Goal: Task Accomplishment & Management: Complete application form

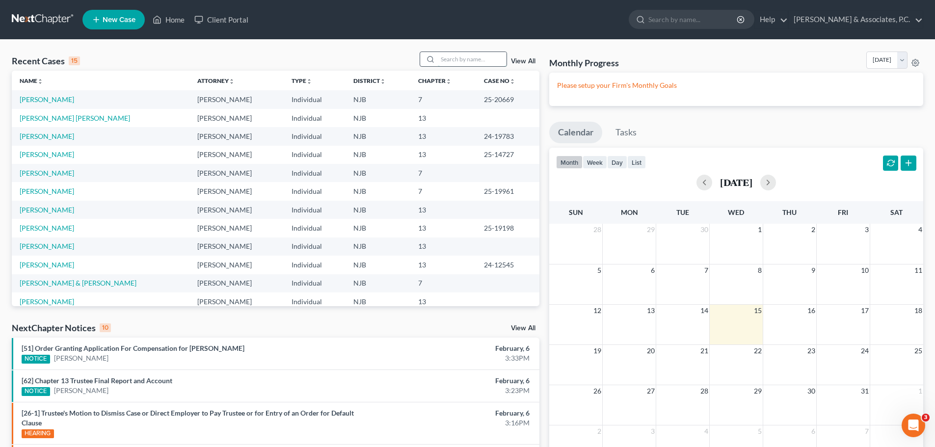
drag, startPoint x: 475, startPoint y: 54, endPoint x: 458, endPoint y: 58, distance: 17.6
click at [475, 54] on input "search" at bounding box center [472, 59] width 69 height 14
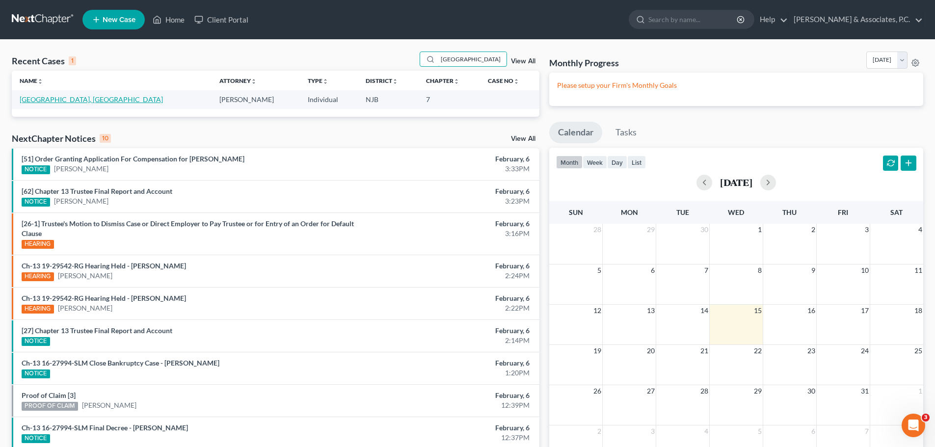
type input "kenya"
click at [61, 100] on link "[GEOGRAPHIC_DATA], [GEOGRAPHIC_DATA]" at bounding box center [91, 99] width 143 height 8
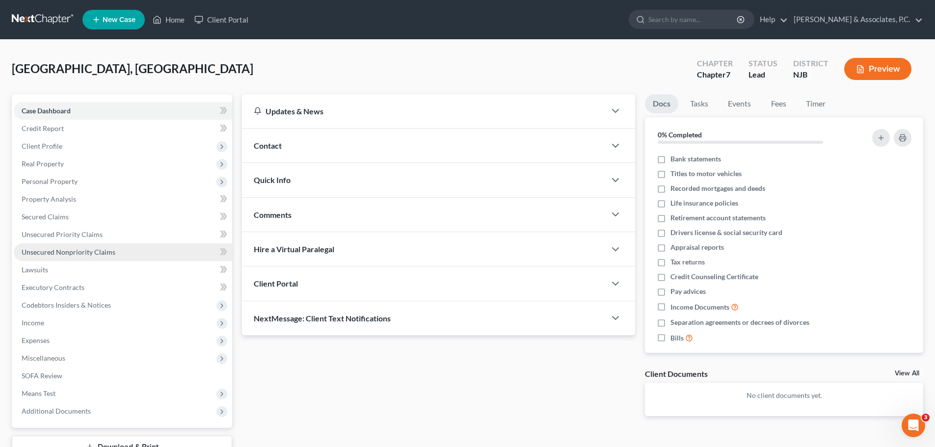
click at [58, 251] on span "Unsecured Nonpriority Claims" at bounding box center [69, 252] width 94 height 8
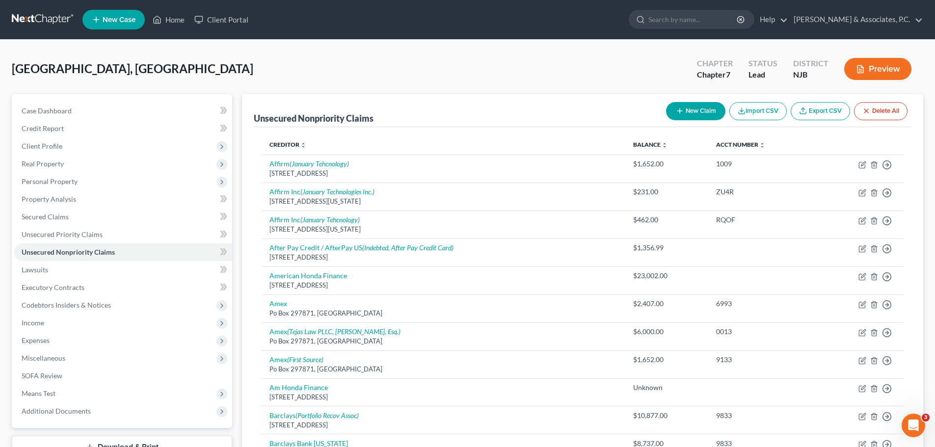
click at [32, 17] on link at bounding box center [43, 20] width 63 height 18
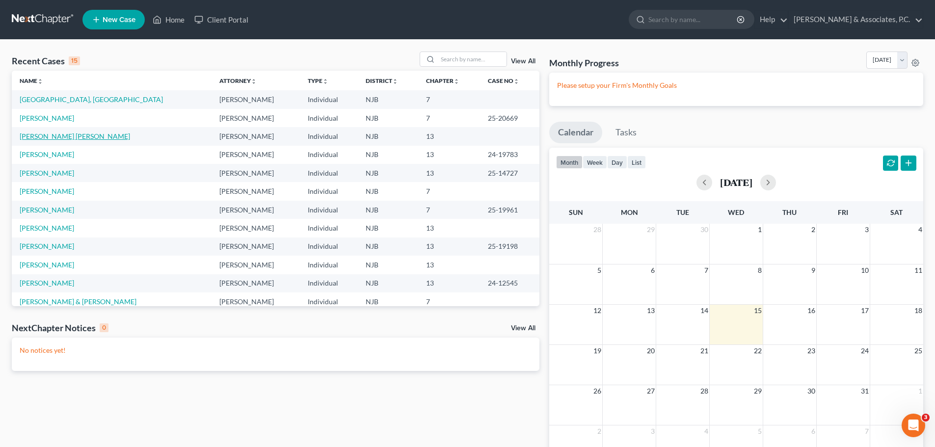
click at [66, 136] on link "[PERSON_NAME] [PERSON_NAME]" at bounding box center [75, 136] width 110 height 8
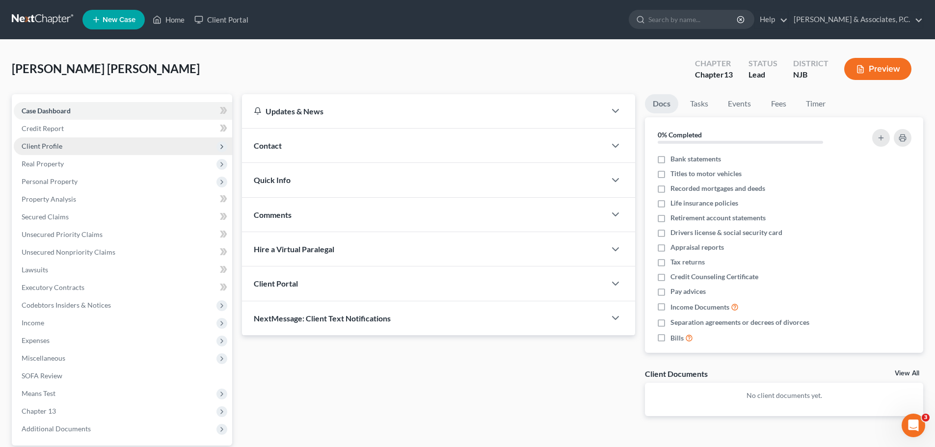
click at [73, 144] on span "Client Profile" at bounding box center [123, 146] width 218 height 18
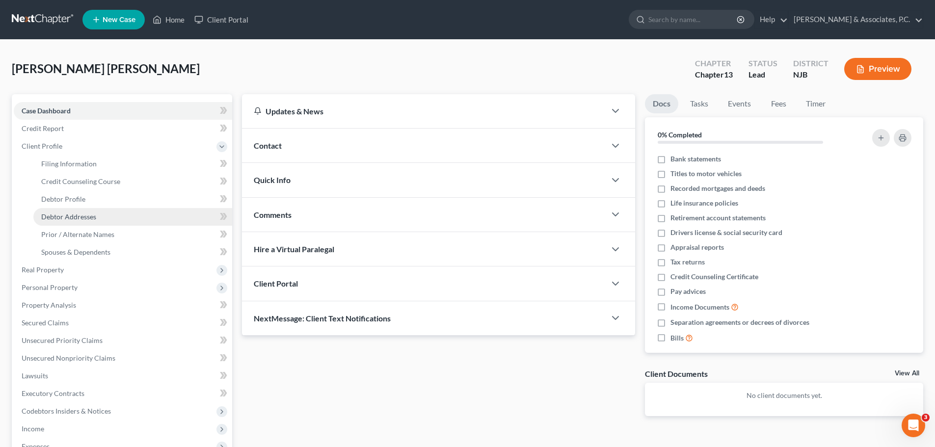
click at [111, 215] on link "Debtor Addresses" at bounding box center [132, 217] width 199 height 18
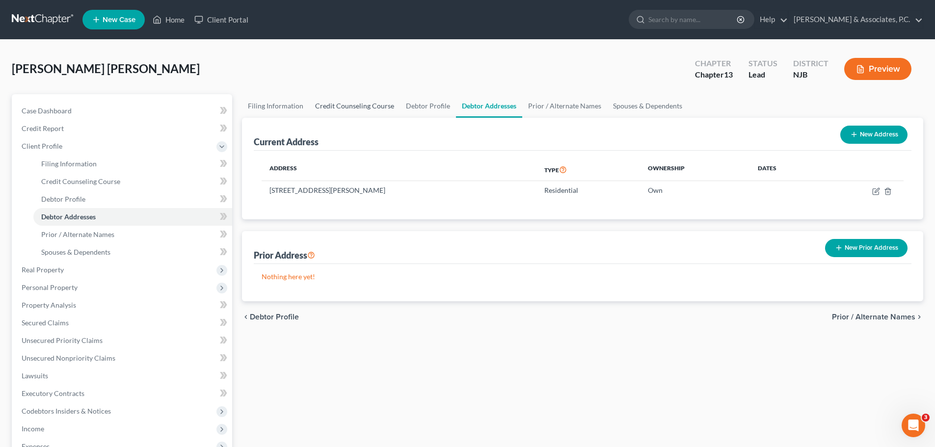
drag, startPoint x: 361, startPoint y: 108, endPoint x: 368, endPoint y: 112, distance: 7.2
click at [361, 109] on link "Credit Counseling Course" at bounding box center [354, 106] width 91 height 24
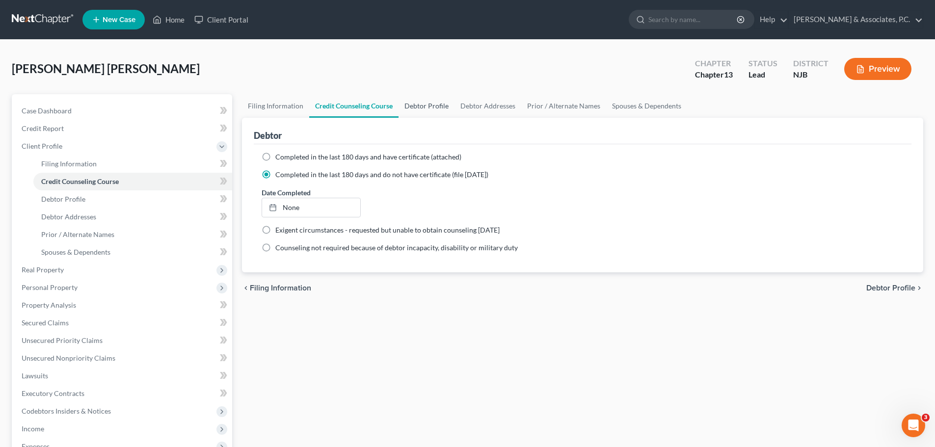
click at [424, 110] on link "Debtor Profile" at bounding box center [426, 106] width 56 height 24
select select "1"
select select "4"
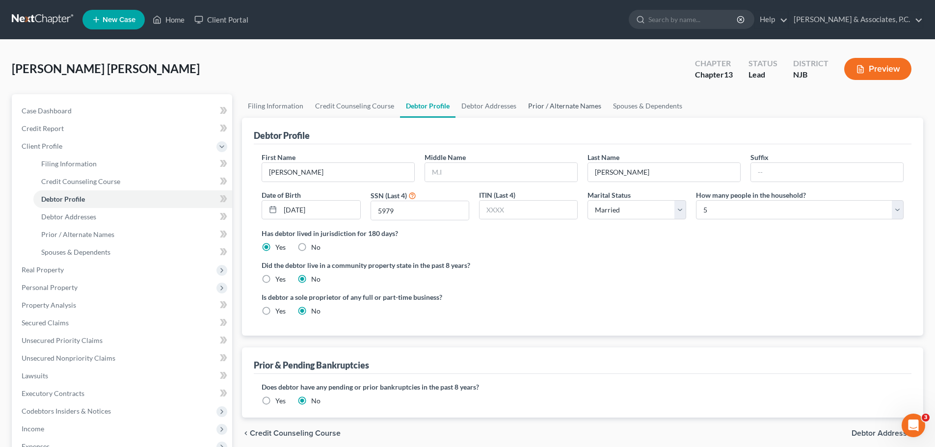
click at [572, 108] on link "Prior / Alternate Names" at bounding box center [564, 106] width 85 height 24
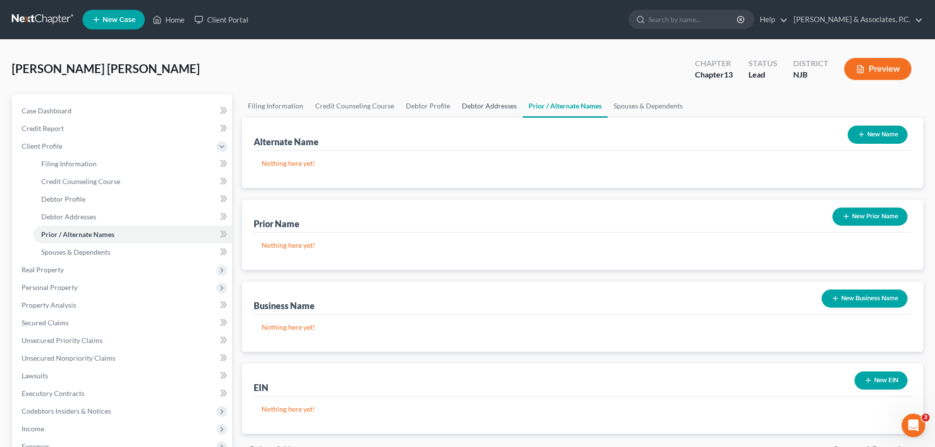
click at [479, 103] on link "Debtor Addresses" at bounding box center [489, 106] width 67 height 24
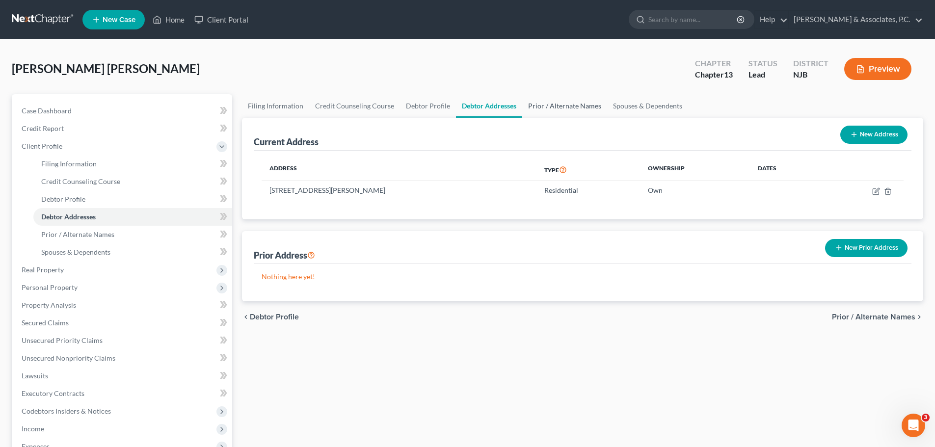
click at [570, 109] on link "Prior / Alternate Names" at bounding box center [564, 106] width 85 height 24
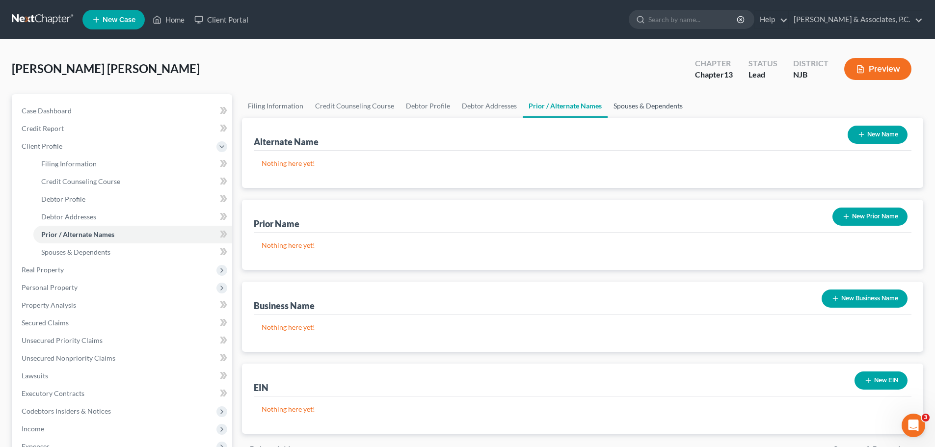
click at [637, 107] on link "Spouses & Dependents" at bounding box center [647, 106] width 81 height 24
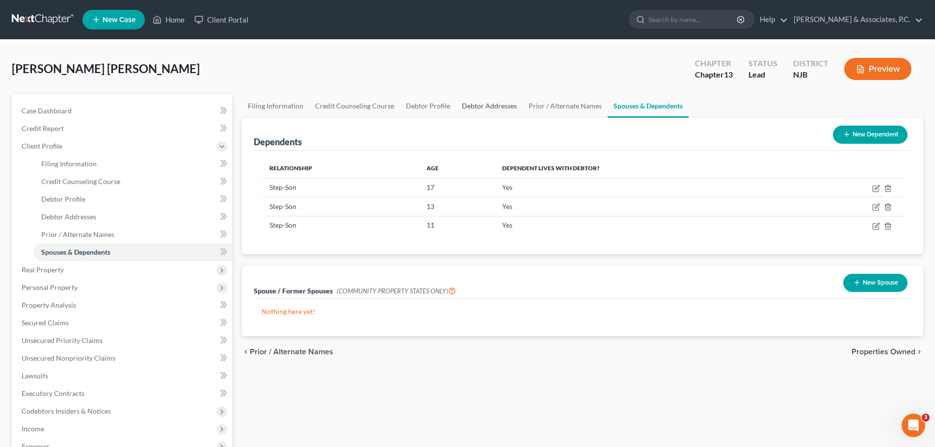
click at [473, 102] on link "Debtor Addresses" at bounding box center [489, 106] width 67 height 24
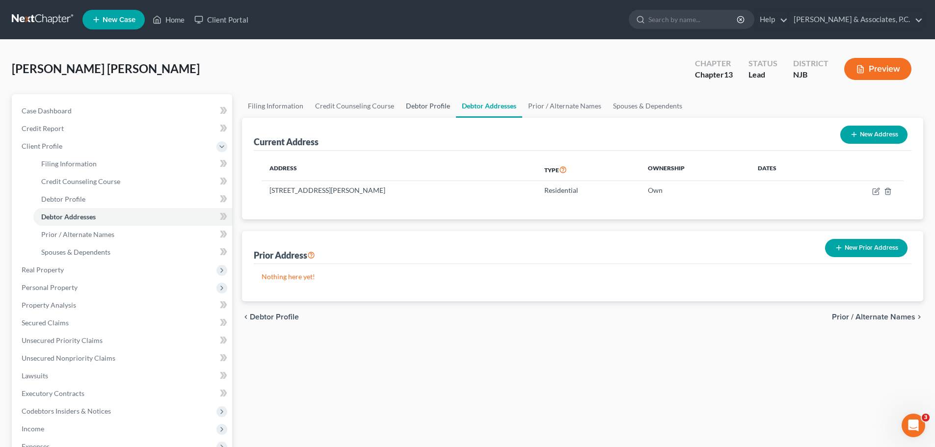
click at [432, 103] on link "Debtor Profile" at bounding box center [428, 106] width 56 height 24
select select "1"
select select "4"
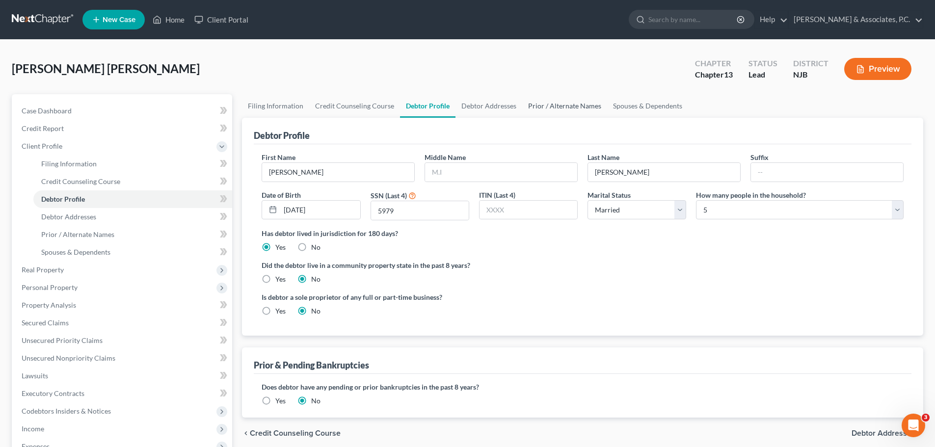
click at [550, 108] on link "Prior / Alternate Names" at bounding box center [564, 106] width 85 height 24
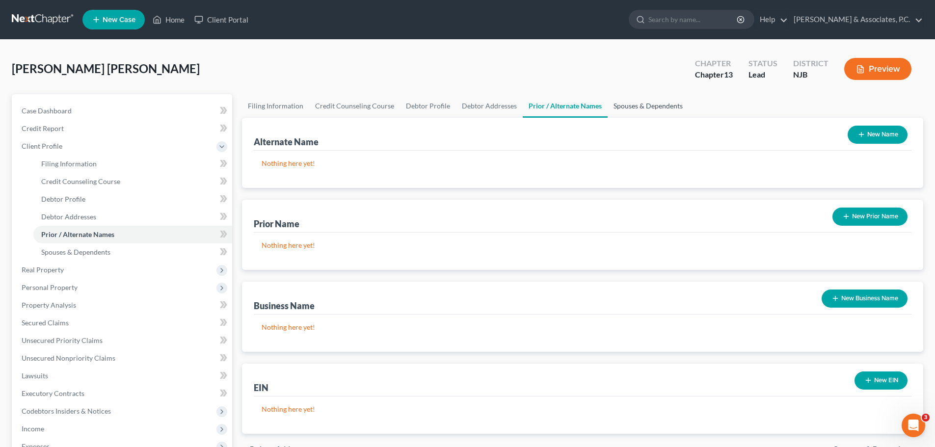
click at [625, 104] on link "Spouses & Dependents" at bounding box center [647, 106] width 81 height 24
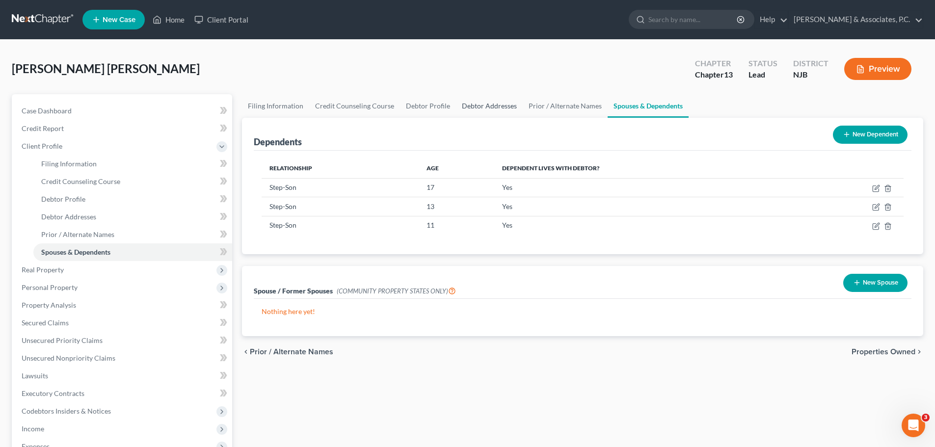
click at [481, 106] on link "Debtor Addresses" at bounding box center [489, 106] width 67 height 24
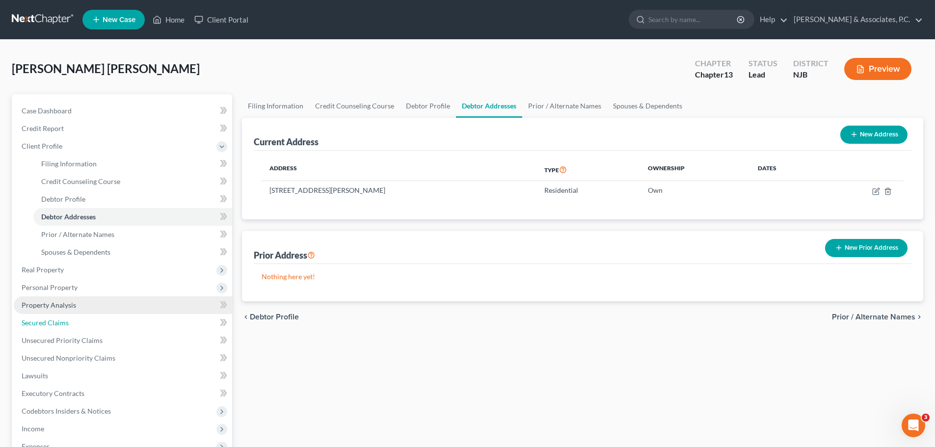
drag, startPoint x: 53, startPoint y: 327, endPoint x: 124, endPoint y: 309, distance: 73.3
click at [51, 325] on link "Secured Claims" at bounding box center [123, 323] width 218 height 18
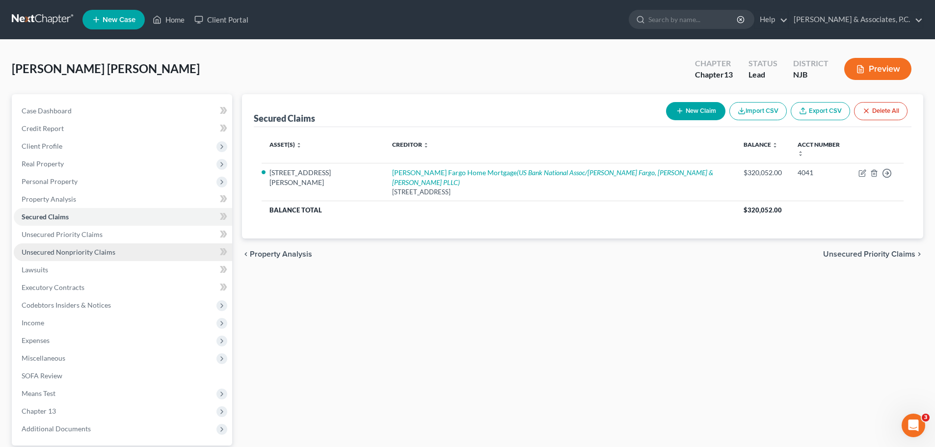
drag, startPoint x: 68, startPoint y: 251, endPoint x: 79, endPoint y: 249, distance: 11.4
click at [68, 251] on span "Unsecured Nonpriority Claims" at bounding box center [69, 252] width 94 height 8
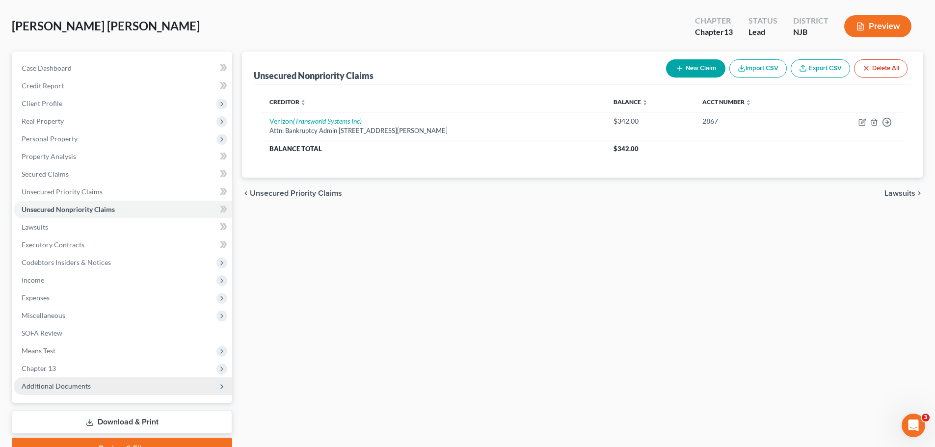
scroll to position [92, 0]
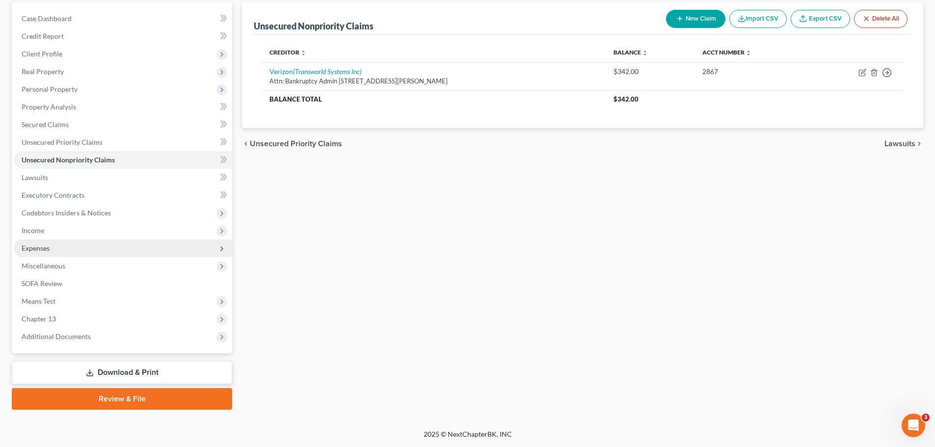
click at [37, 248] on span "Expenses" at bounding box center [36, 248] width 28 height 8
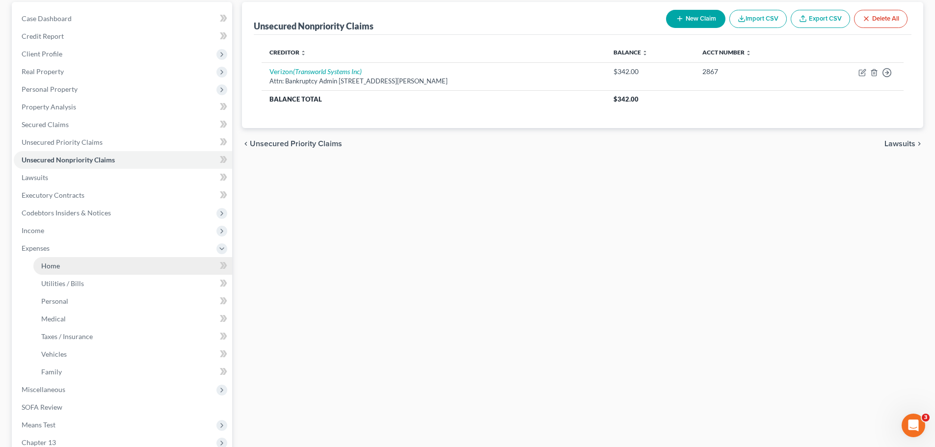
click at [62, 263] on link "Home" at bounding box center [132, 266] width 199 height 18
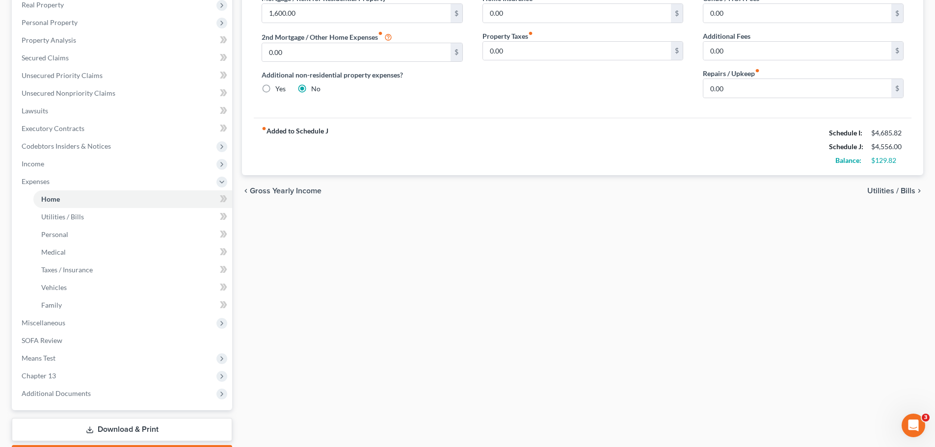
scroll to position [216, 0]
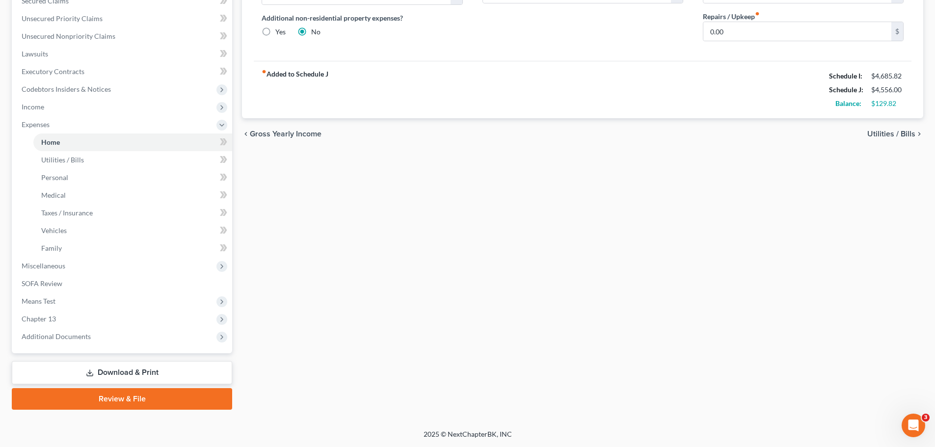
click at [125, 402] on link "Review & File" at bounding box center [122, 399] width 220 height 22
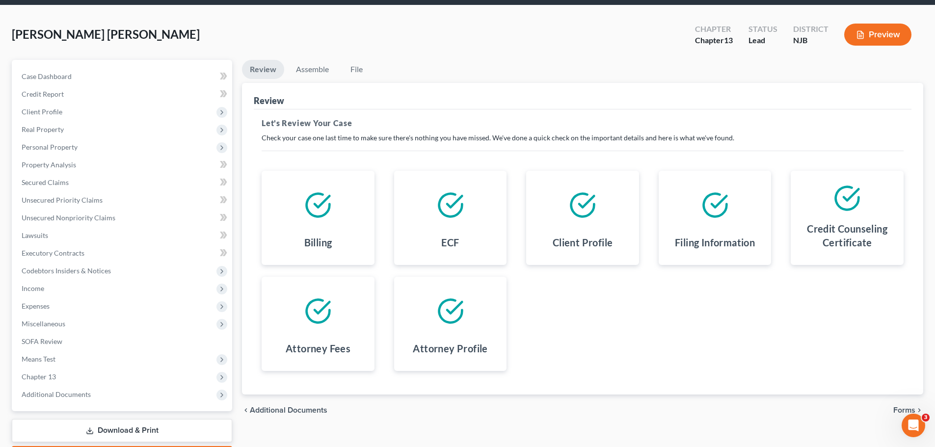
scroll to position [92, 0]
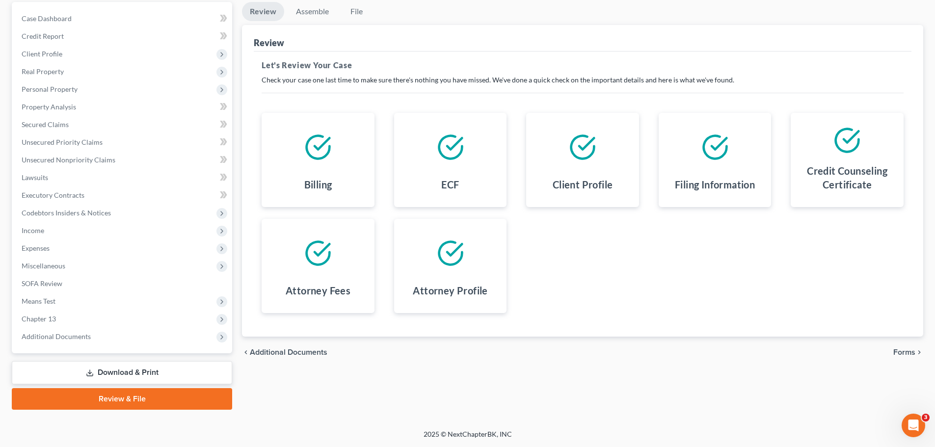
drag, startPoint x: 899, startPoint y: 350, endPoint x: 888, endPoint y: 354, distance: 11.8
click at [899, 351] on span "Forms" at bounding box center [904, 352] width 22 height 8
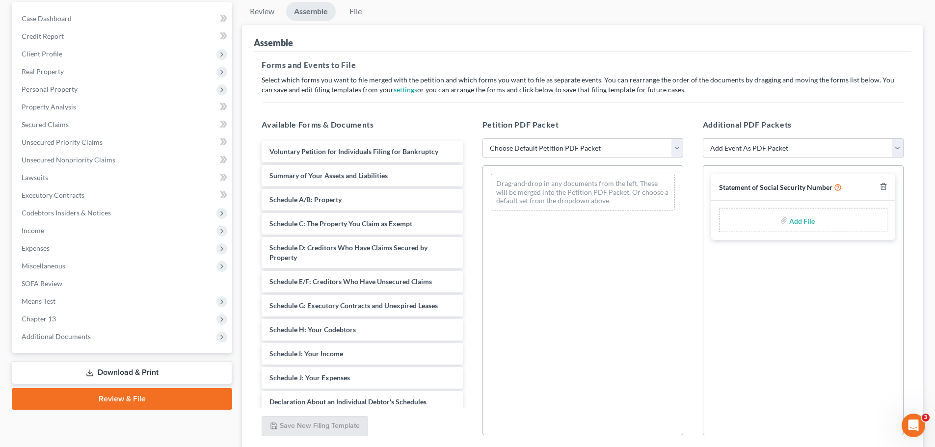
click at [672, 149] on select "Choose Default Petition PDF Packet Complete Bankruptcy Petition (all forms and …" at bounding box center [582, 148] width 201 height 20
select select "0"
click at [482, 138] on select "Choose Default Petition PDF Packet Complete Bankruptcy Petition (all forms and …" at bounding box center [582, 148] width 201 height 20
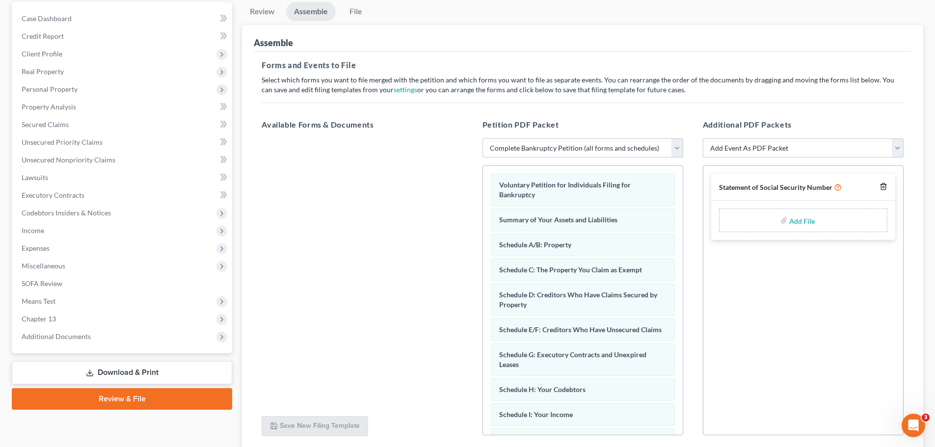
click at [882, 184] on icon "button" at bounding box center [883, 187] width 8 height 8
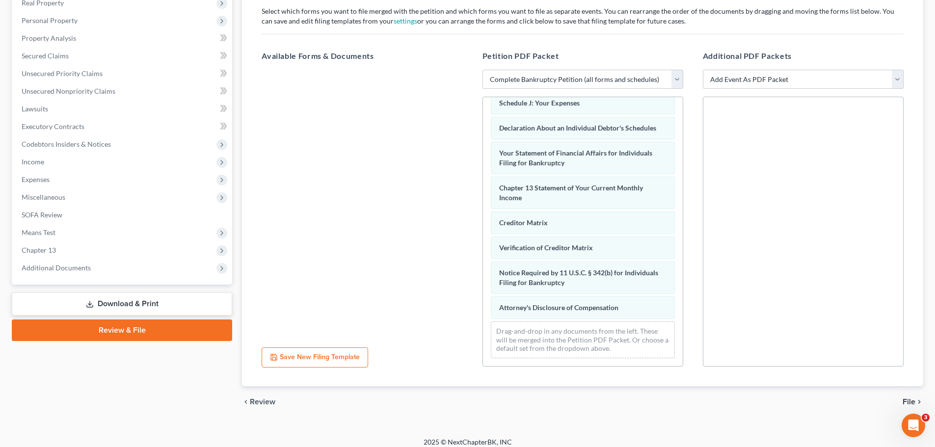
scroll to position [169, 0]
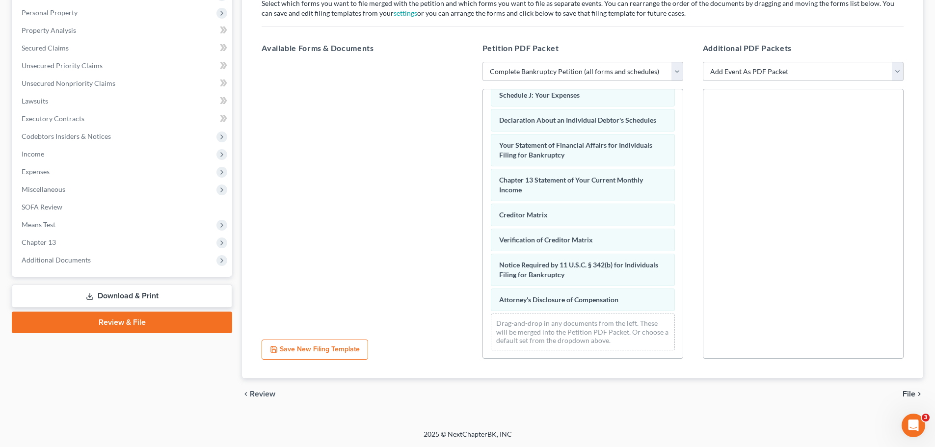
click at [910, 395] on span "File" at bounding box center [908, 394] width 13 height 8
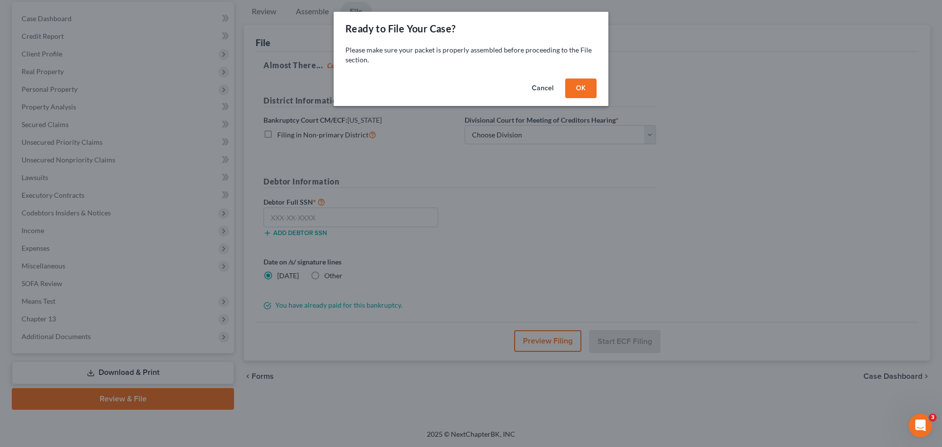
click at [583, 87] on button "OK" at bounding box center [580, 89] width 31 height 20
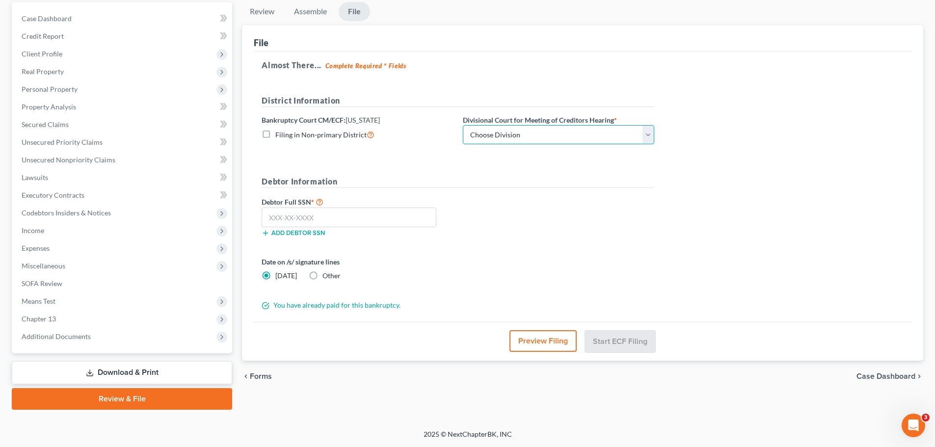
click at [523, 137] on select "Choose Division [GEOGRAPHIC_DATA] [GEOGRAPHIC_DATA]/[GEOGRAPHIC_DATA] [GEOGRAPH…" at bounding box center [558, 135] width 191 height 20
select select "3"
click at [463, 125] on select "Choose Division [GEOGRAPHIC_DATA] [GEOGRAPHIC_DATA]/[GEOGRAPHIC_DATA] [GEOGRAPH…" at bounding box center [558, 135] width 191 height 20
drag, startPoint x: 541, startPoint y: 182, endPoint x: 560, endPoint y: 176, distance: 20.4
click at [541, 181] on h5 "Debtor Information" at bounding box center [458, 182] width 393 height 12
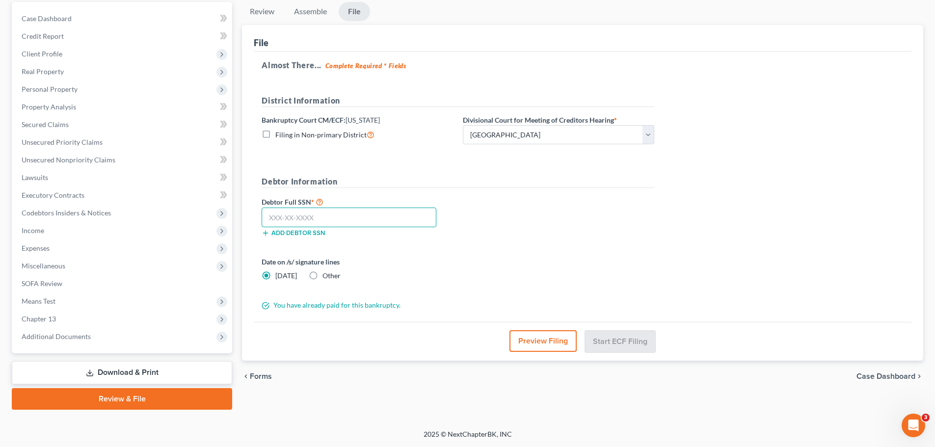
click at [377, 217] on input "text" at bounding box center [349, 218] width 175 height 20
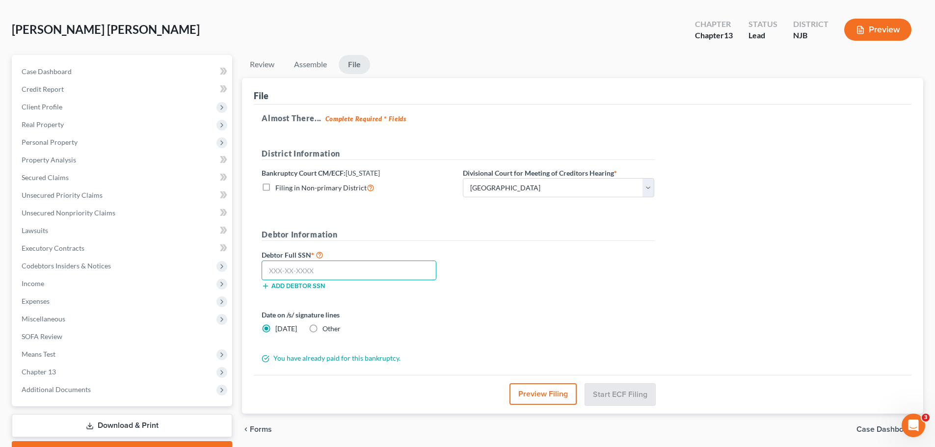
scroll to position [0, 0]
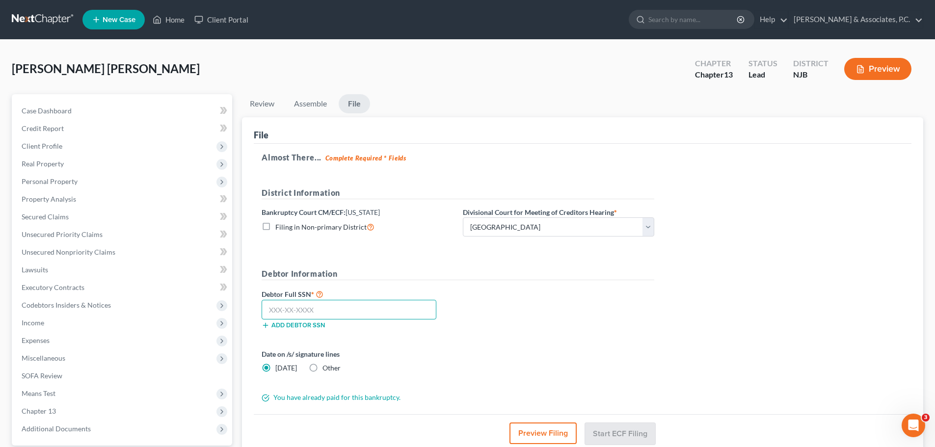
click at [358, 310] on input "text" at bounding box center [349, 310] width 175 height 20
type input "138-96-5979"
click at [322, 368] on label "Other" at bounding box center [331, 368] width 18 height 10
click at [326, 368] on input "Other" at bounding box center [329, 366] width 6 height 6
radio input "true"
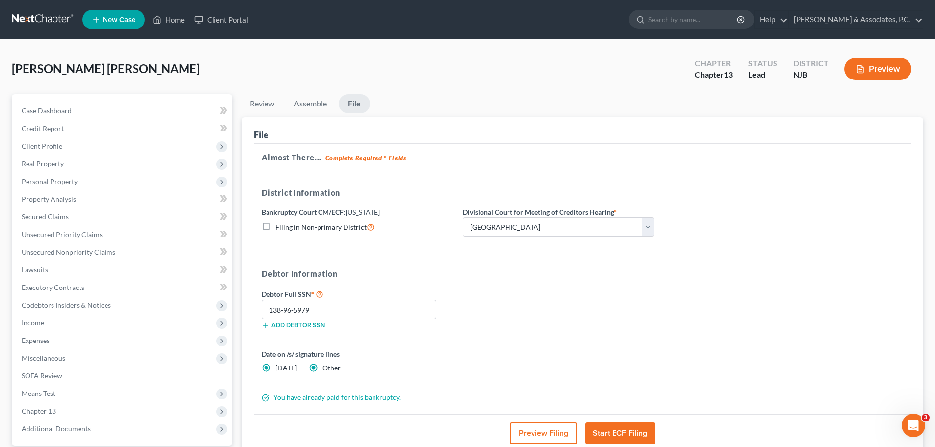
radio input "false"
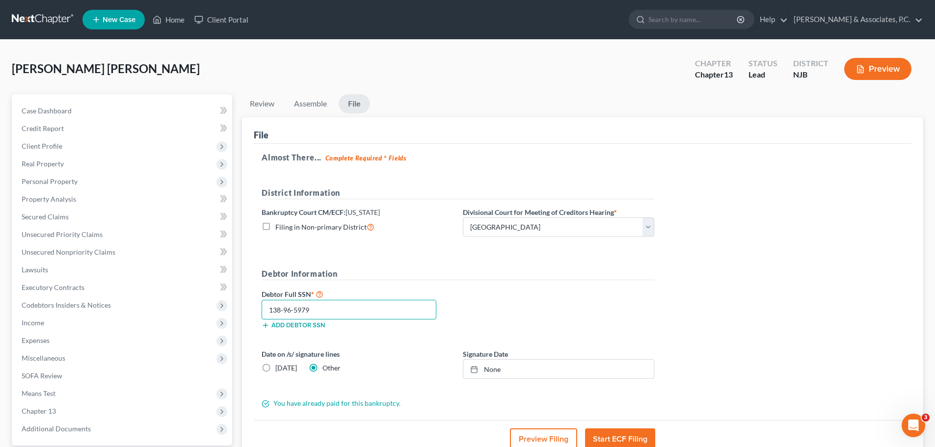
click at [356, 310] on input "138-96-5979" at bounding box center [349, 310] width 175 height 20
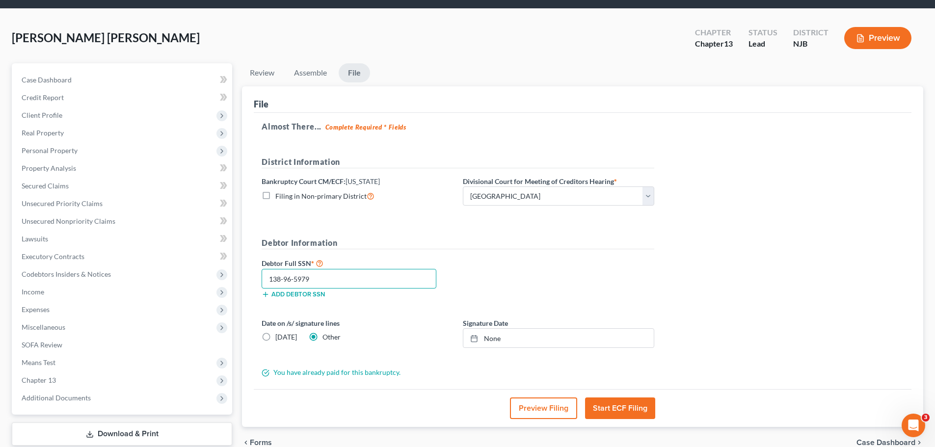
scroll to position [49, 0]
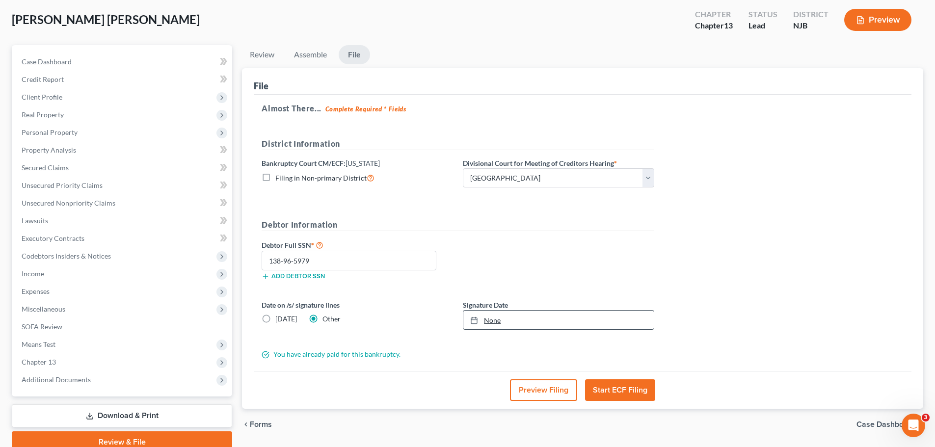
type input "[DATE]"
click at [472, 321] on icon at bounding box center [474, 321] width 8 height 8
click at [609, 274] on div "Debtor Full SSN * 138-96-5979 Add debtor SSN" at bounding box center [458, 263] width 402 height 49
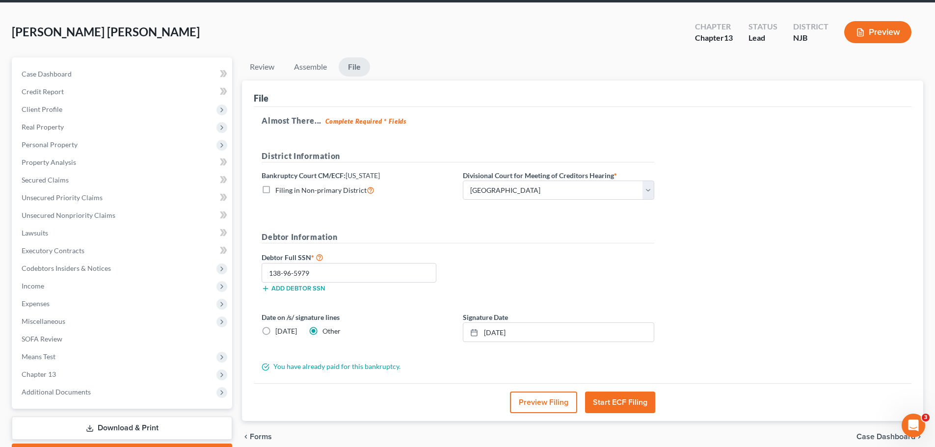
scroll to position [92, 0]
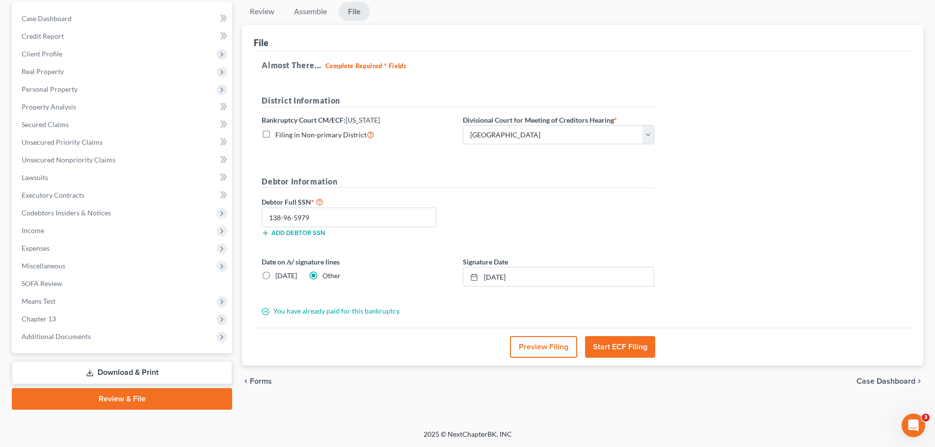
click at [633, 350] on button "Start ECF Filing" at bounding box center [620, 347] width 70 height 22
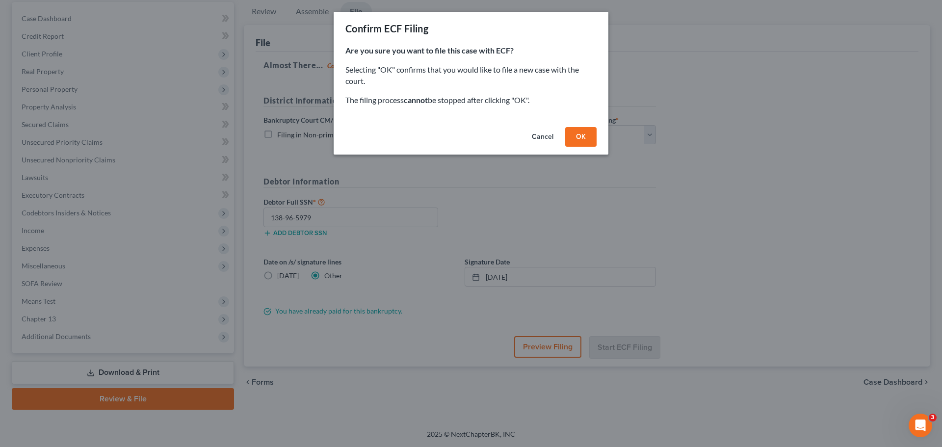
click at [590, 142] on button "OK" at bounding box center [580, 137] width 31 height 20
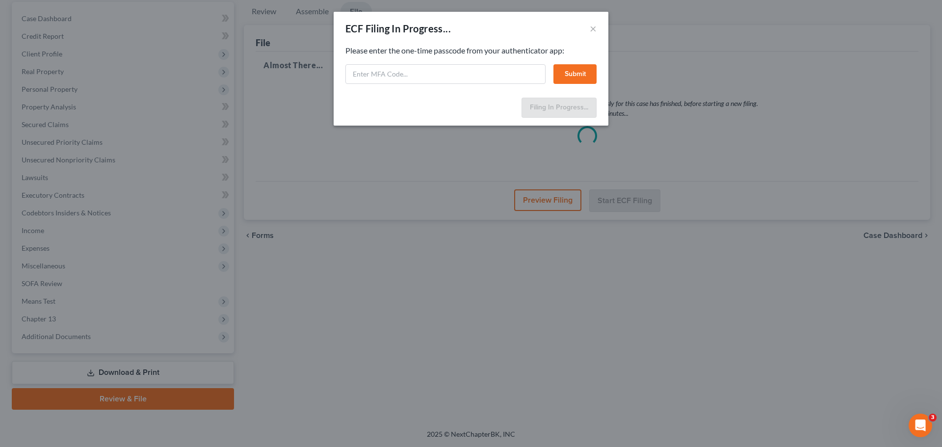
drag, startPoint x: 678, startPoint y: 23, endPoint x: 670, endPoint y: 25, distance: 8.2
click at [679, 23] on div "ECF Filing In Progress... × Feel free to download your entire bankruptcy packet…" at bounding box center [471, 223] width 942 height 447
paste input "bil4-k6ie-5188-k1ee"
type input "bil4-k6ie-5188-k1ee"
click at [577, 73] on button "Submit" at bounding box center [575, 74] width 43 height 20
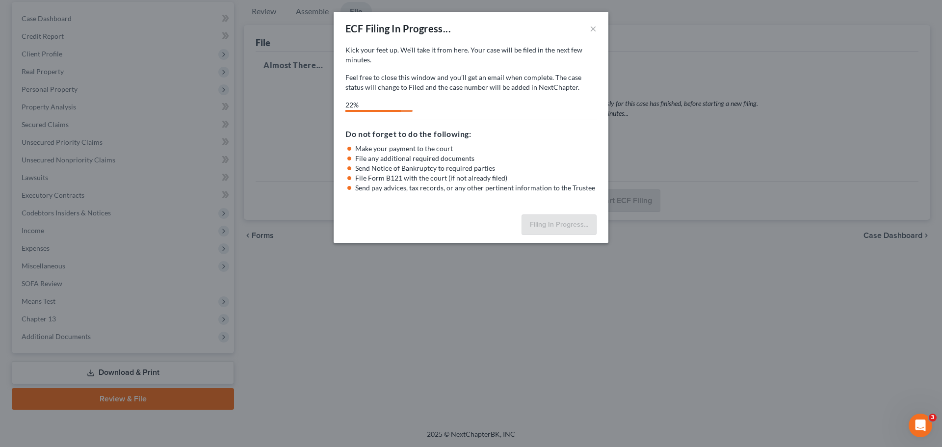
select select "3"
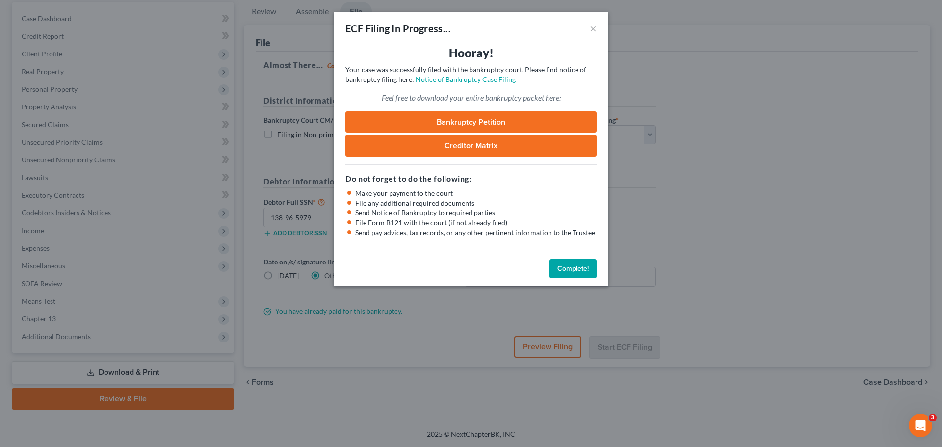
click at [568, 269] on button "Complete!" at bounding box center [573, 269] width 47 height 20
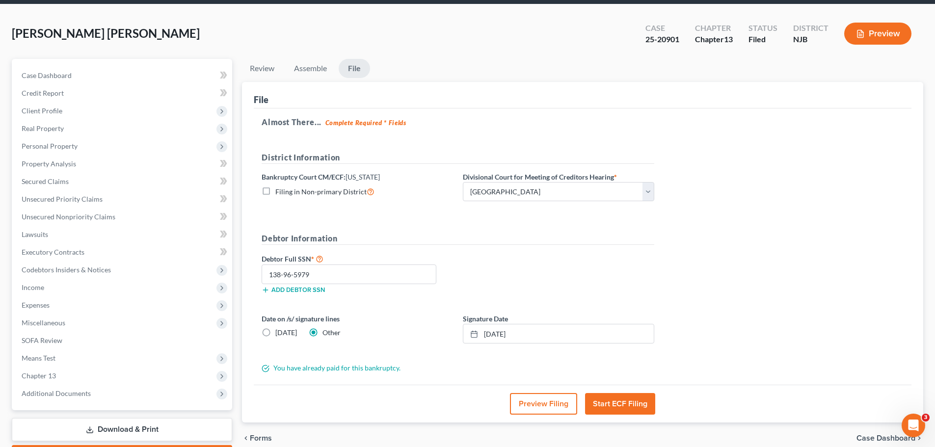
scroll to position [0, 0]
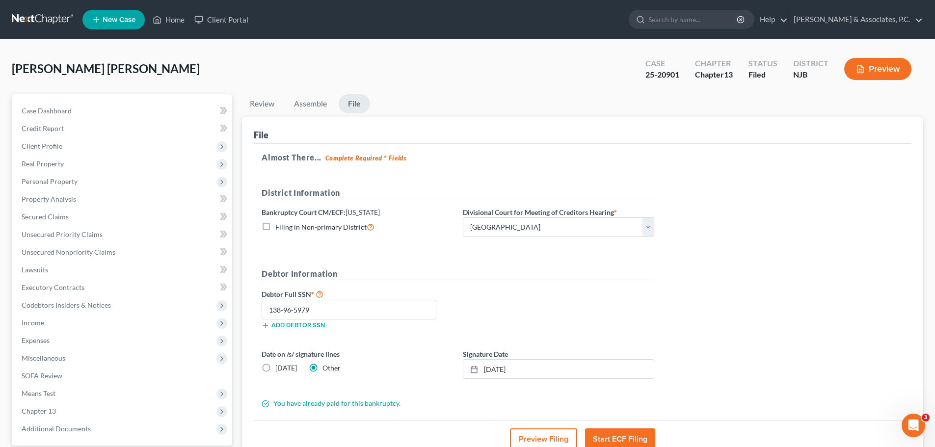
click at [48, 19] on link at bounding box center [43, 20] width 63 height 18
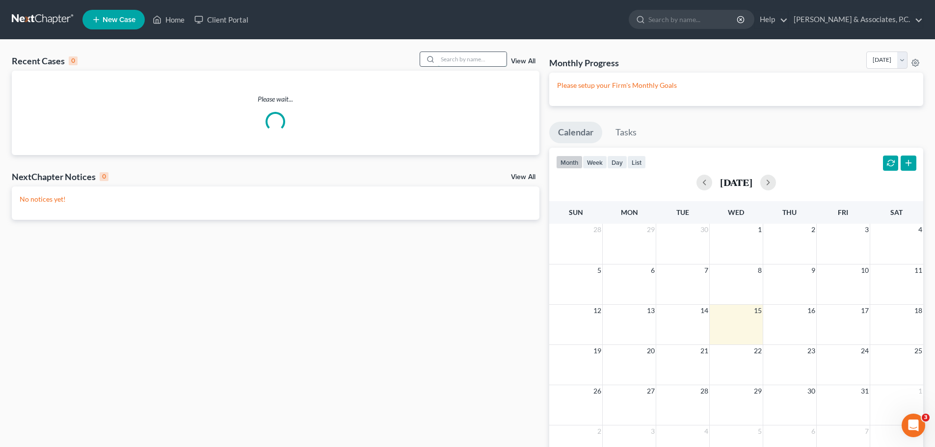
click at [458, 59] on input "search" at bounding box center [472, 59] width 69 height 14
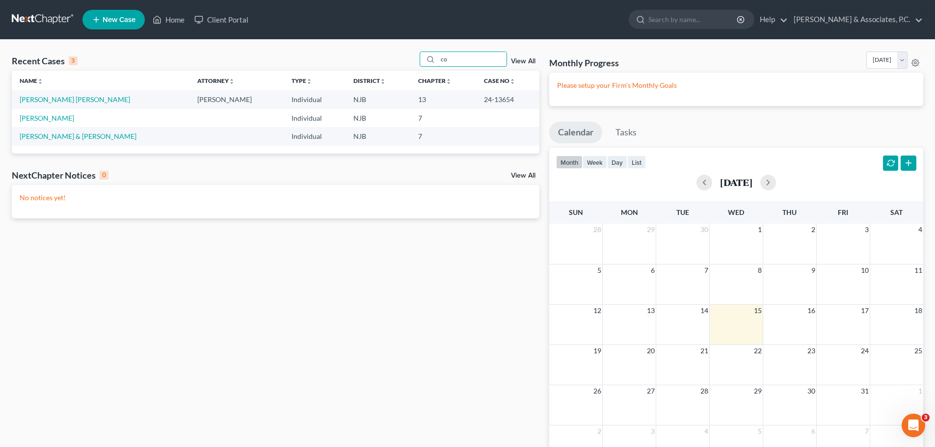
type input "c"
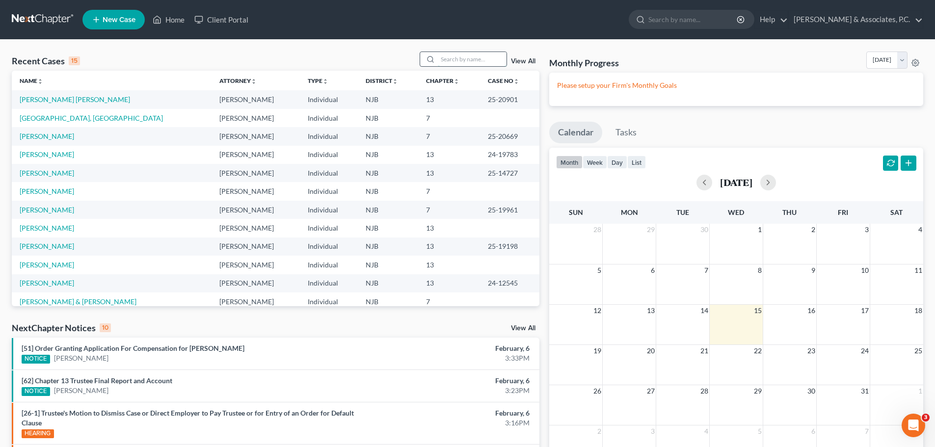
click at [455, 58] on input "search" at bounding box center [472, 59] width 69 height 14
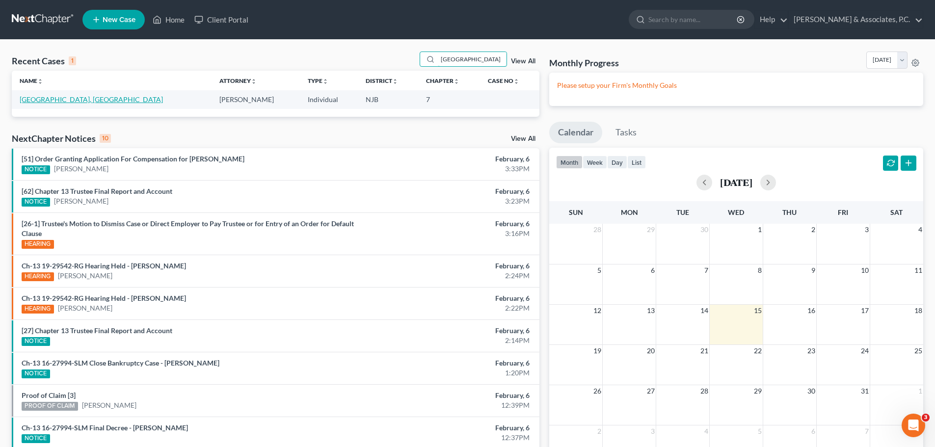
type input "Kenya"
click at [44, 101] on link "[GEOGRAPHIC_DATA], [GEOGRAPHIC_DATA]" at bounding box center [91, 99] width 143 height 8
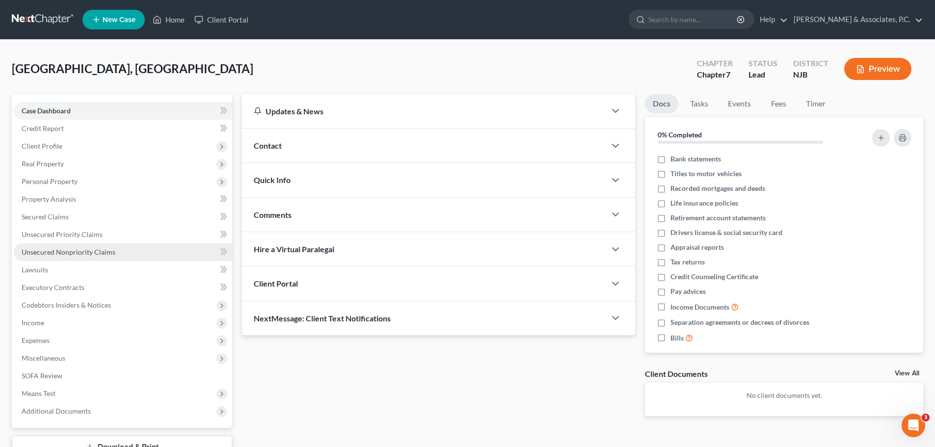
drag, startPoint x: 67, startPoint y: 256, endPoint x: 207, endPoint y: 251, distance: 139.4
click at [67, 255] on span "Unsecured Nonpriority Claims" at bounding box center [69, 252] width 94 height 8
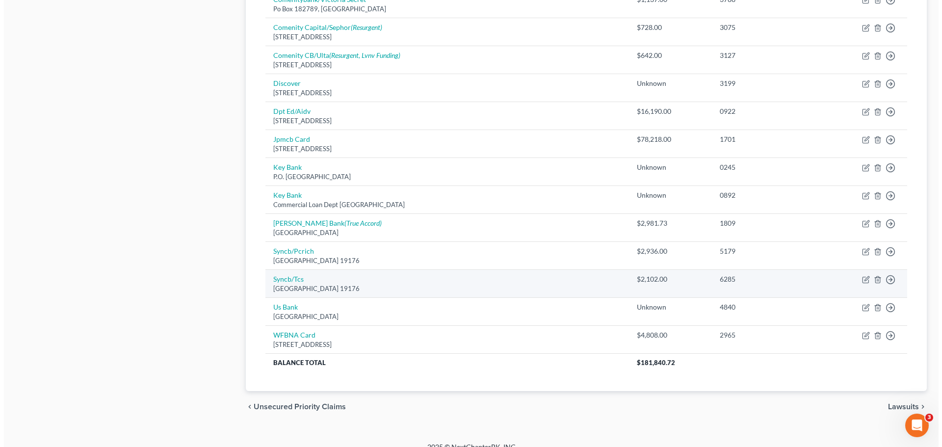
scroll to position [625, 0]
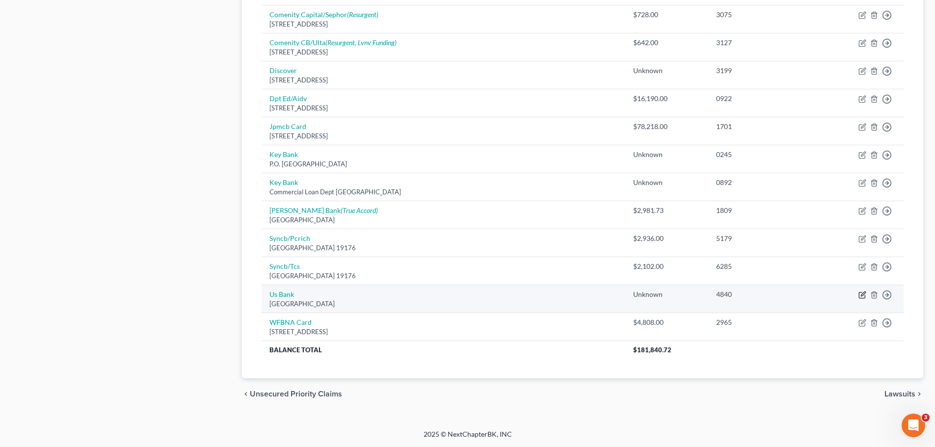
click at [862, 294] on icon "button" at bounding box center [862, 295] width 8 height 8
select select "26"
select select "2"
select select "0"
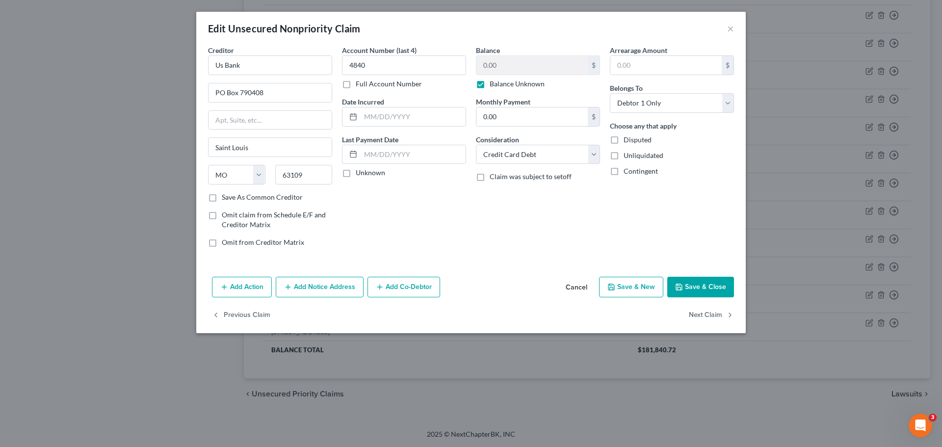
click at [490, 86] on label "Balance Unknown" at bounding box center [517, 84] width 55 height 10
click at [494, 85] on input "Balance Unknown" at bounding box center [497, 82] width 6 height 6
checkbox input "false"
click at [305, 290] on button "Add Notice Address" at bounding box center [320, 287] width 88 height 21
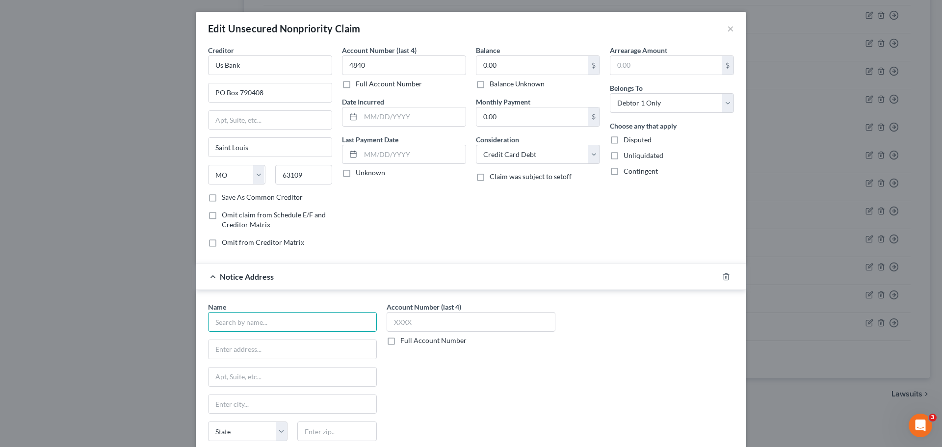
click at [288, 323] on input "text" at bounding box center [292, 322] width 169 height 20
click at [539, 59] on input "0.00" at bounding box center [531, 65] width 111 height 19
type input "18,694.37"
drag, startPoint x: 245, startPoint y: 64, endPoint x: 259, endPoint y: 71, distance: 14.9
click at [247, 64] on input "Us Bank" at bounding box center [270, 65] width 124 height 20
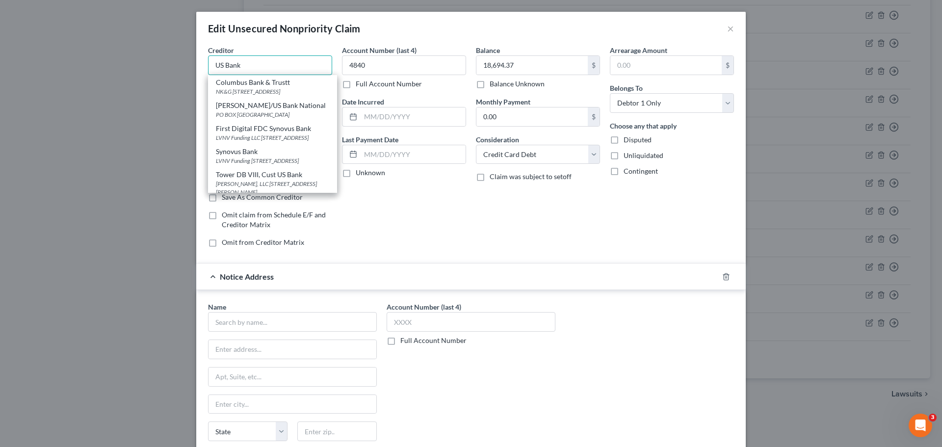
type input "US Bank"
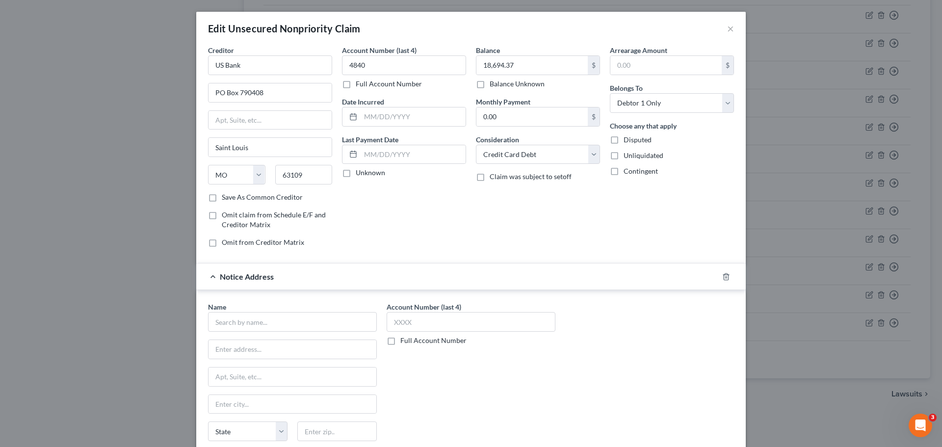
click at [409, 198] on div "Account Number (last 4) 4840 Full Account Number Date Incurred Last Payment Dat…" at bounding box center [404, 150] width 134 height 210
click at [300, 69] on input "US Bank" at bounding box center [270, 65] width 124 height 20
click at [424, 215] on div "Account Number (last 4) 4840 Full Account Number Date Incurred Last Payment Dat…" at bounding box center [404, 150] width 134 height 210
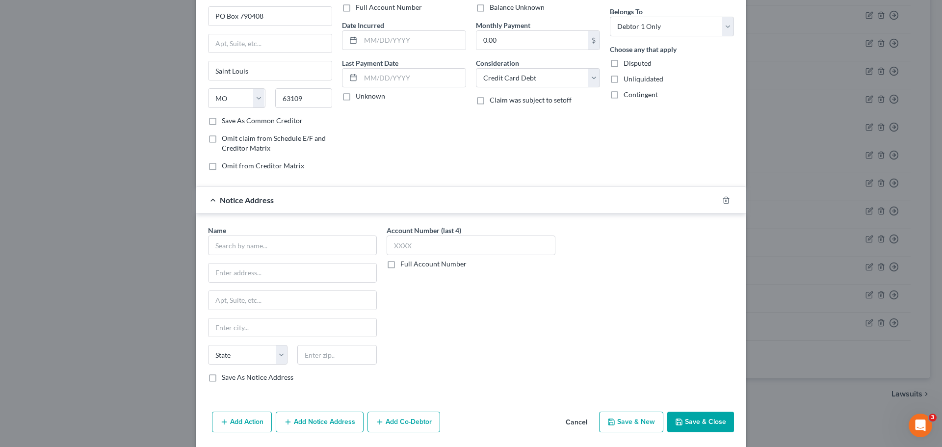
scroll to position [11, 0]
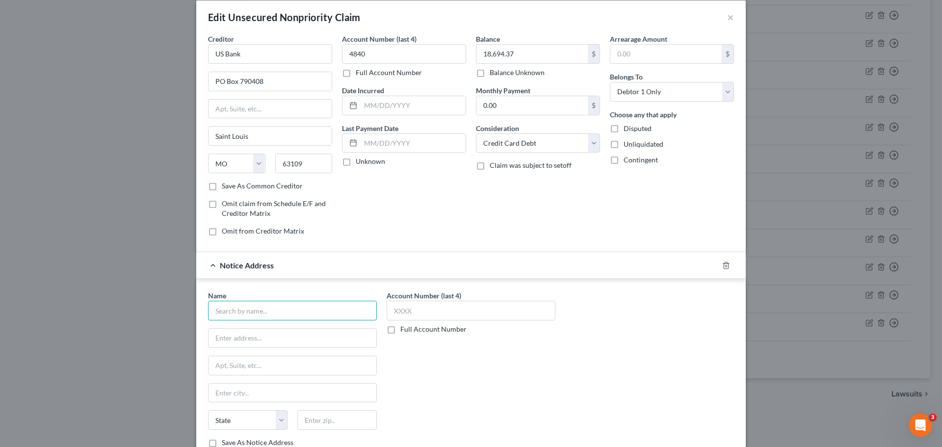
click at [275, 306] on input "text" at bounding box center [292, 311] width 169 height 20
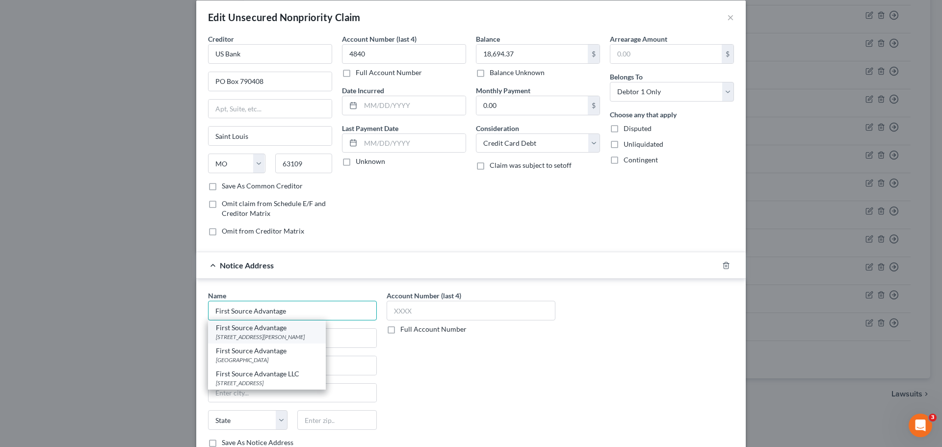
type input "First Source Advantage"
click at [277, 336] on div "205 Bryant Woods South, Buffalo, NY 14228" at bounding box center [267, 337] width 102 height 8
type input "205 Bryant Woods South"
type input "Buffalo"
select select "35"
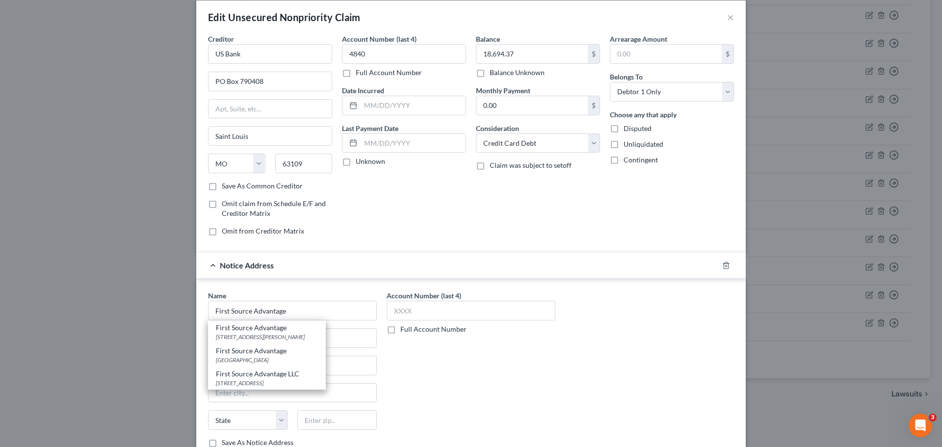
type input "14228"
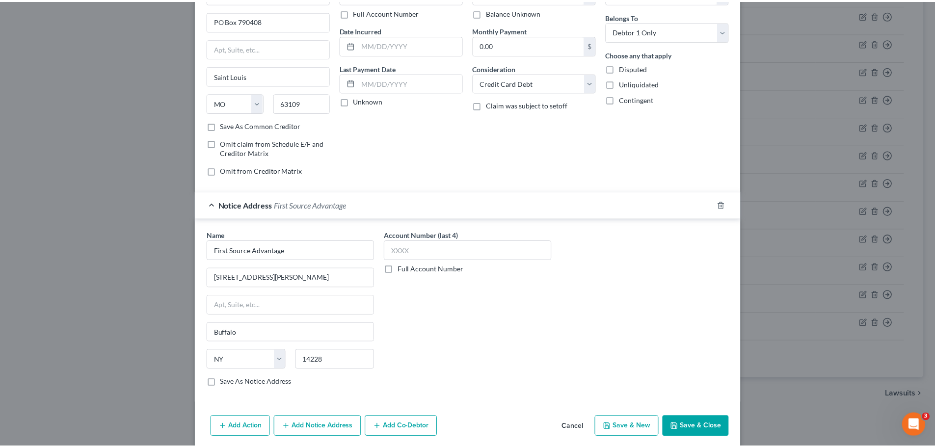
scroll to position [109, 0]
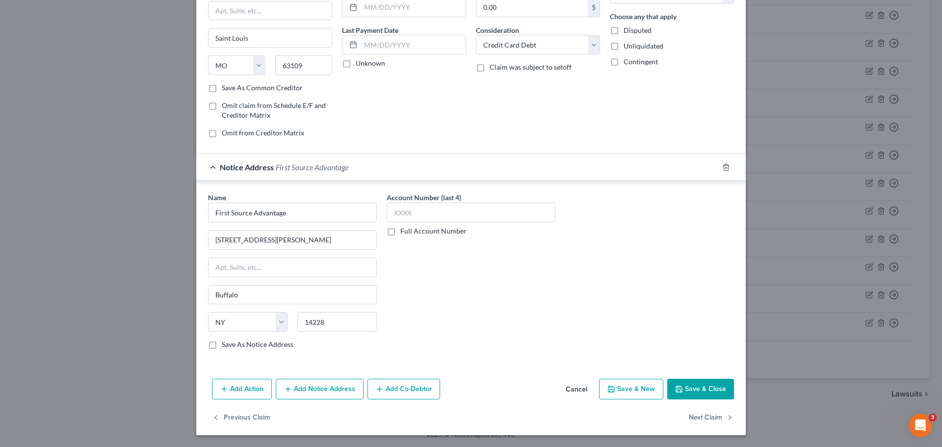
drag, startPoint x: 694, startPoint y: 386, endPoint x: 700, endPoint y: 373, distance: 13.6
click at [693, 383] on button "Save & Close" at bounding box center [700, 389] width 67 height 21
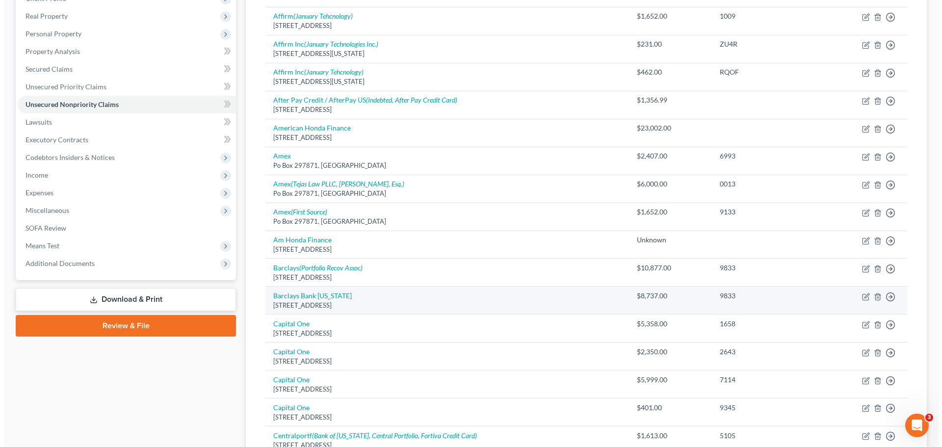
scroll to position [0, 0]
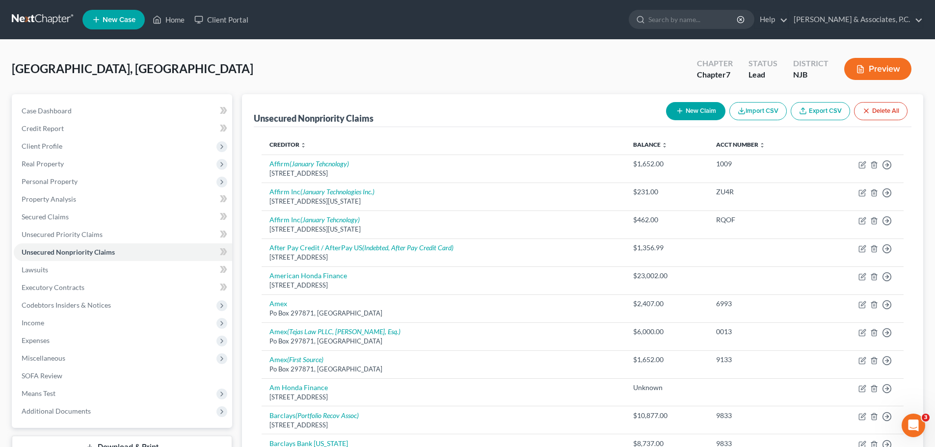
click at [685, 116] on button "New Claim" at bounding box center [695, 111] width 59 height 18
select select "0"
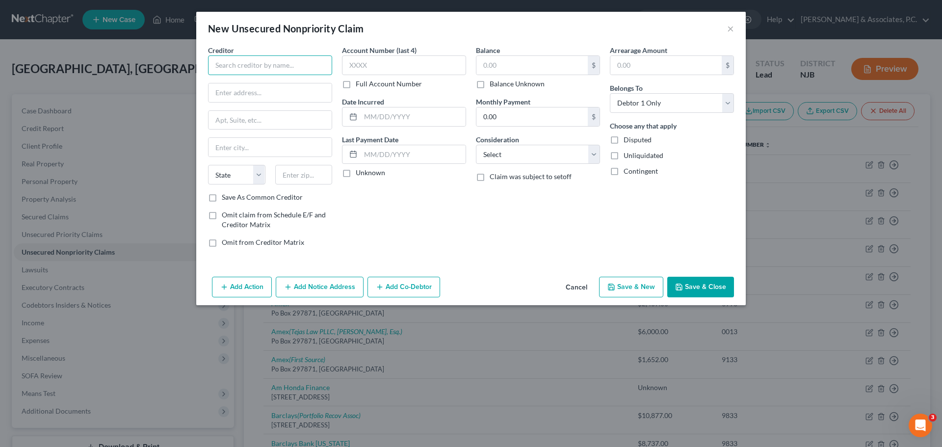
click at [310, 57] on input "text" at bounding box center [270, 65] width 124 height 20
type input "S"
type input "y"
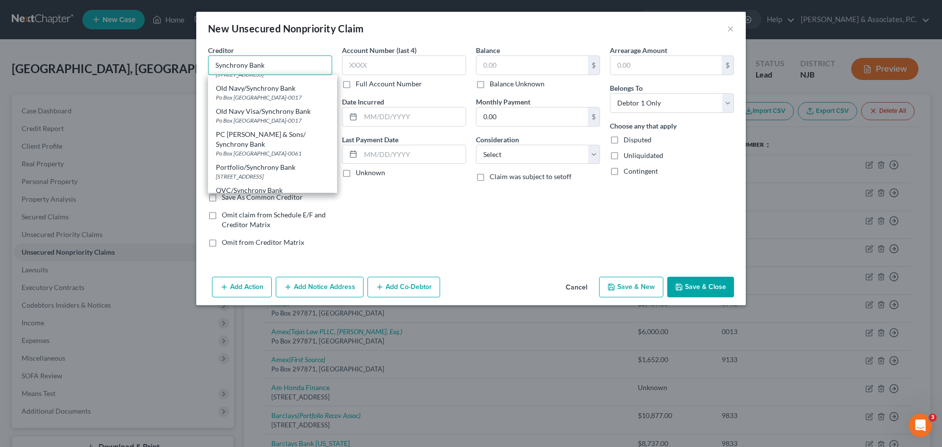
scroll to position [540, 0]
type input "Synchrony Bank"
click at [289, 126] on div "P.O. Box 965033, Orlando, FL 32896" at bounding box center [272, 121] width 113 height 8
type input "P.O. Box 965033"
type input "Orlando"
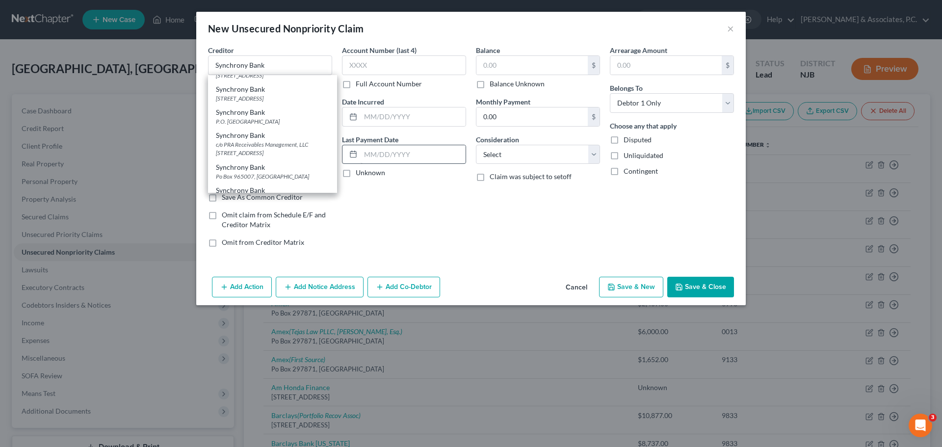
select select "9"
type input "32896"
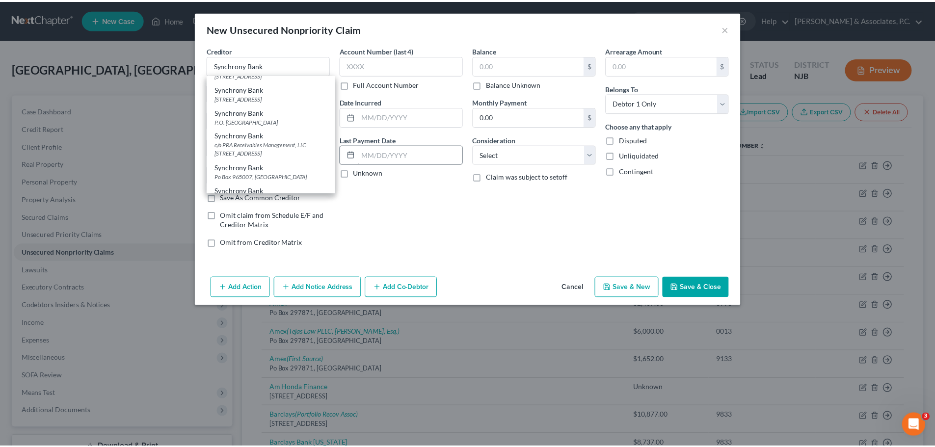
scroll to position [0, 0]
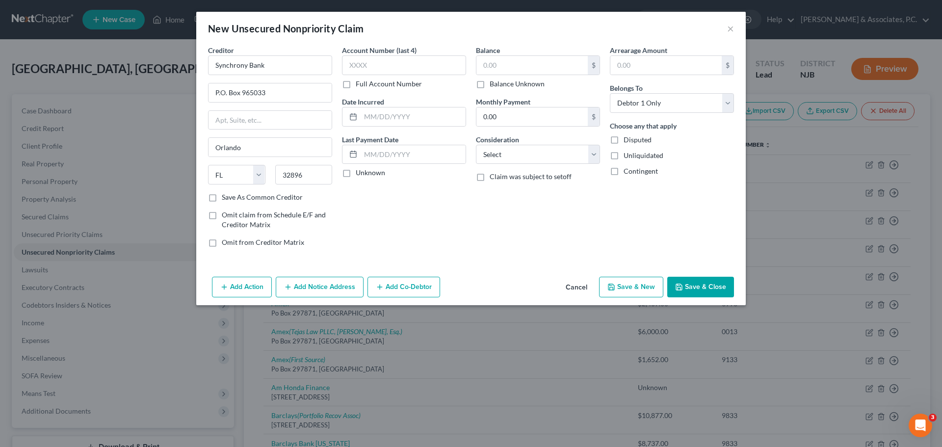
click at [490, 86] on label "Balance Unknown" at bounding box center [517, 84] width 55 height 10
click at [494, 85] on input "Balance Unknown" at bounding box center [497, 82] width 6 height 6
checkbox input "true"
type input "0.00"
click at [526, 118] on input "0.00" at bounding box center [531, 116] width 111 height 19
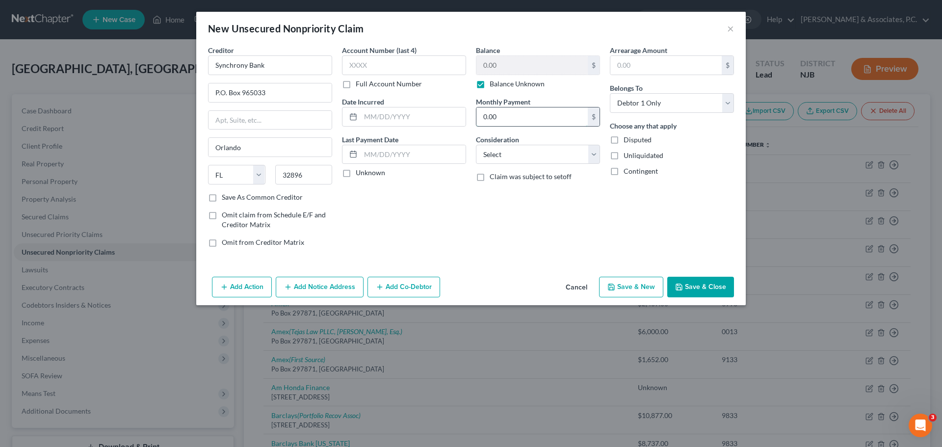
click at [526, 118] on input "0.00" at bounding box center [531, 116] width 111 height 19
click at [522, 155] on select "Select Cable / Satellite Services Collection Agency Credit Card Debt Debt Couns…" at bounding box center [538, 155] width 124 height 20
select select "2"
click at [476, 145] on select "Select Cable / Satellite Services Collection Agency Credit Card Debt Debt Couns…" at bounding box center [538, 155] width 124 height 20
click at [410, 215] on div "Account Number (last 4) Full Account Number Date Incurred Last Payment Date Unk…" at bounding box center [404, 150] width 134 height 210
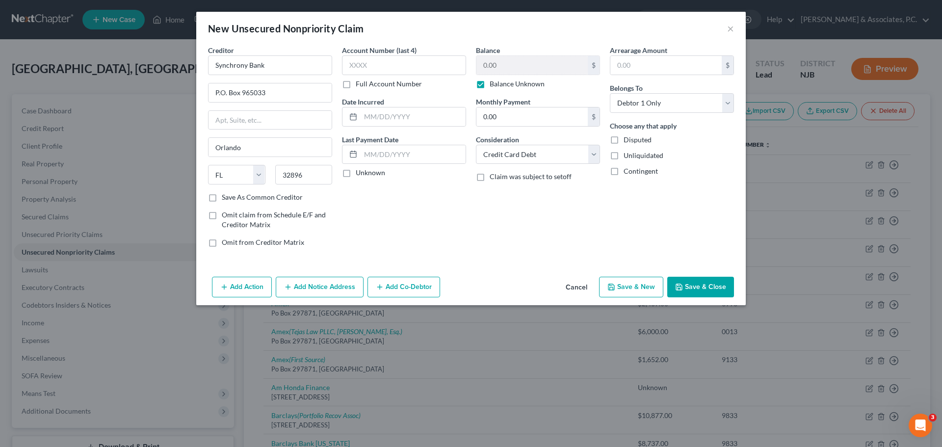
click at [704, 285] on button "Save & Close" at bounding box center [700, 287] width 67 height 21
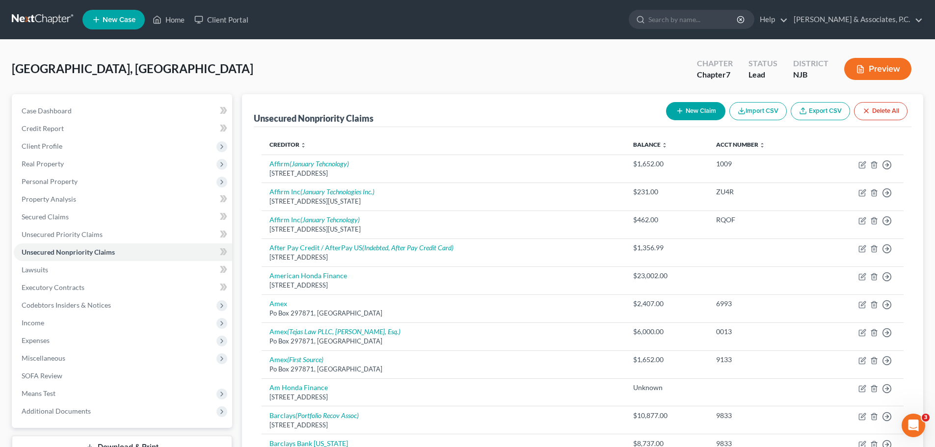
click at [688, 111] on button "New Claim" at bounding box center [695, 111] width 59 height 18
select select "0"
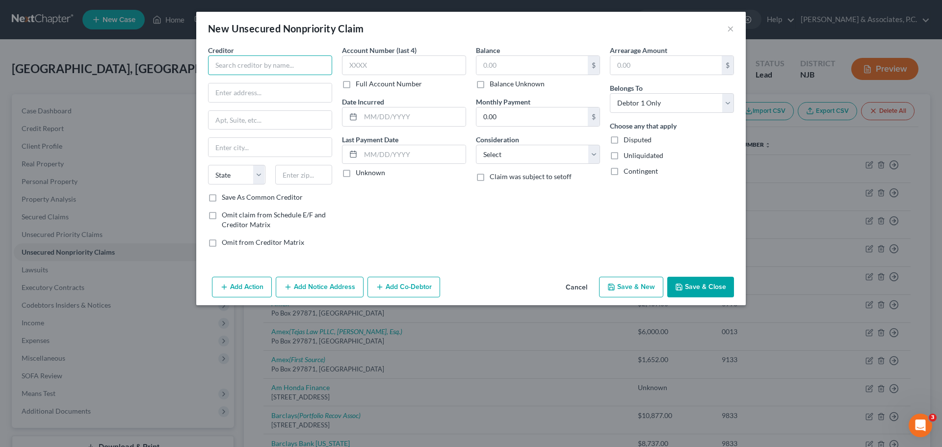
drag, startPoint x: 258, startPoint y: 62, endPoint x: 278, endPoint y: 73, distance: 22.8
click at [261, 63] on input "text" at bounding box center [270, 65] width 124 height 20
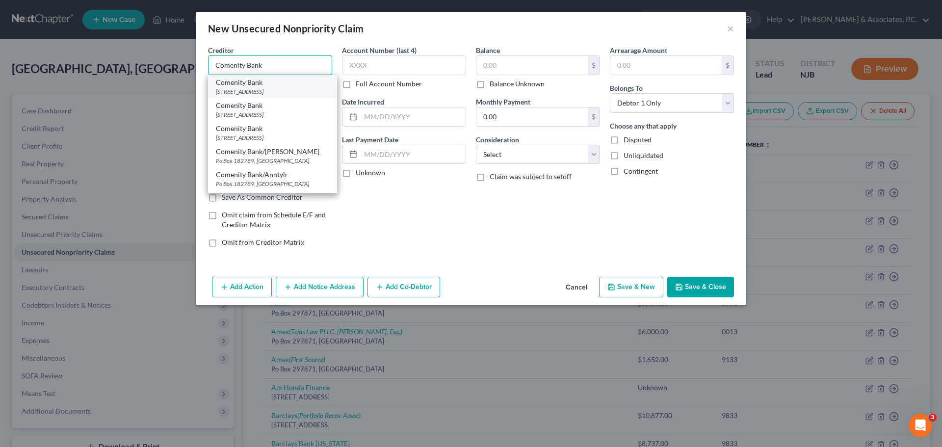
type input "Comenity Bank"
click at [289, 95] on div "PO Box 182120, Columbus, OH 43218" at bounding box center [272, 91] width 113 height 8
type input "PO Box 182120"
type input "Columbus"
select select "36"
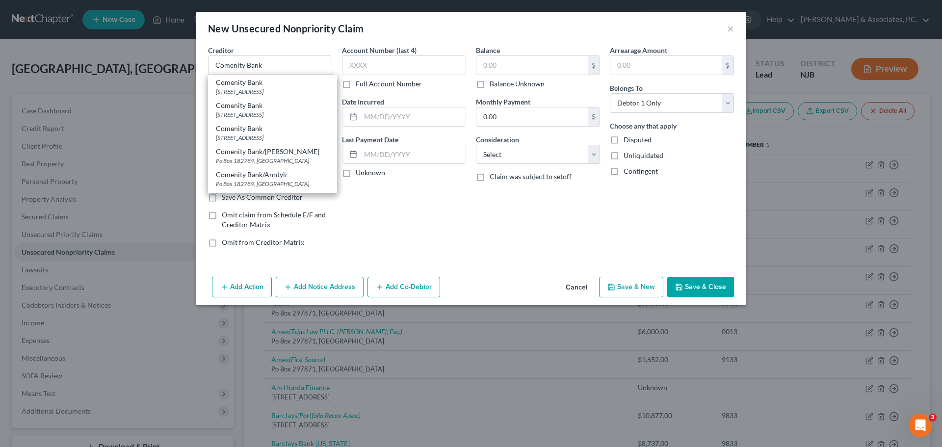
type input "43218"
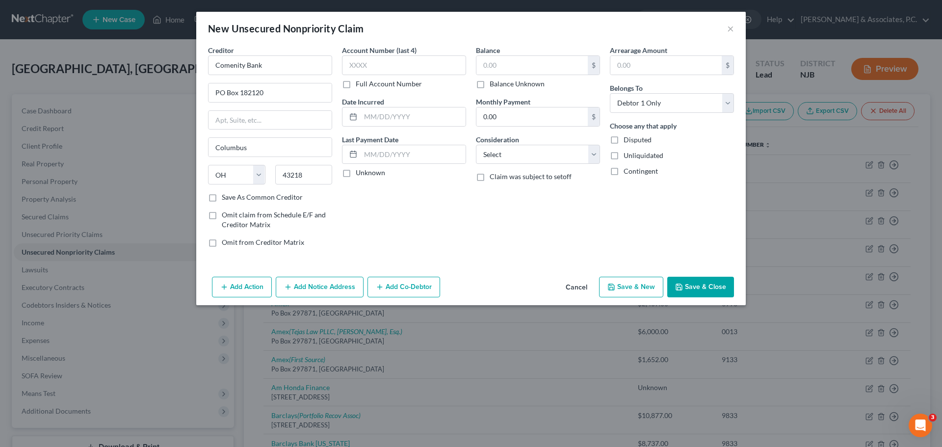
click at [490, 86] on label "Balance Unknown" at bounding box center [517, 84] width 55 height 10
click at [494, 85] on input "Balance Unknown" at bounding box center [497, 82] width 6 height 6
checkbox input "true"
type input "0.00"
click at [535, 149] on select "Select Cable / Satellite Services Collection Agency Credit Card Debt Debt Couns…" at bounding box center [538, 155] width 124 height 20
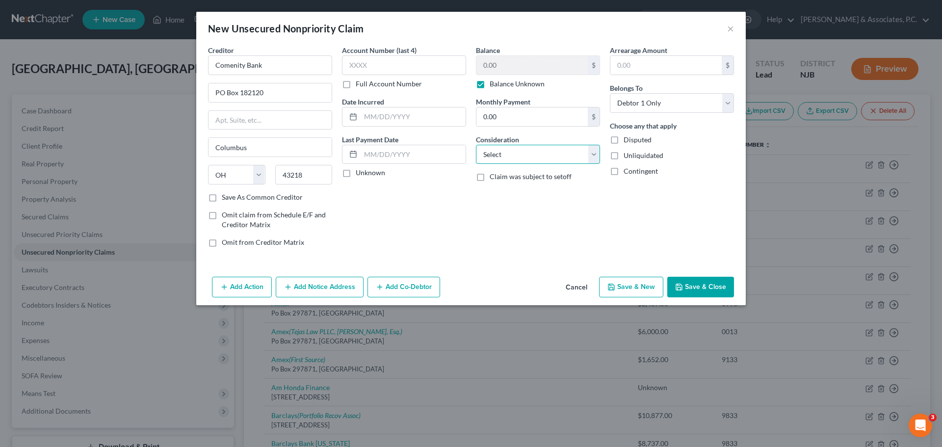
select select "2"
click at [476, 145] on select "Select Cable / Satellite Services Collection Agency Credit Card Debt Debt Couns…" at bounding box center [538, 155] width 124 height 20
drag, startPoint x: 715, startPoint y: 286, endPoint x: 708, endPoint y: 286, distance: 7.4
click at [715, 286] on button "Save & Close" at bounding box center [700, 287] width 67 height 21
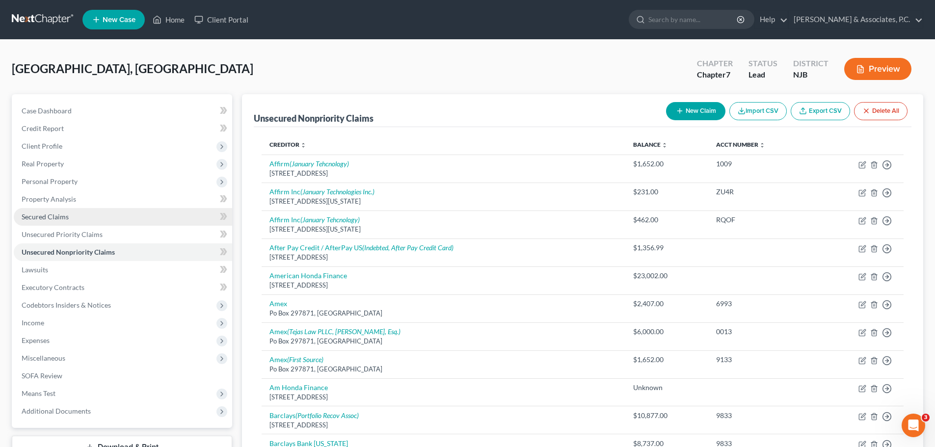
click at [60, 220] on span "Secured Claims" at bounding box center [45, 216] width 47 height 8
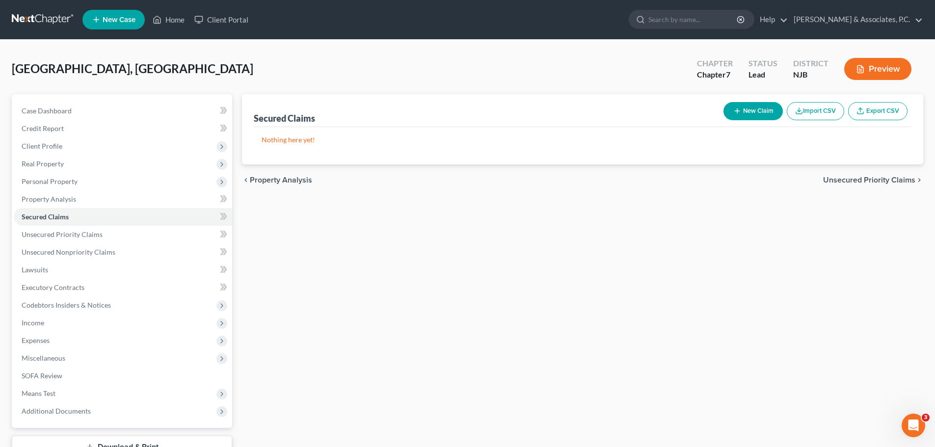
click at [844, 184] on span "Unsecured Priority Claims" at bounding box center [869, 180] width 92 height 8
click at [838, 179] on span "Unsecured Nonpriority Claims" at bounding box center [862, 180] width 106 height 8
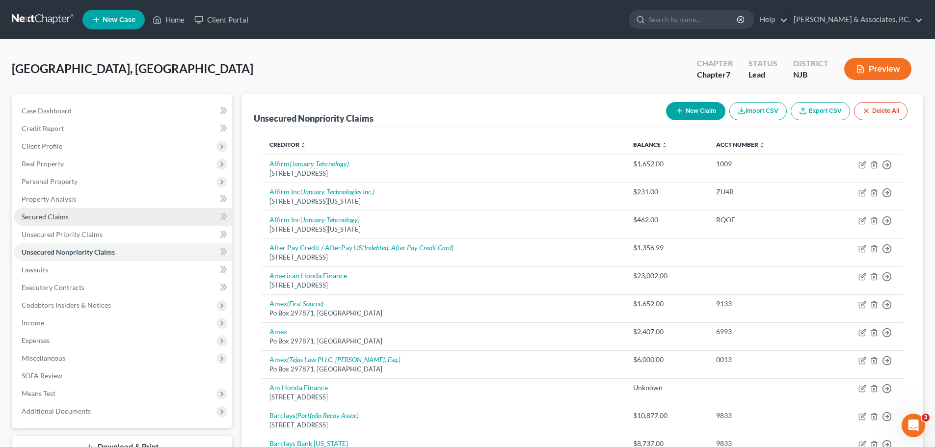
click at [67, 219] on span "Secured Claims" at bounding box center [45, 216] width 47 height 8
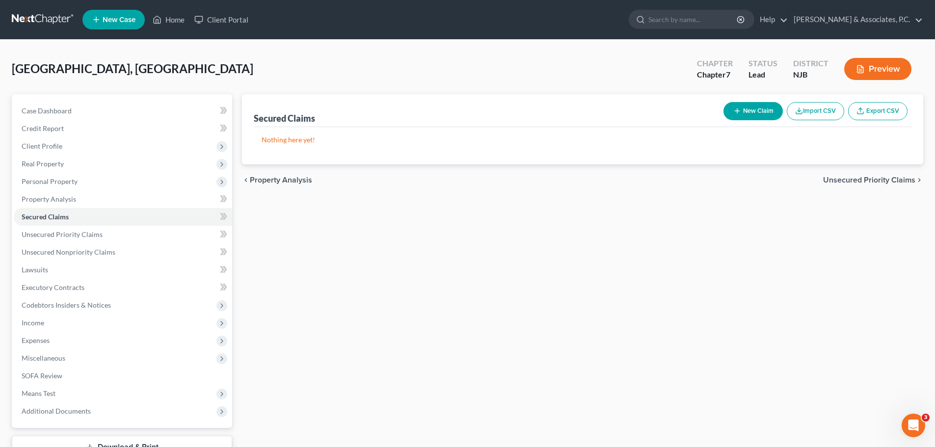
click at [854, 182] on span "Unsecured Priority Claims" at bounding box center [869, 180] width 92 height 8
click at [858, 176] on span "Unsecured Nonpriority Claims" at bounding box center [862, 180] width 106 height 8
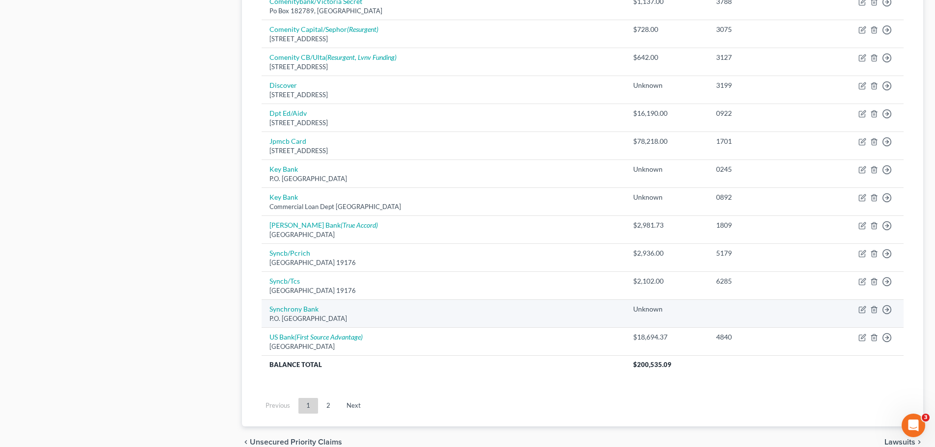
scroll to position [686, 0]
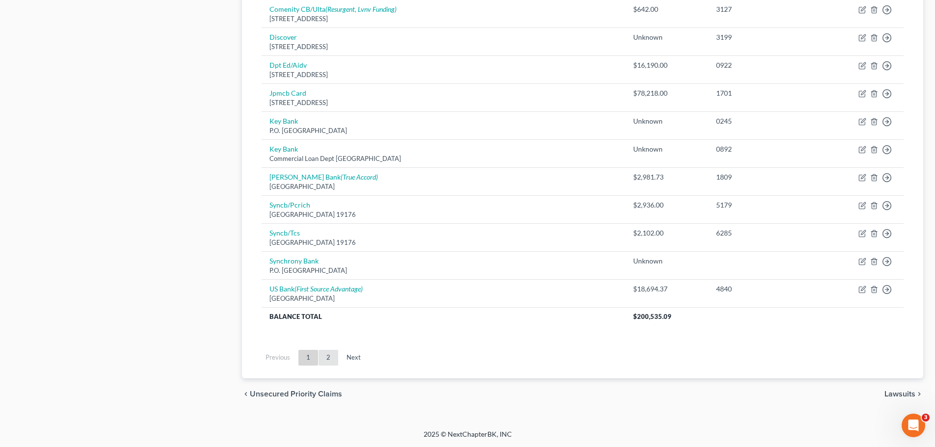
click at [330, 358] on link "2" at bounding box center [328, 358] width 20 height 16
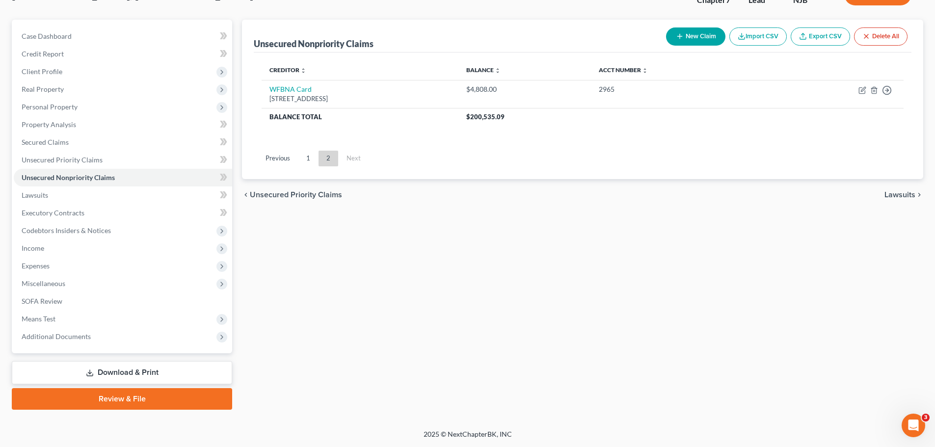
scroll to position [26, 0]
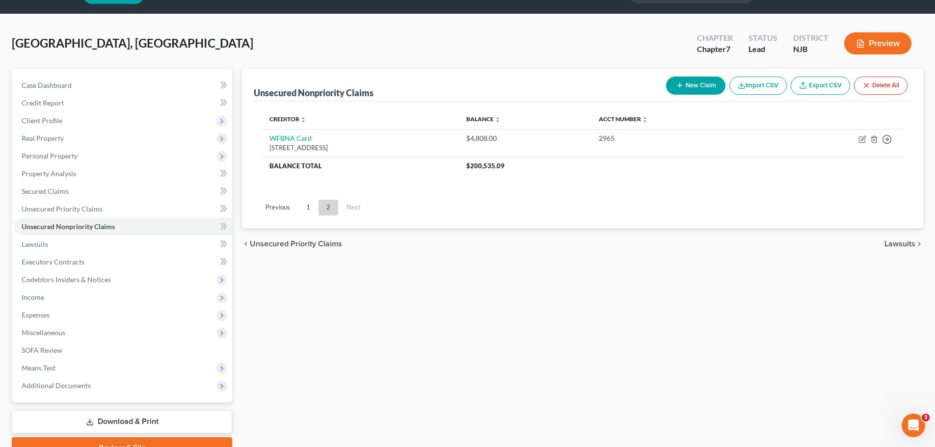
click at [894, 241] on span "Lawsuits" at bounding box center [899, 244] width 31 height 8
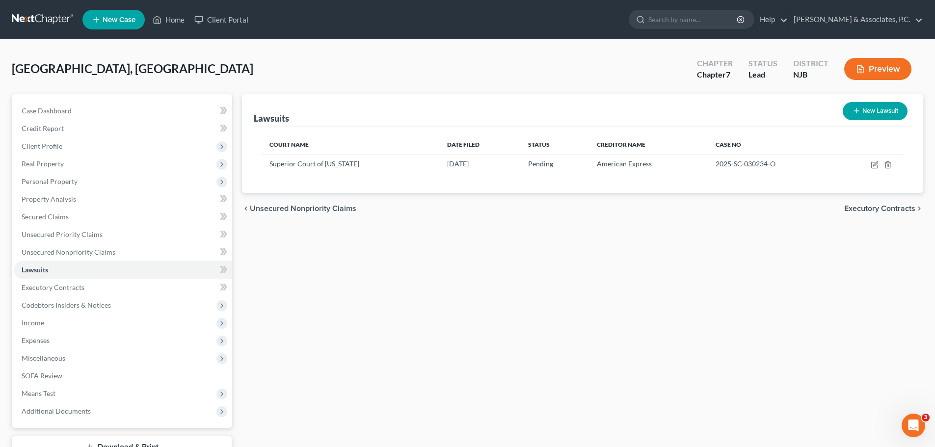
click at [285, 208] on span "Unsecured Nonpriority Claims" at bounding box center [303, 209] width 106 height 8
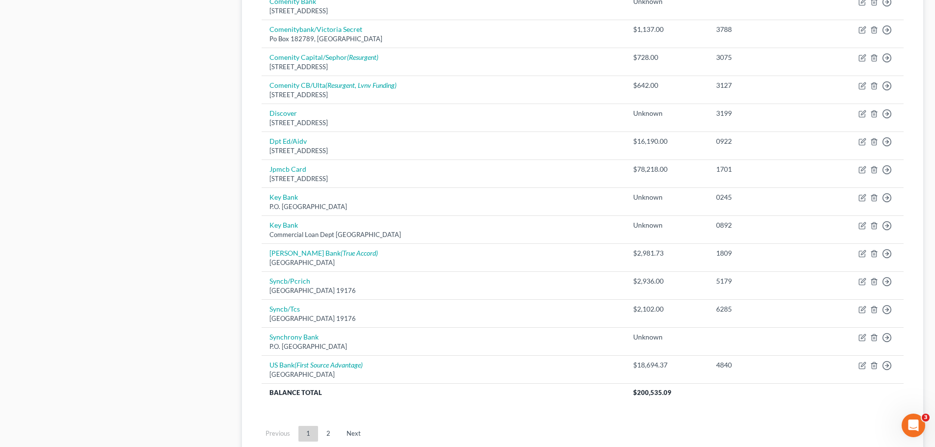
scroll to position [686, 0]
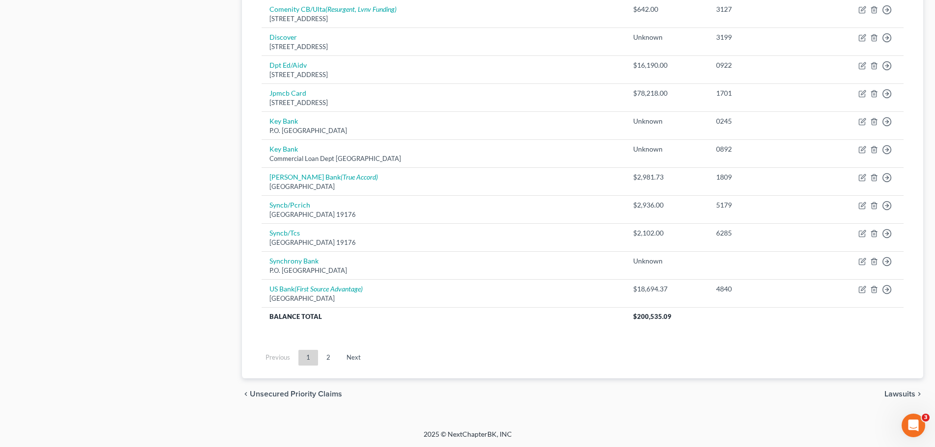
click at [899, 394] on span "Lawsuits" at bounding box center [899, 394] width 31 height 8
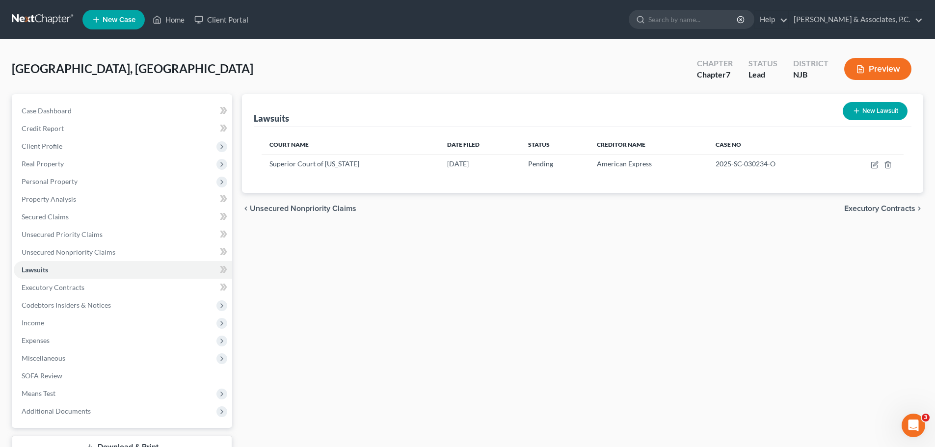
click at [856, 210] on span "Executory Contracts" at bounding box center [879, 209] width 71 height 8
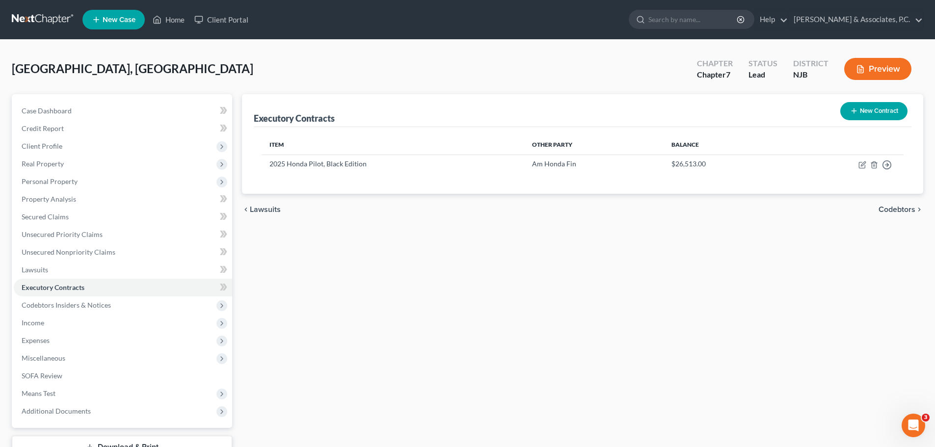
click at [885, 209] on span "Codebtors" at bounding box center [896, 210] width 37 height 8
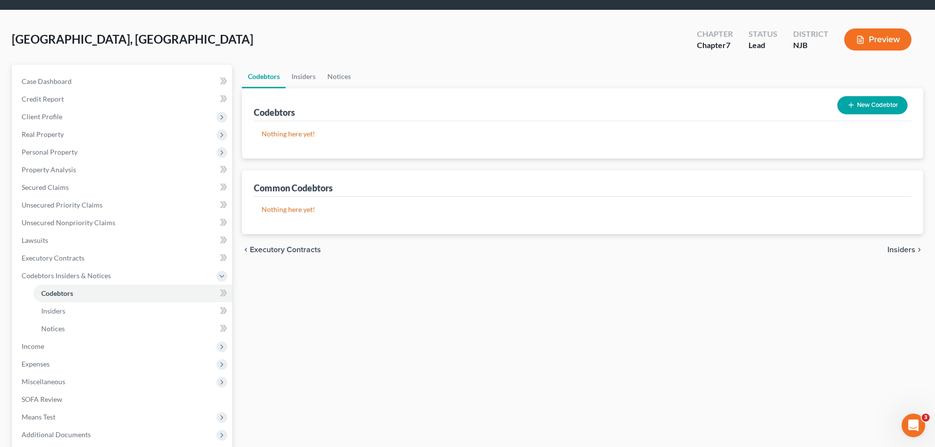
click at [897, 249] on span "Insiders" at bounding box center [901, 250] width 28 height 8
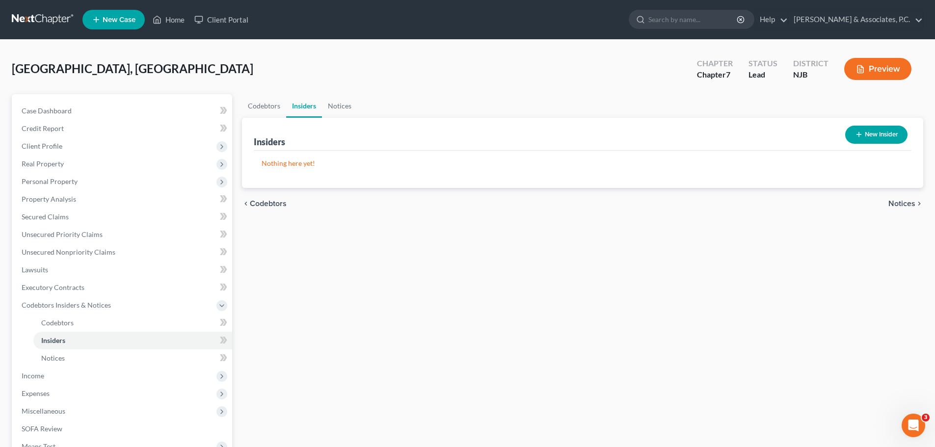
click at [262, 204] on span "Codebtors" at bounding box center [268, 204] width 37 height 8
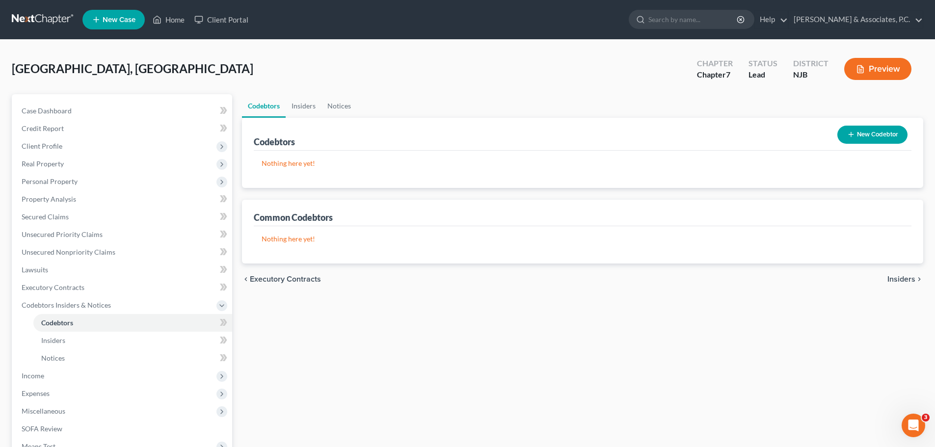
click at [901, 281] on span "Insiders" at bounding box center [901, 279] width 28 height 8
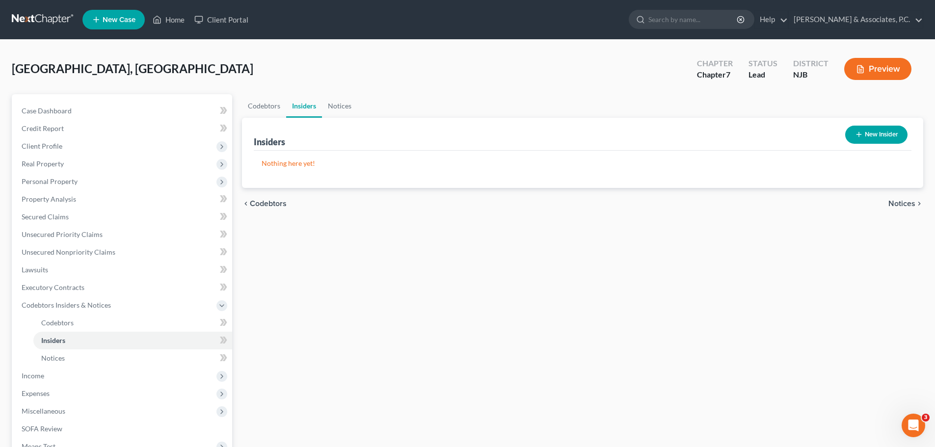
click at [892, 203] on span "Notices" at bounding box center [901, 204] width 27 height 8
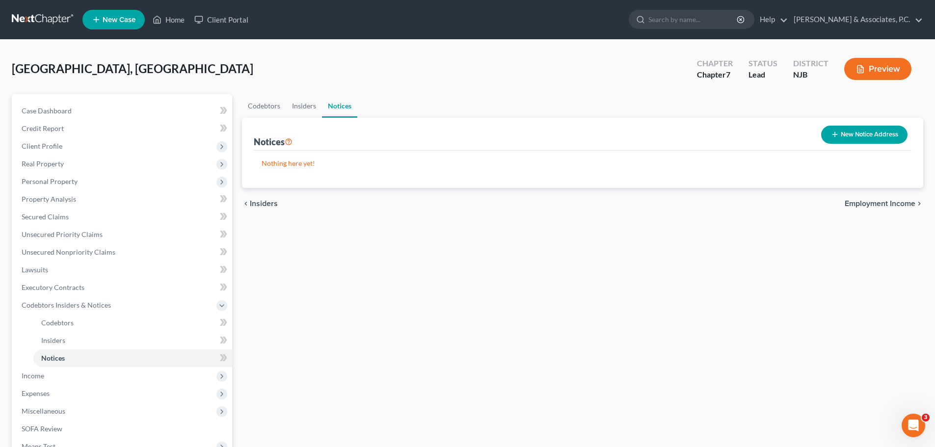
click at [862, 203] on span "Employment Income" at bounding box center [879, 204] width 71 height 8
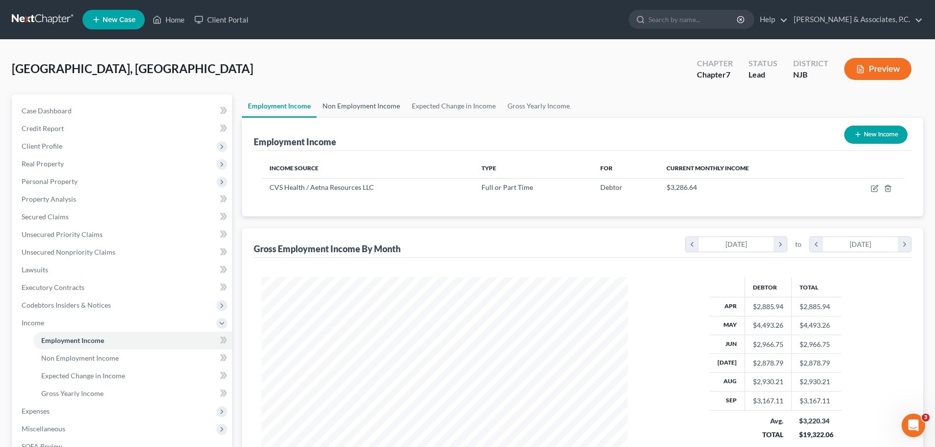
click at [372, 110] on link "Non Employment Income" at bounding box center [361, 106] width 89 height 24
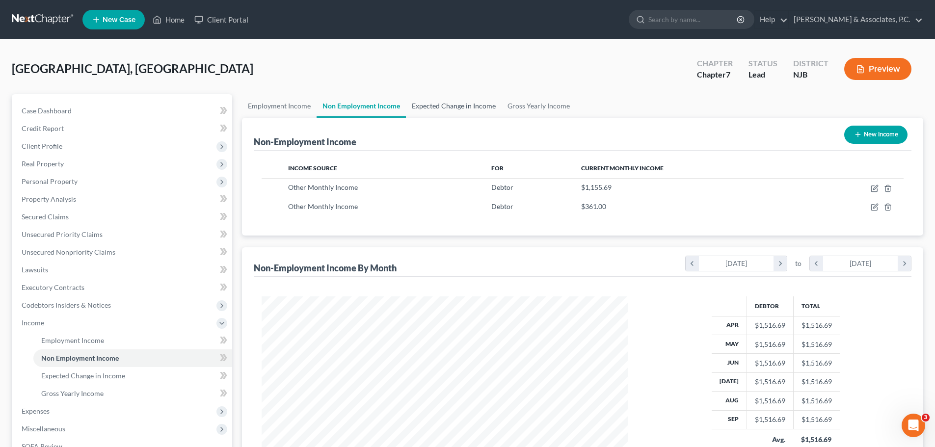
scroll to position [183, 386]
click at [443, 103] on link "Expected Change in Income" at bounding box center [454, 106] width 96 height 24
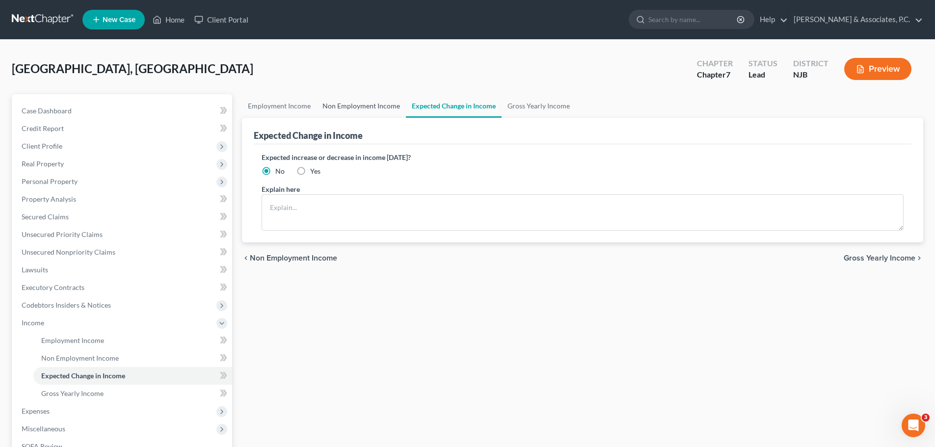
click at [372, 107] on link "Non Employment Income" at bounding box center [361, 106] width 89 height 24
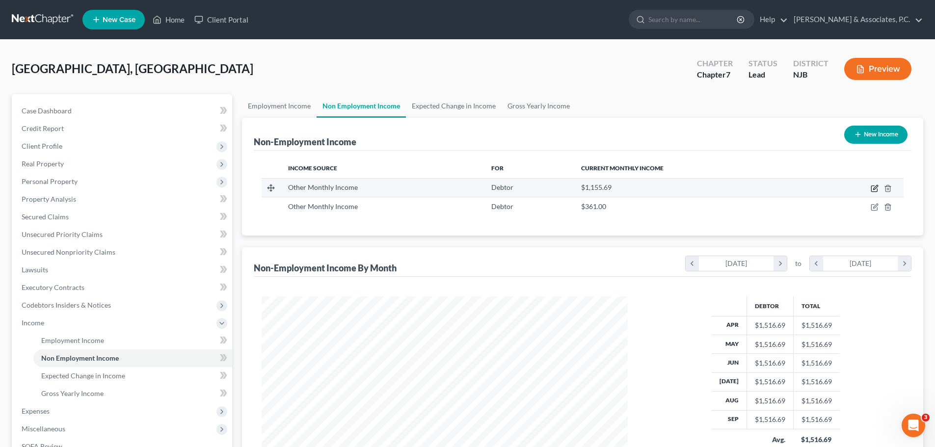
click at [877, 186] on icon "button" at bounding box center [875, 189] width 8 height 8
select select "13"
select select "0"
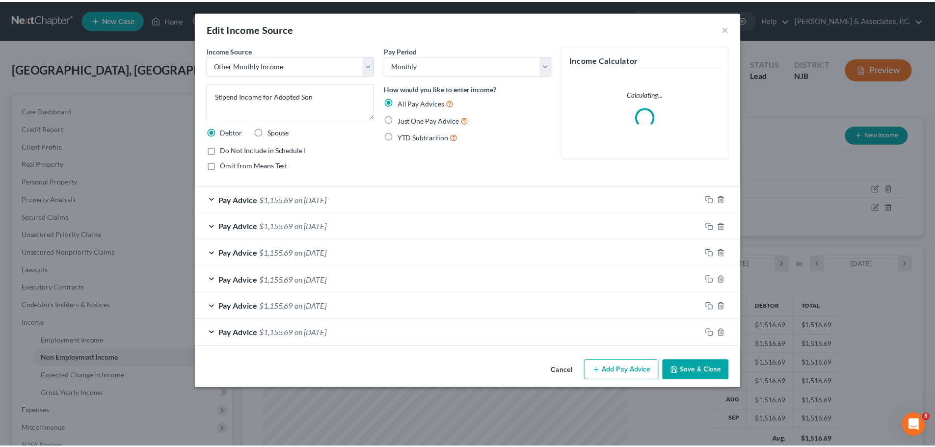
scroll to position [185, 389]
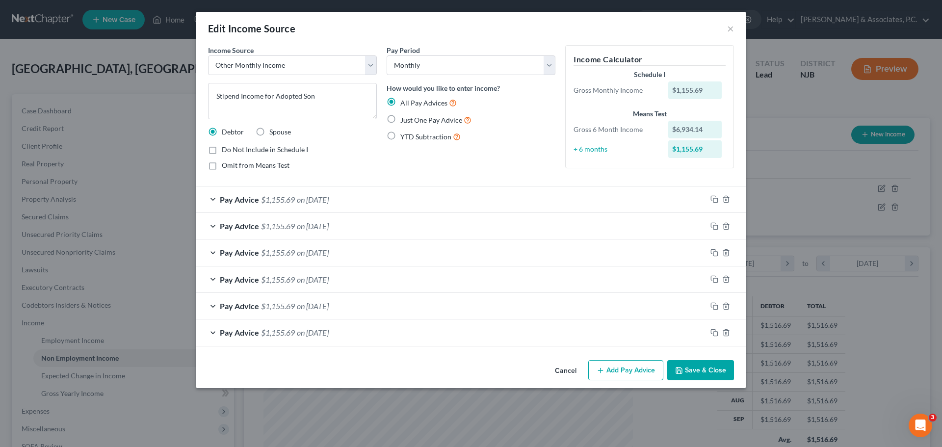
click at [703, 373] on button "Save & Close" at bounding box center [700, 370] width 67 height 21
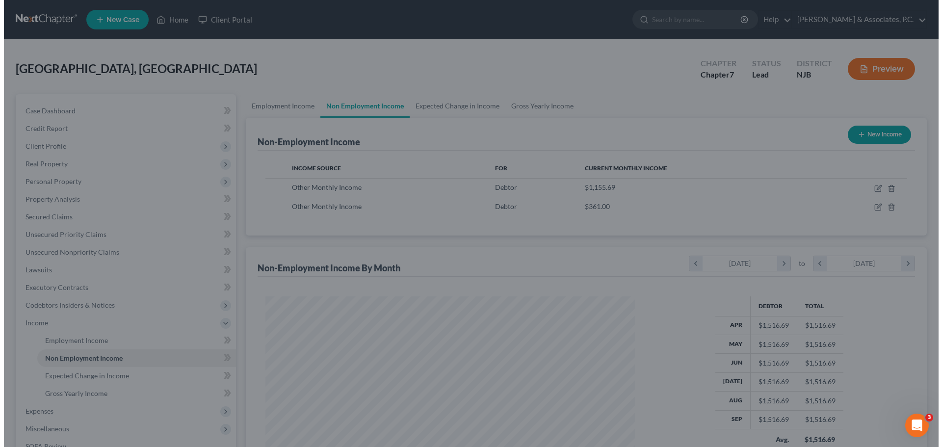
scroll to position [490519, 490317]
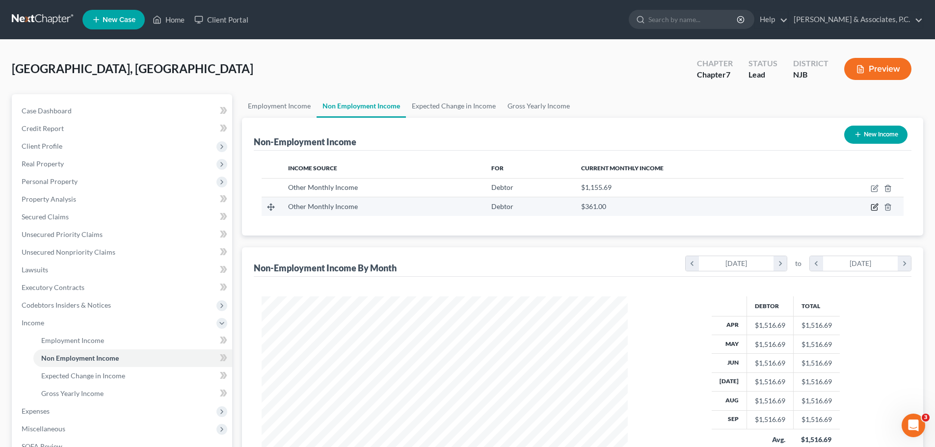
click at [874, 205] on icon "button" at bounding box center [875, 207] width 8 height 8
select select "13"
select select "0"
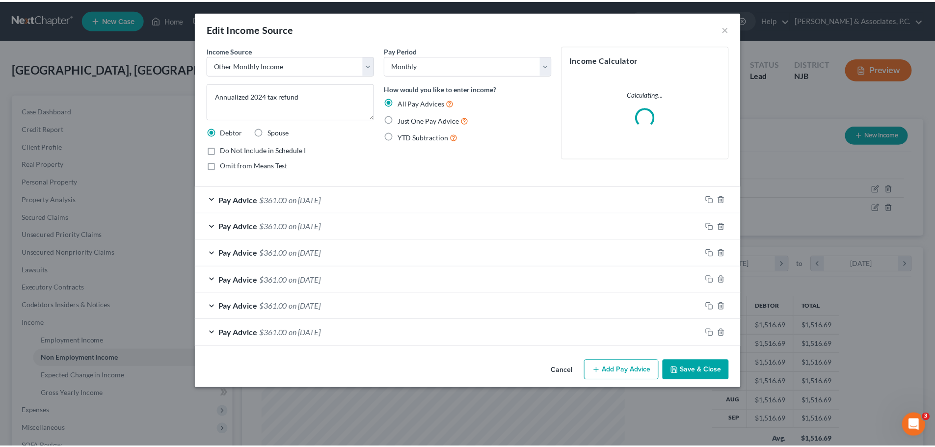
scroll to position [185, 389]
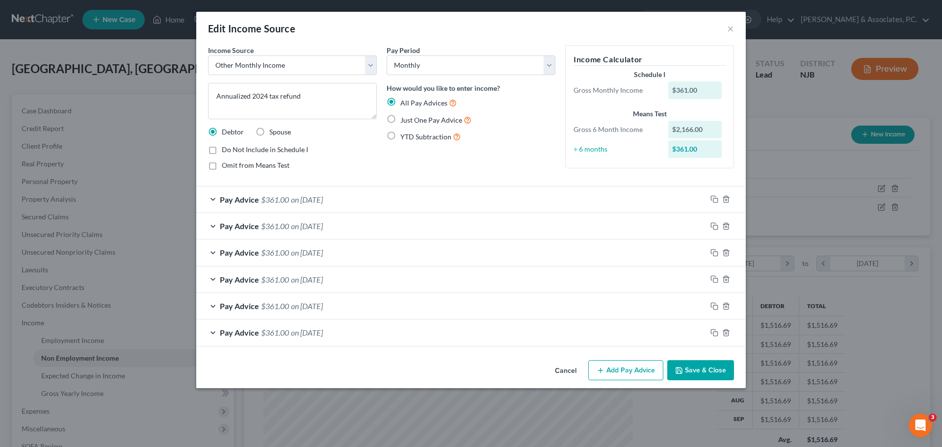
click at [700, 372] on button "Save & Close" at bounding box center [700, 370] width 67 height 21
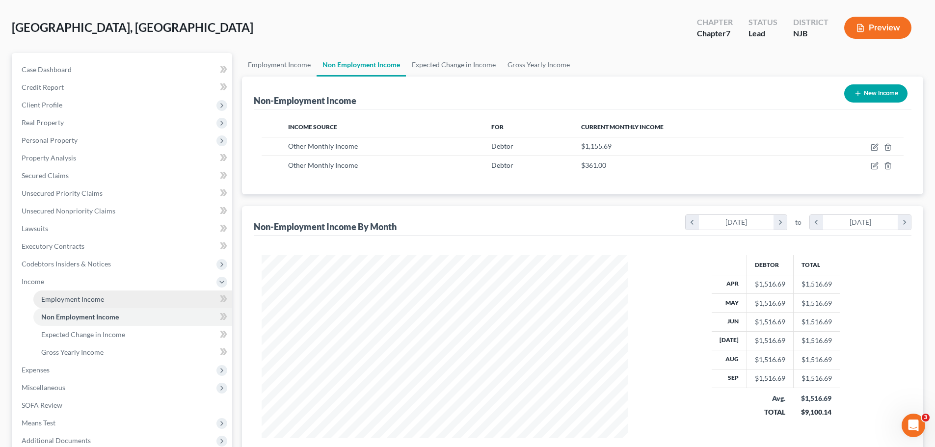
scroll to position [98, 0]
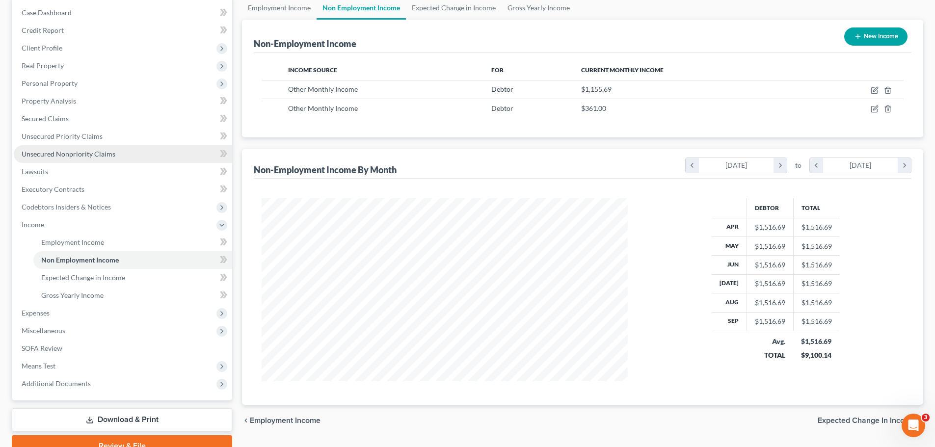
drag, startPoint x: 58, startPoint y: 158, endPoint x: 158, endPoint y: 169, distance: 100.8
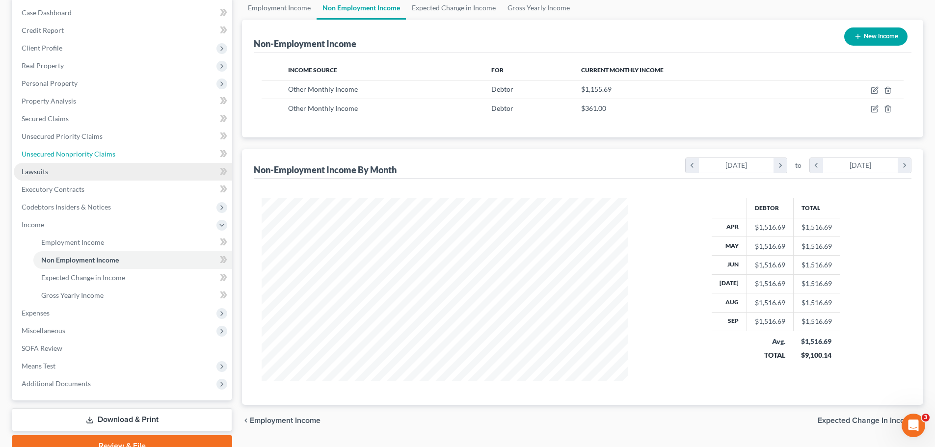
click at [58, 158] on span "Unsecured Nonpriority Claims" at bounding box center [69, 154] width 94 height 8
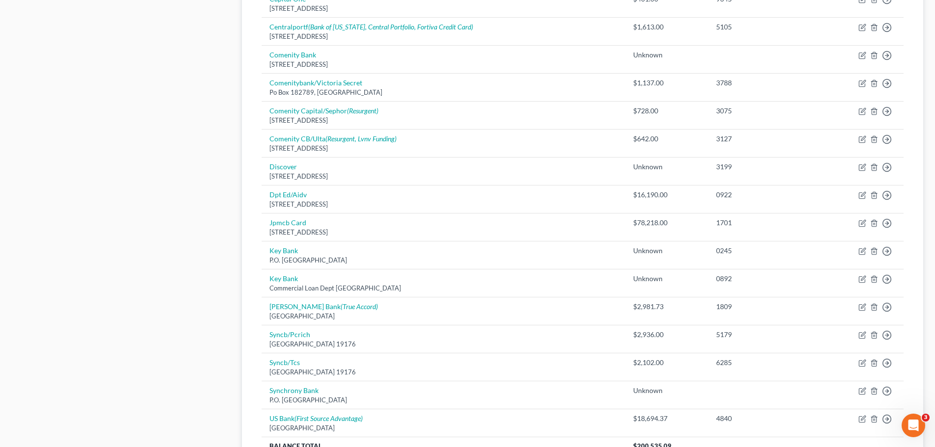
scroll to position [686, 0]
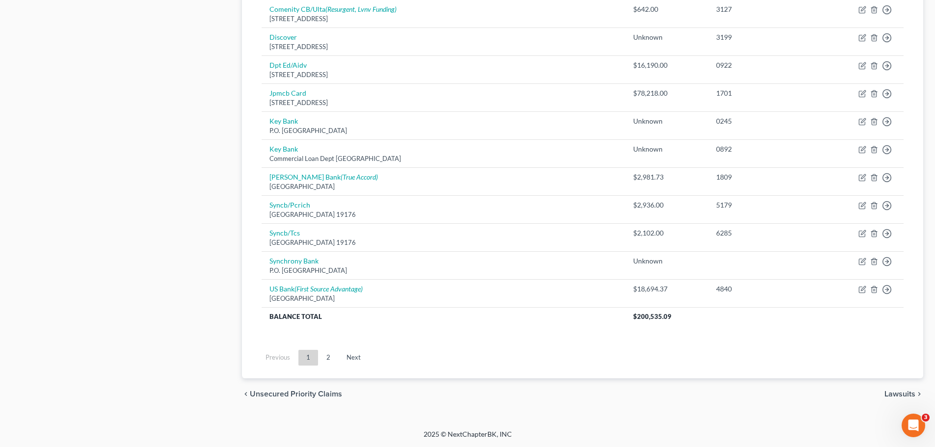
click at [894, 394] on span "Lawsuits" at bounding box center [899, 394] width 31 height 8
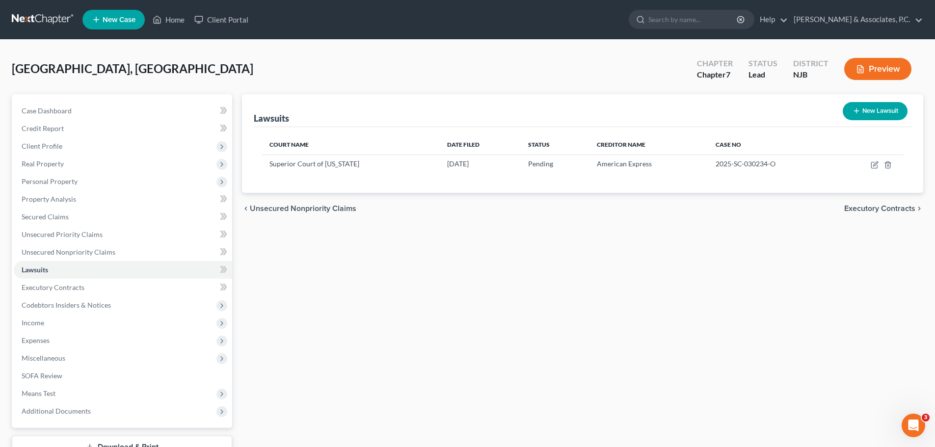
click at [852, 205] on span "Executory Contracts" at bounding box center [879, 209] width 71 height 8
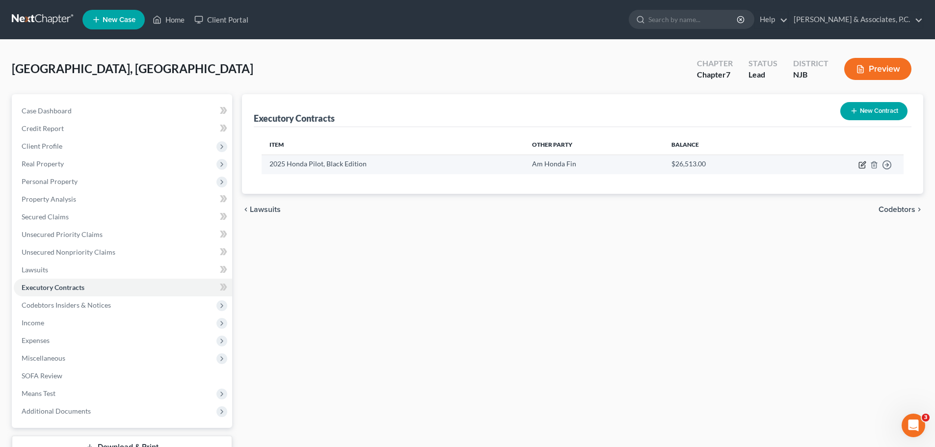
click at [863, 162] on icon "button" at bounding box center [863, 163] width 4 height 4
select select "3"
select select "45"
select select "0"
select select "1"
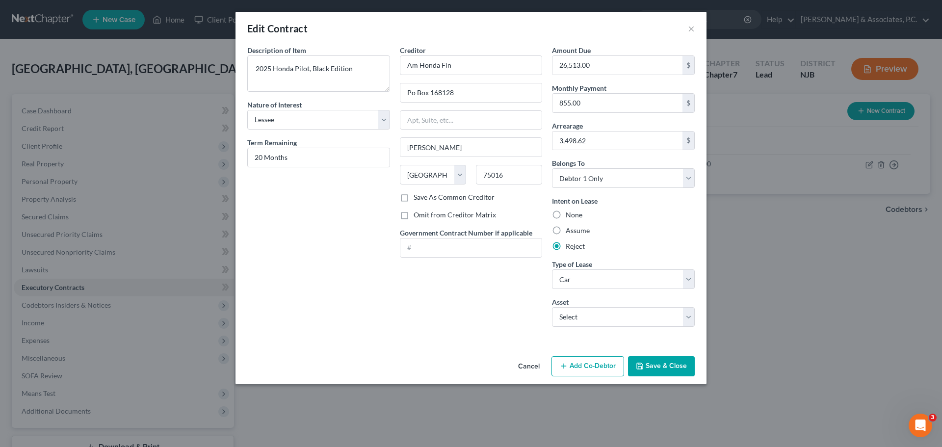
click at [667, 369] on button "Save & Close" at bounding box center [661, 366] width 67 height 21
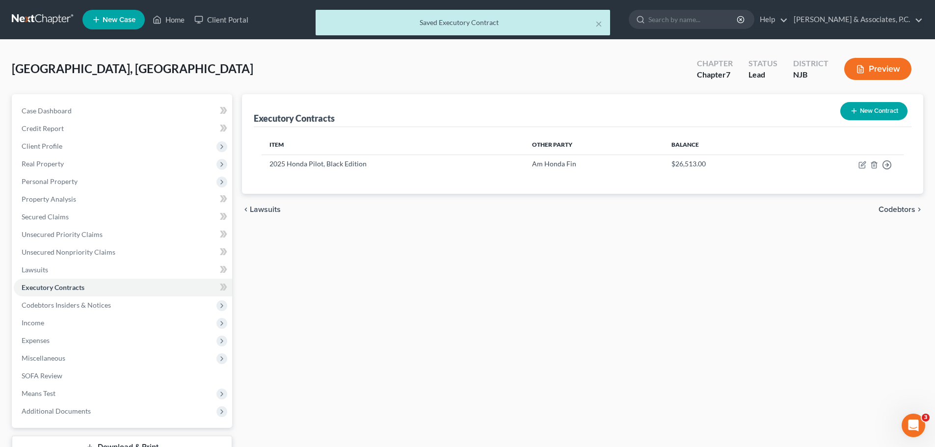
click at [277, 216] on div "chevron_left Lawsuits Codebtors chevron_right" at bounding box center [582, 209] width 681 height 31
click at [275, 214] on div "chevron_left Lawsuits Codebtors chevron_right" at bounding box center [582, 209] width 681 height 31
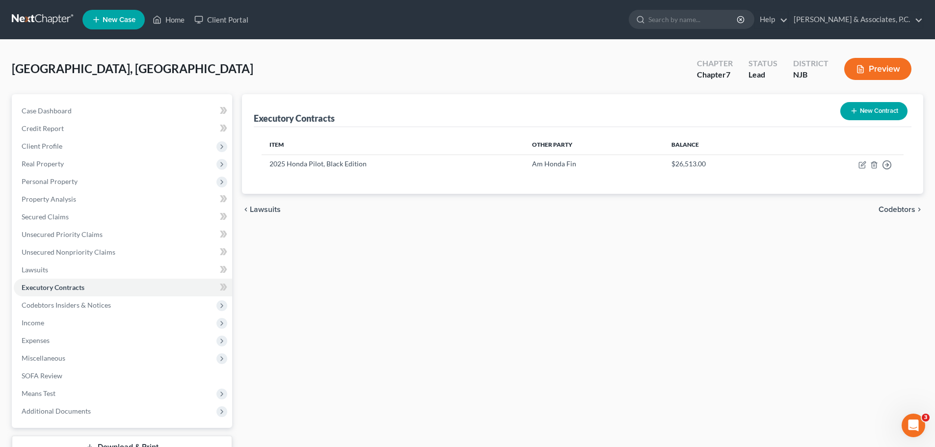
click at [274, 215] on div "chevron_left Lawsuits Codebtors chevron_right" at bounding box center [582, 209] width 681 height 31
click at [274, 210] on span "Lawsuits" at bounding box center [265, 210] width 31 height 8
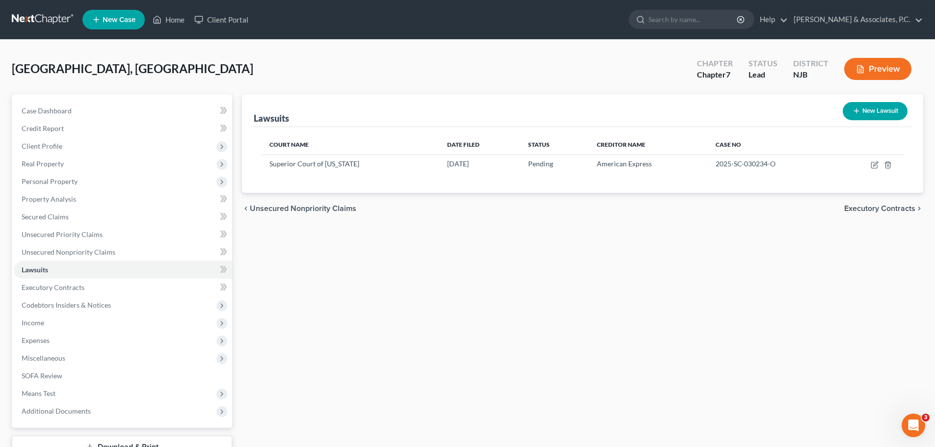
click at [288, 208] on span "Unsecured Nonpriority Claims" at bounding box center [303, 209] width 106 height 8
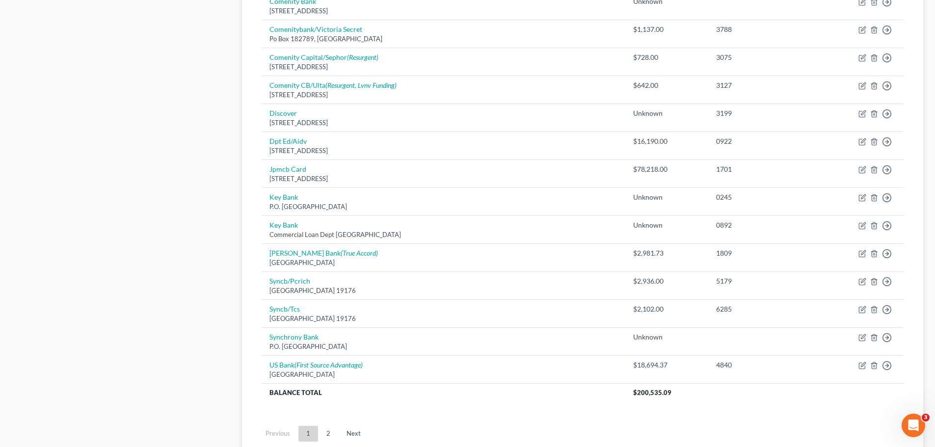
scroll to position [686, 0]
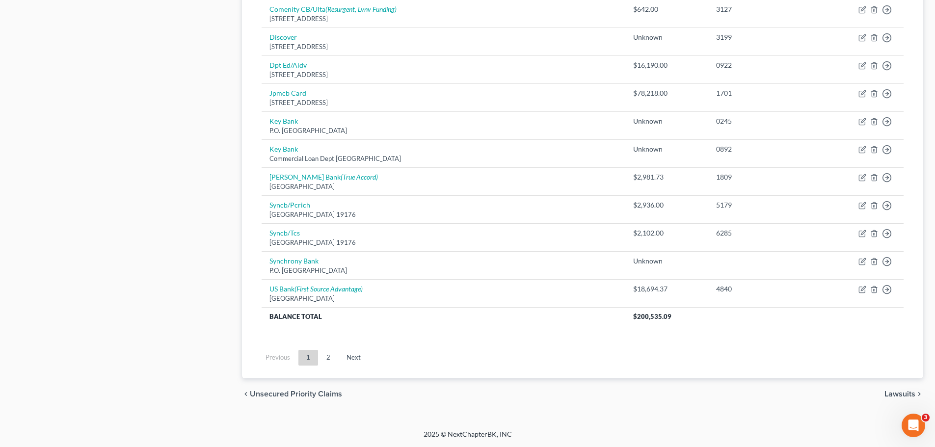
click at [899, 394] on span "Lawsuits" at bounding box center [899, 394] width 31 height 8
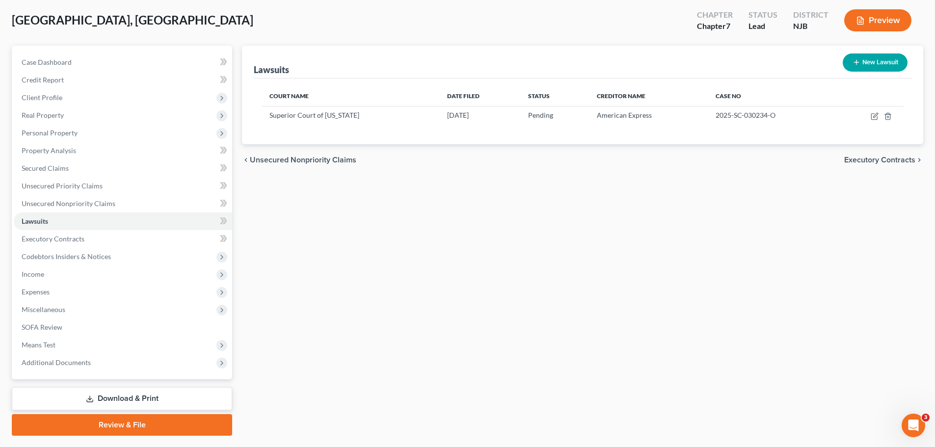
scroll to position [26, 0]
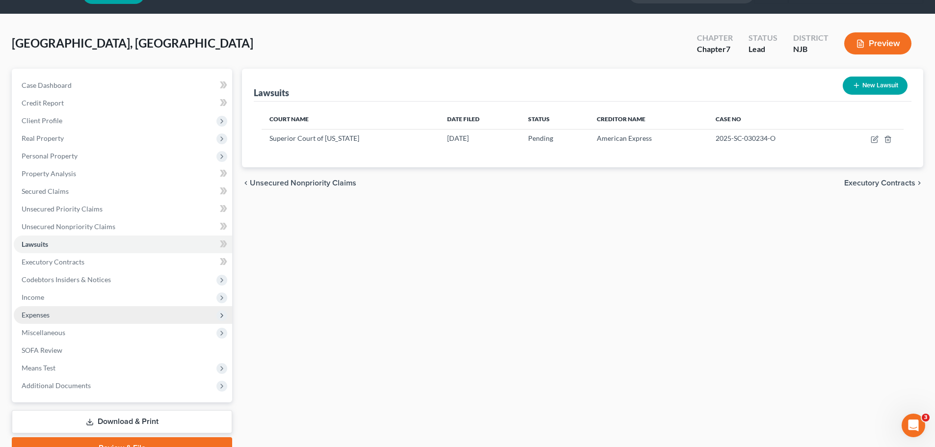
click at [32, 314] on span "Expenses" at bounding box center [36, 315] width 28 height 8
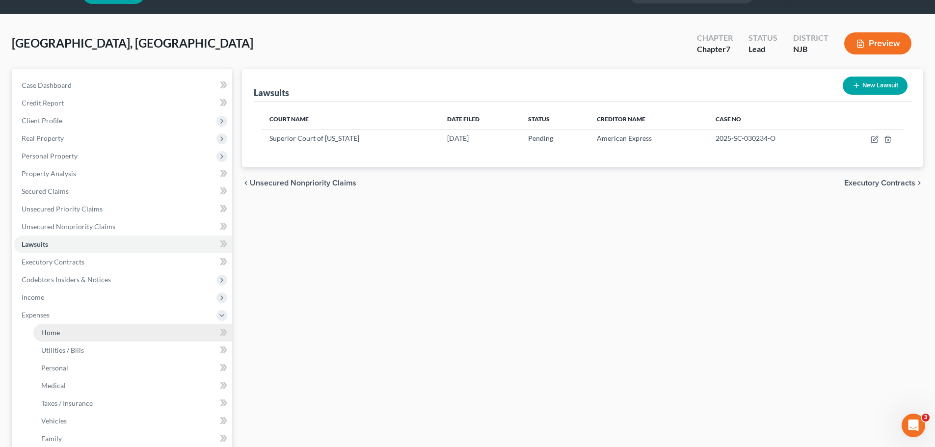
click at [53, 330] on span "Home" at bounding box center [50, 332] width 19 height 8
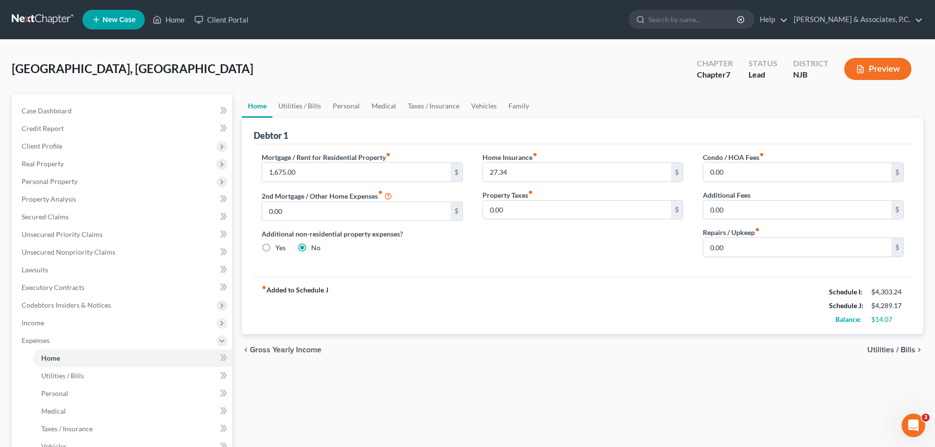
click at [880, 346] on span "Utilities / Bills" at bounding box center [891, 350] width 48 height 8
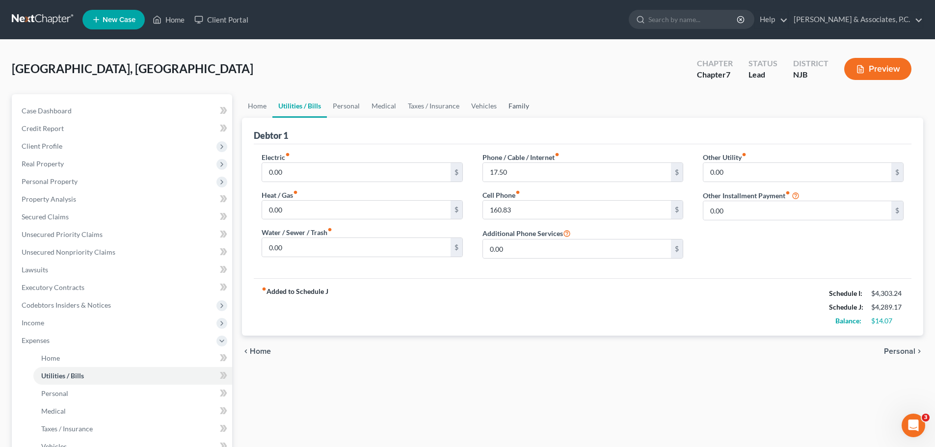
click at [515, 105] on link "Family" at bounding box center [518, 106] width 32 height 24
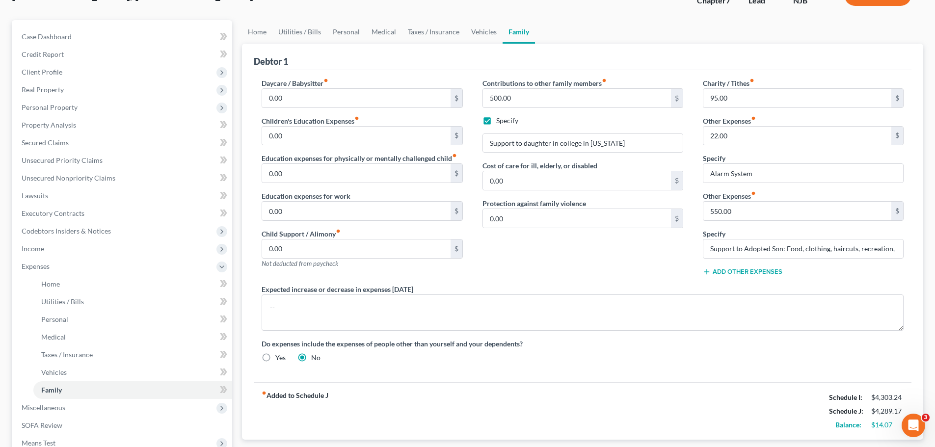
scroll to position [147, 0]
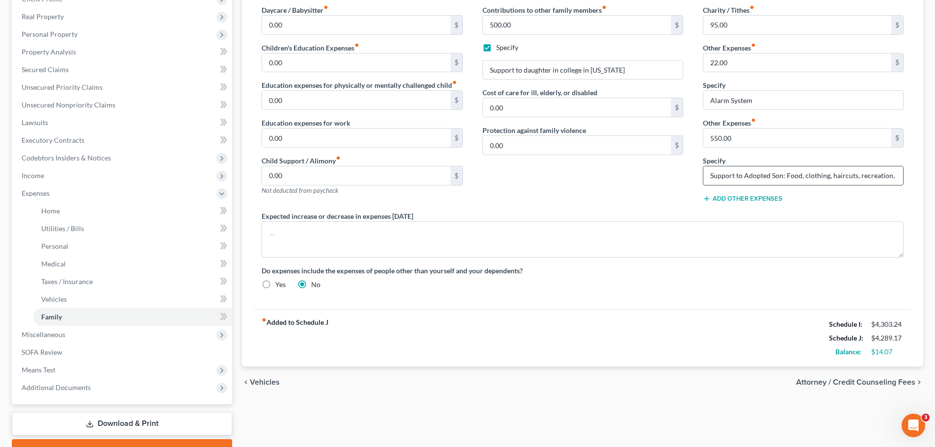
click at [853, 179] on input "Support to Adopted Son: Food, clothing, haircuts, recreation, etc." at bounding box center [803, 175] width 200 height 19
click at [886, 177] on input "Support to Adopted Son: Food, clothing, haircuts, recreation, etc." at bounding box center [803, 175] width 200 height 19
click at [759, 132] on input "550.00" at bounding box center [797, 138] width 188 height 19
type input "525.00"
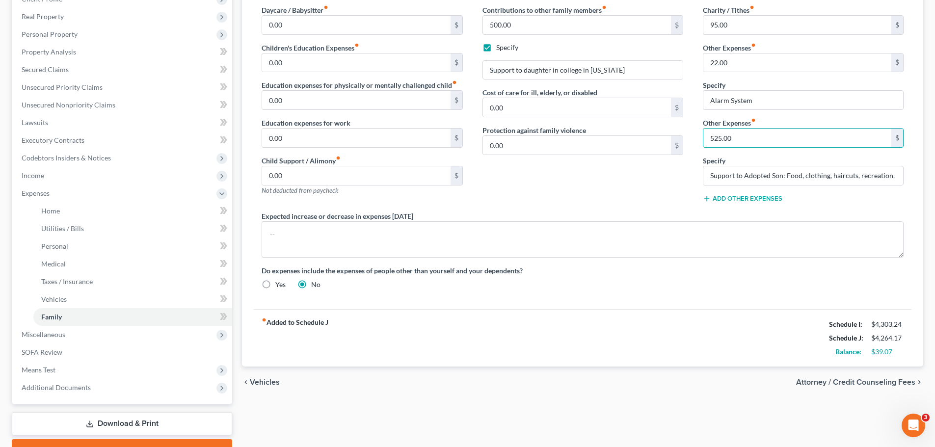
click at [603, 176] on div "Contributions to other family members fiber_manual_record 500.00 $ Specify Supp…" at bounding box center [583, 108] width 220 height 206
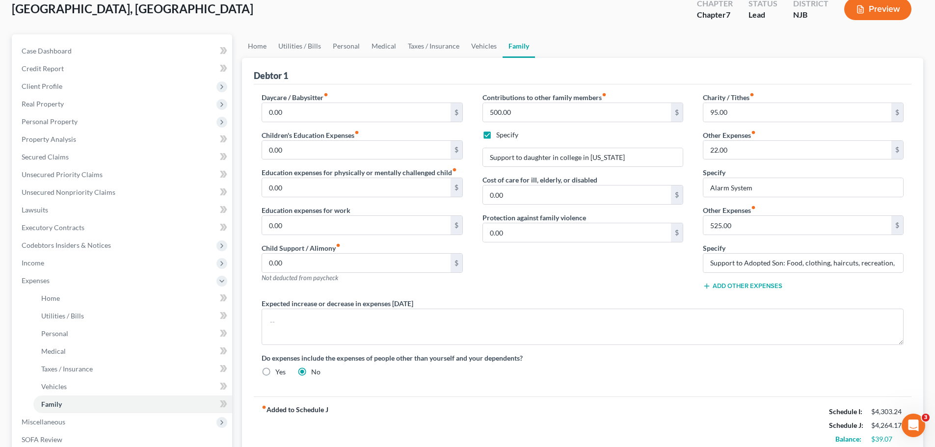
scroll to position [49, 0]
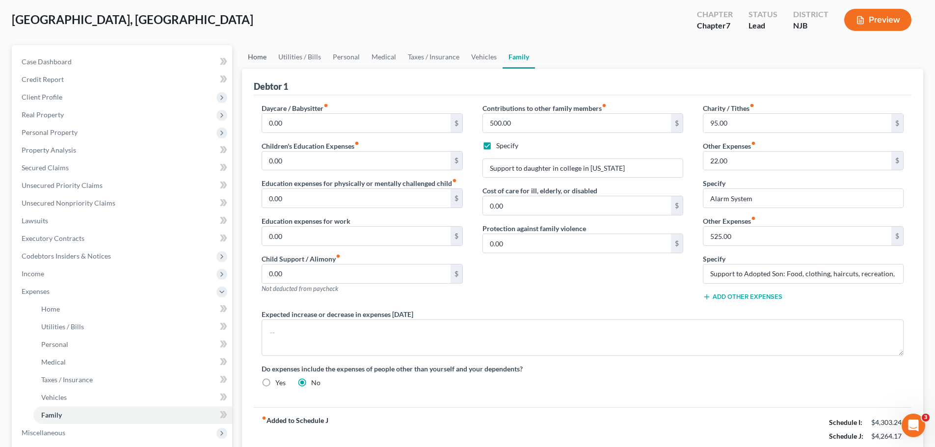
click at [259, 57] on link "Home" at bounding box center [257, 57] width 30 height 24
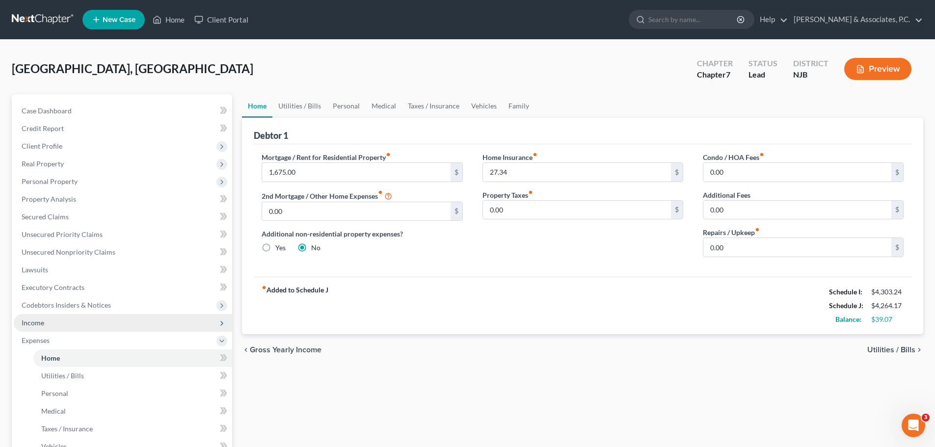
click at [74, 323] on span "Income" at bounding box center [123, 323] width 218 height 18
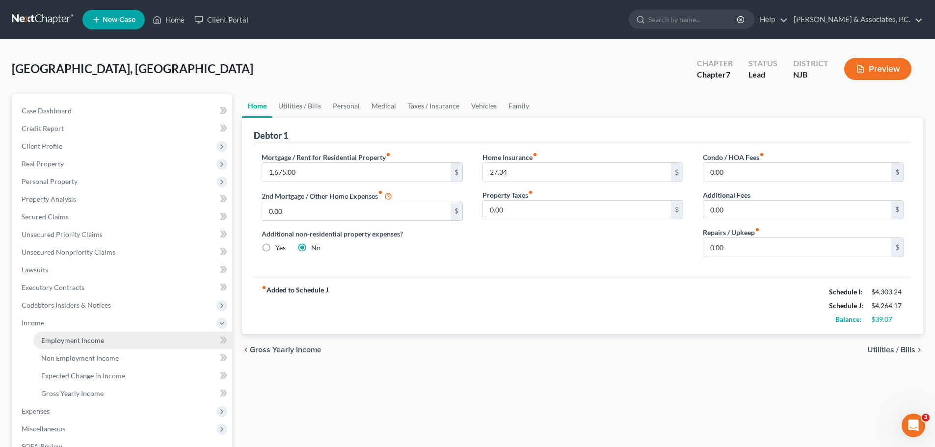
click at [99, 342] on span "Employment Income" at bounding box center [72, 340] width 63 height 8
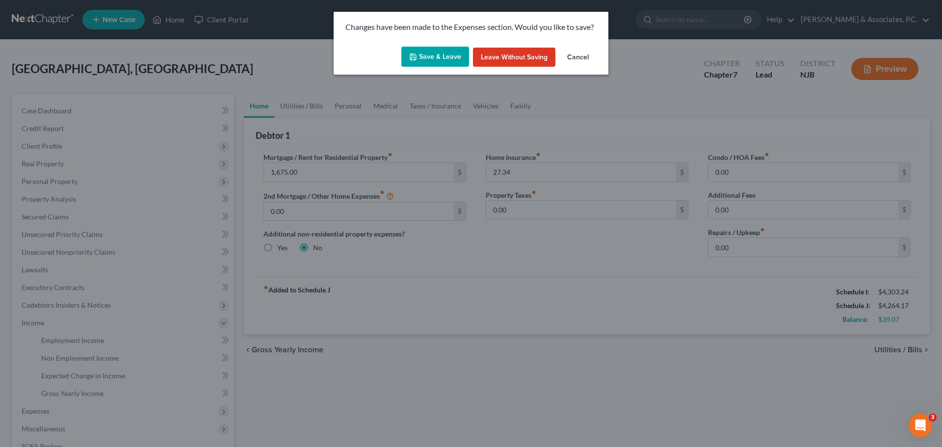
click at [427, 57] on button "Save & Leave" at bounding box center [435, 57] width 68 height 21
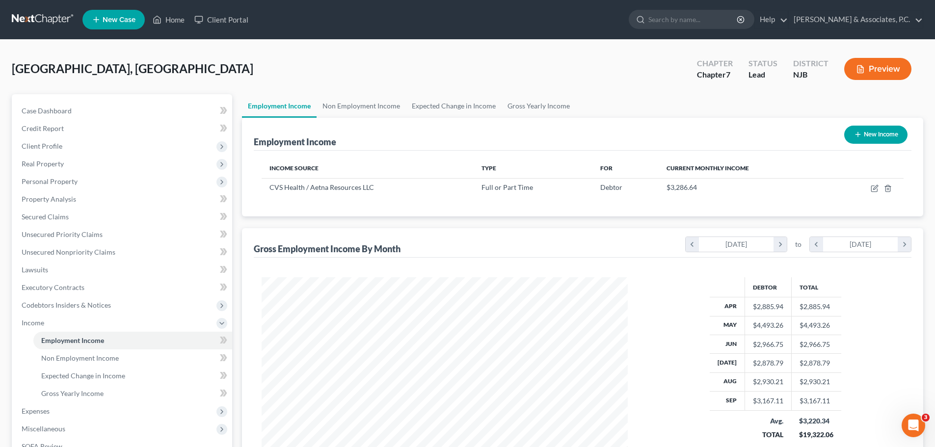
scroll to position [183, 386]
click at [68, 152] on span "Client Profile" at bounding box center [123, 146] width 218 height 18
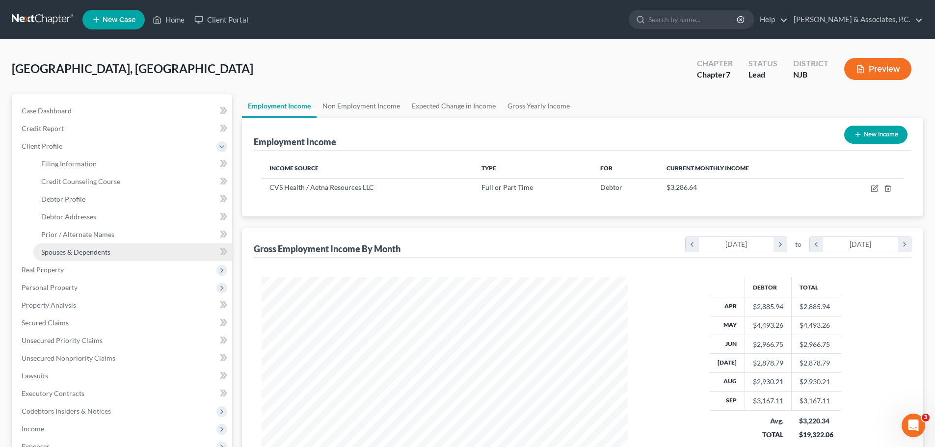
drag, startPoint x: 105, startPoint y: 252, endPoint x: 121, endPoint y: 251, distance: 15.7
click at [105, 252] on span "Spouses & Dependents" at bounding box center [75, 252] width 69 height 8
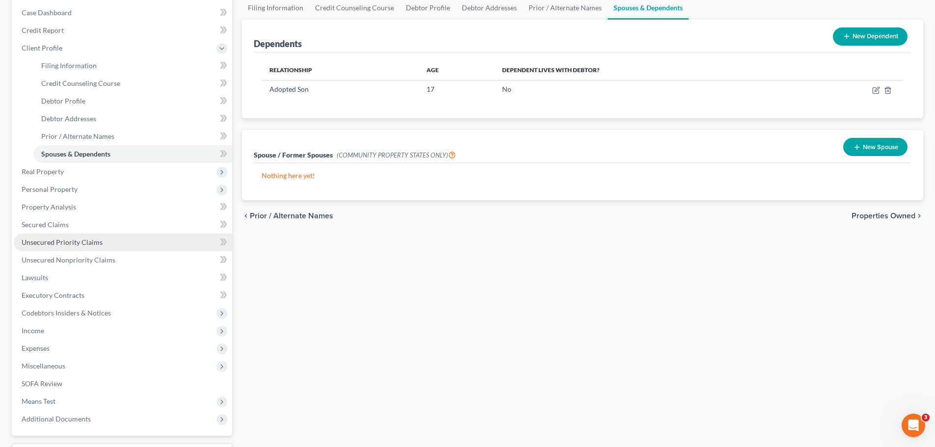
scroll to position [181, 0]
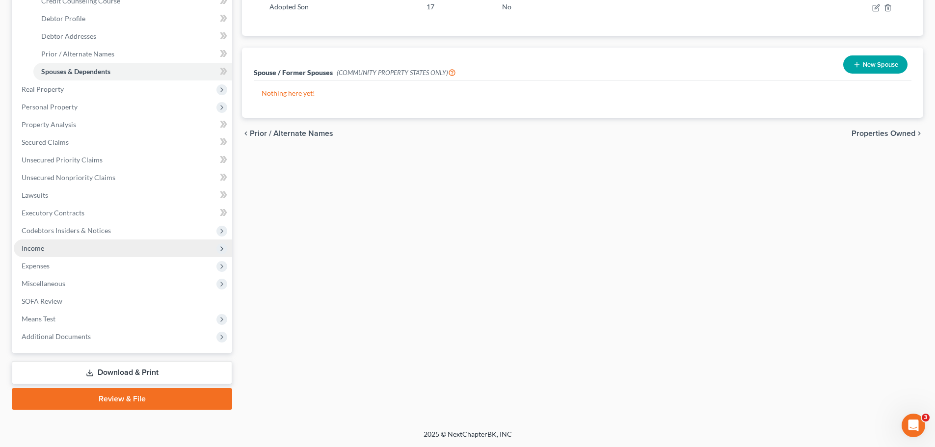
click at [49, 249] on span "Income" at bounding box center [123, 248] width 218 height 18
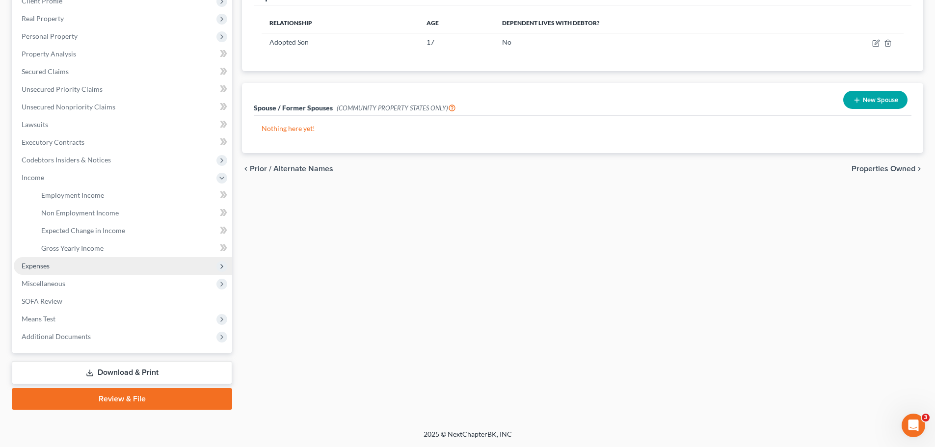
scroll to position [145, 0]
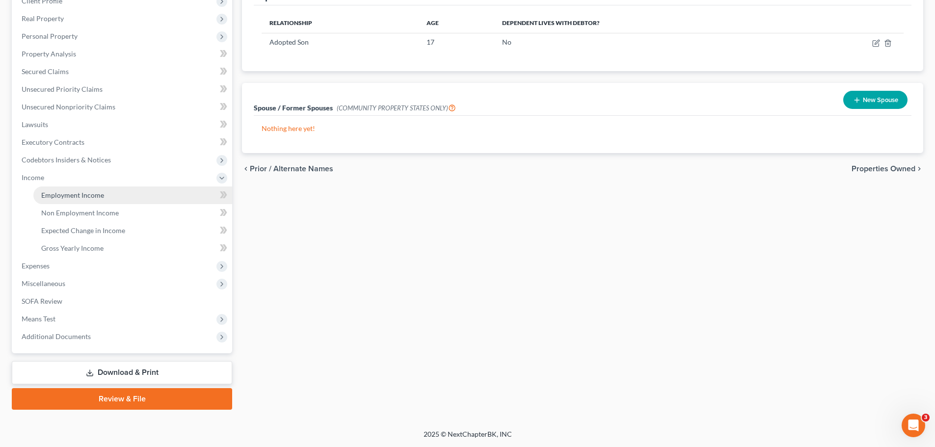
click at [90, 196] on span "Employment Income" at bounding box center [72, 195] width 63 height 8
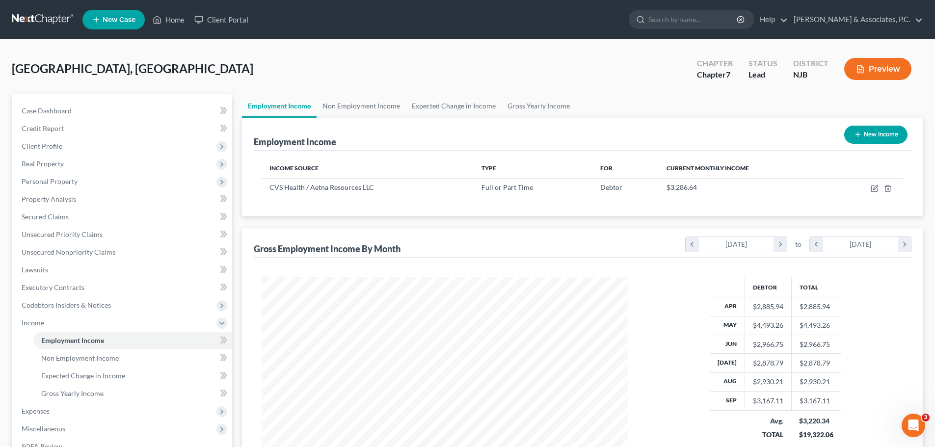
scroll to position [183, 386]
click at [372, 106] on link "Non Employment Income" at bounding box center [361, 106] width 89 height 24
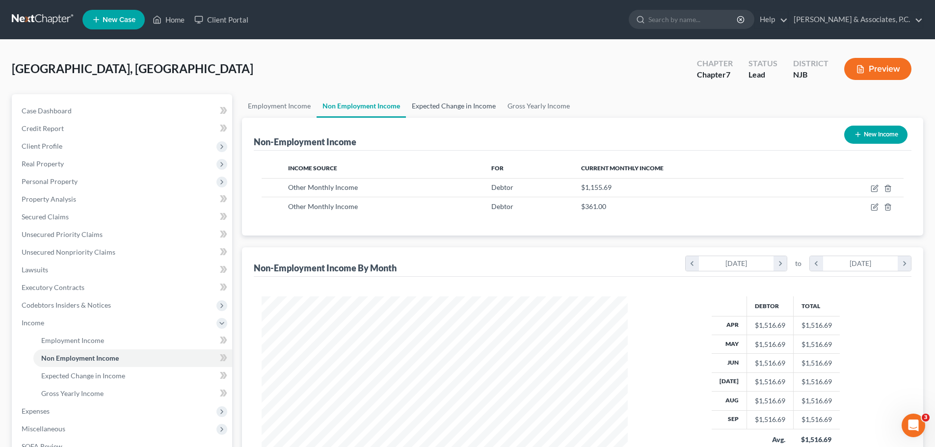
click at [444, 105] on link "Expected Change in Income" at bounding box center [454, 106] width 96 height 24
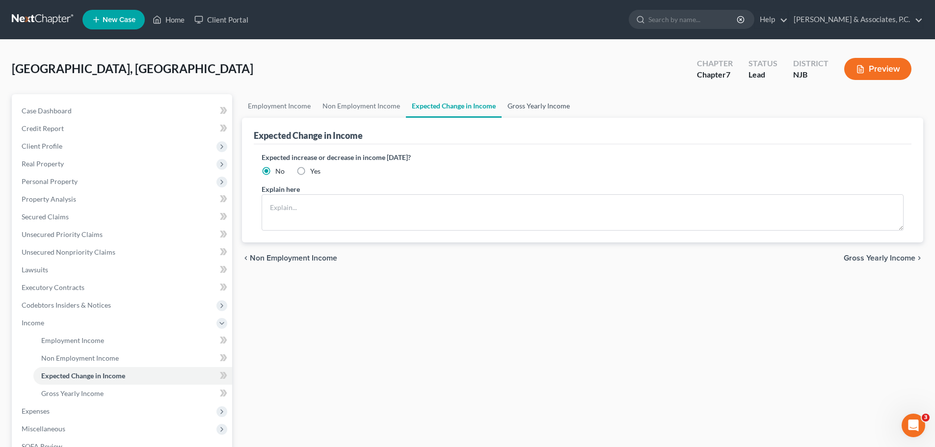
click at [524, 107] on link "Gross Yearly Income" at bounding box center [538, 106] width 74 height 24
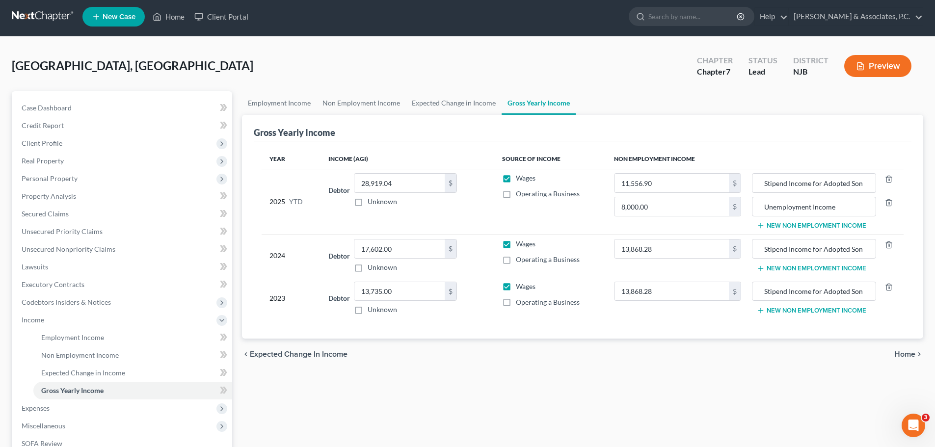
scroll to position [49, 0]
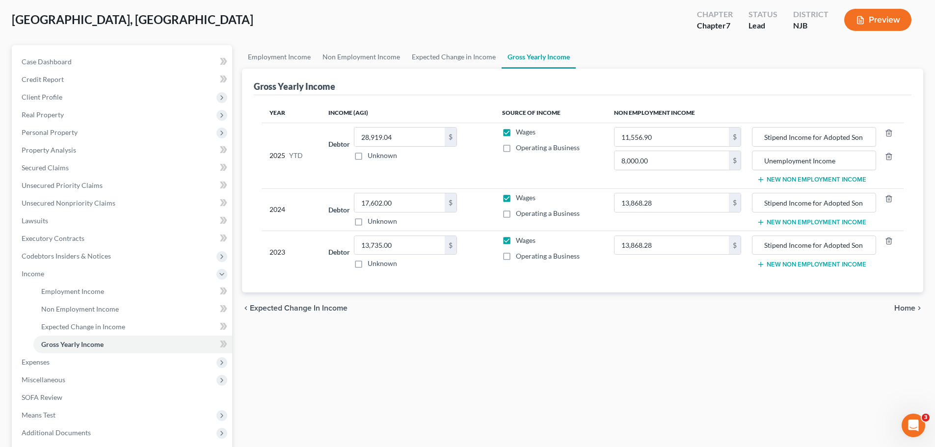
click at [906, 309] on span "Home" at bounding box center [904, 308] width 21 height 8
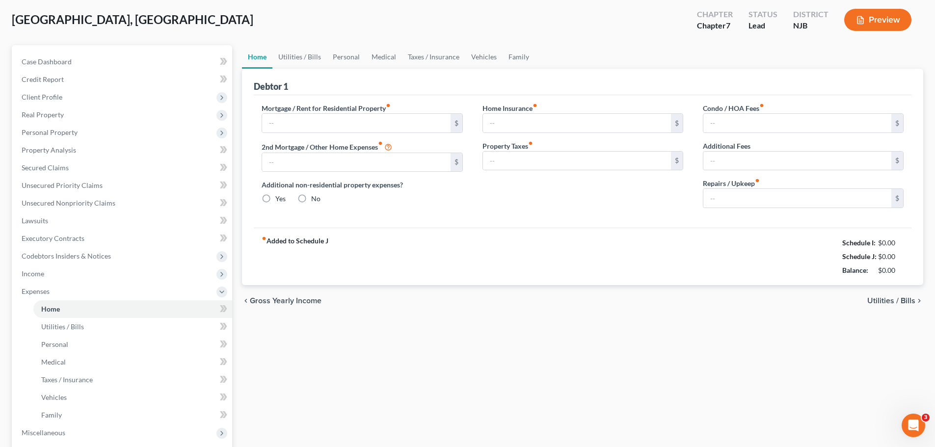
scroll to position [16, 0]
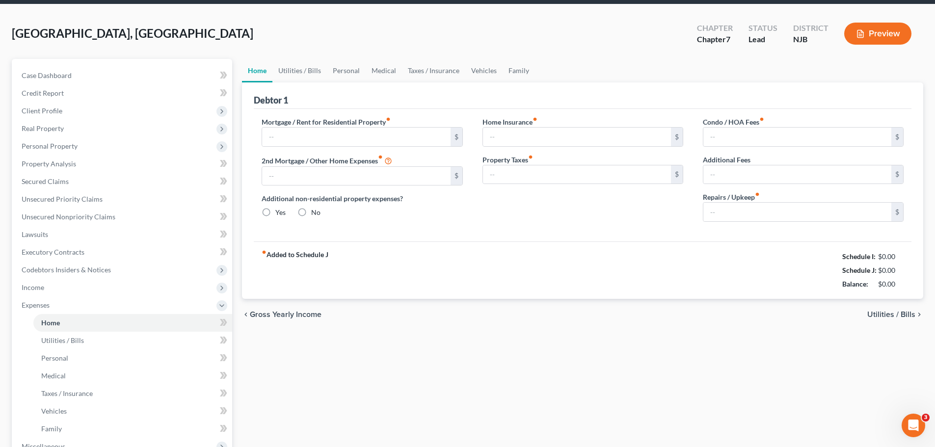
type input "1,675.00"
type input "0.00"
radio input "true"
type input "27.34"
type input "0.00"
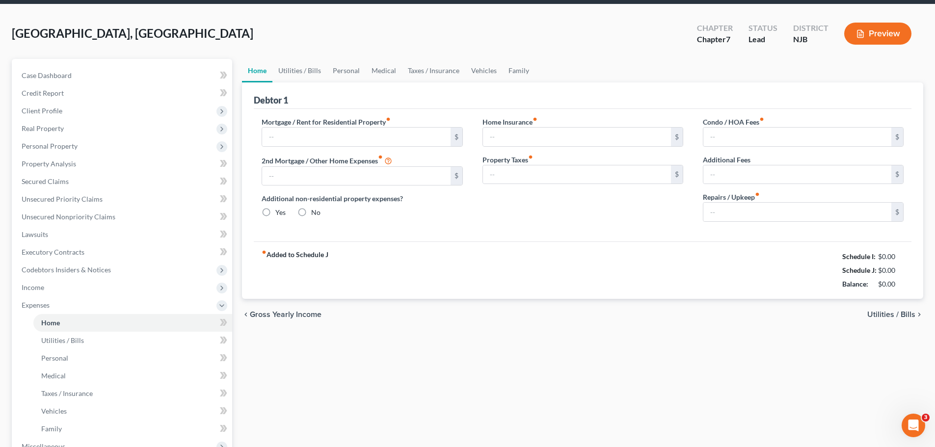
type input "0.00"
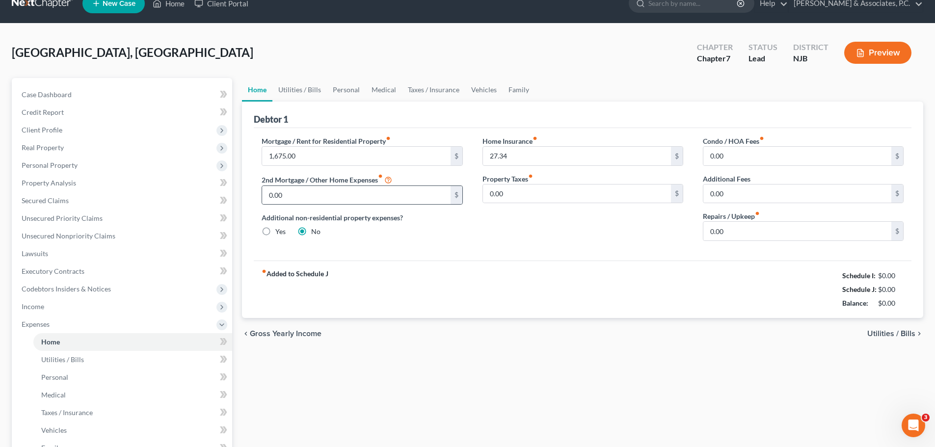
scroll to position [0, 0]
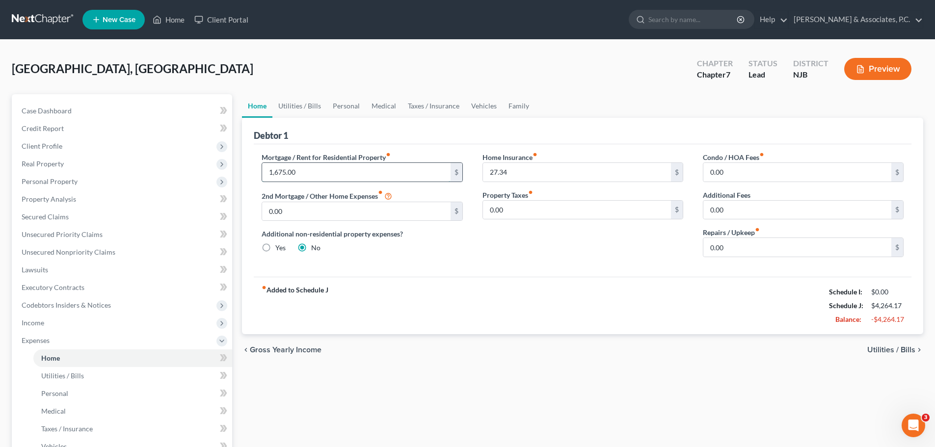
click at [367, 174] on input "1,675.00" at bounding box center [356, 172] width 188 height 19
click at [474, 292] on div "fiber_manual_record Added to Schedule J Schedule I: $4,303.24 Schedule J: $4,26…" at bounding box center [583, 305] width 658 height 57
click at [308, 103] on link "Utilities / Bills" at bounding box center [299, 106] width 54 height 24
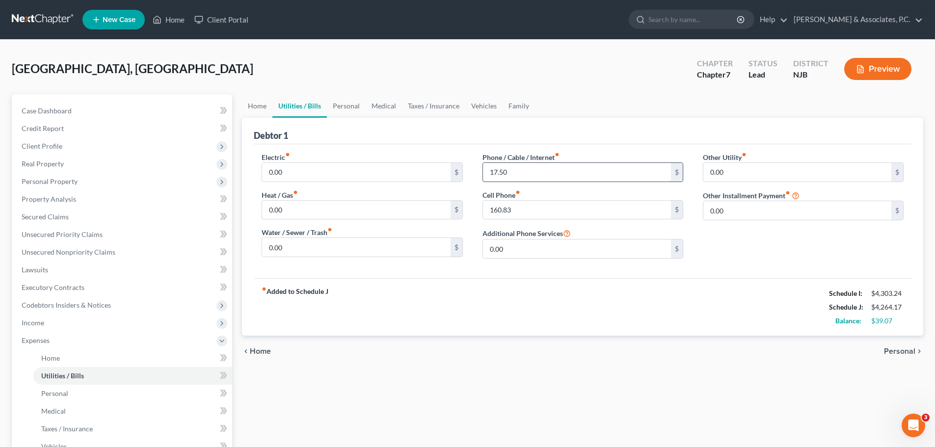
click at [576, 168] on input "17.50" at bounding box center [577, 172] width 188 height 19
click at [596, 207] on input "160.83" at bounding box center [577, 210] width 188 height 19
click at [347, 106] on link "Personal" at bounding box center [346, 106] width 39 height 24
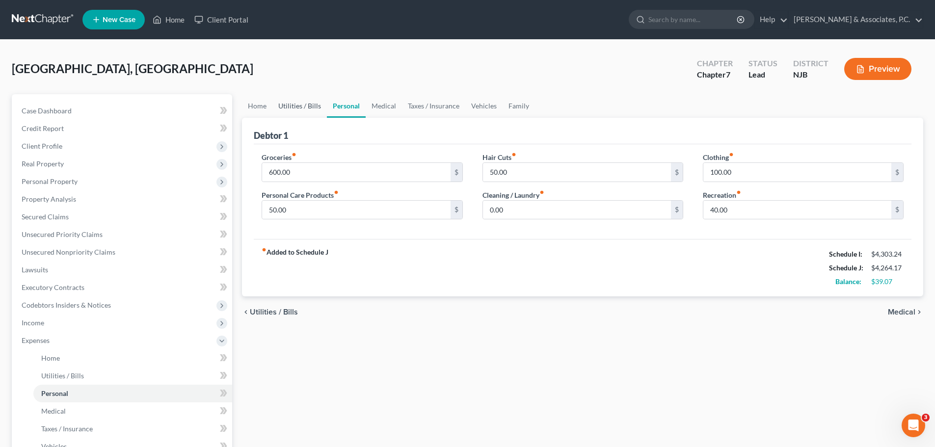
click at [304, 108] on link "Utilities / Bills" at bounding box center [299, 106] width 54 height 24
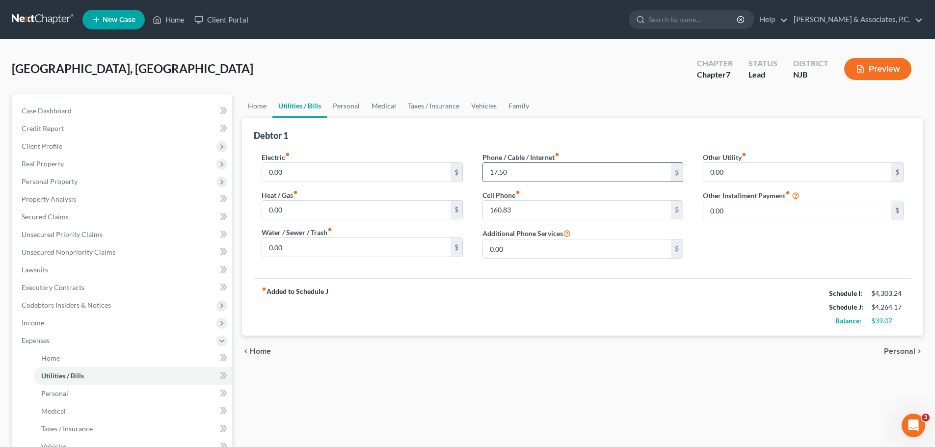
click at [521, 176] on input "17.50" at bounding box center [577, 172] width 188 height 19
type input "117.50"
click at [345, 106] on link "Personal" at bounding box center [346, 106] width 39 height 24
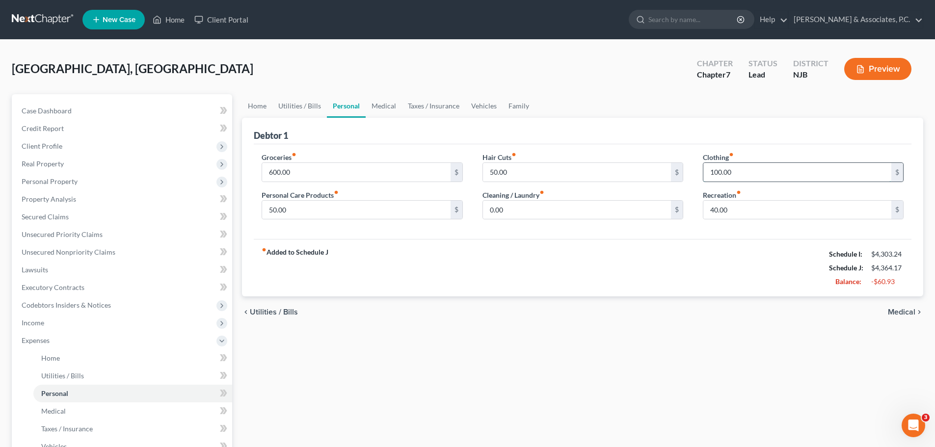
click at [755, 166] on input "100.00" at bounding box center [797, 172] width 188 height 19
type input "8"
type input "50.00"
click at [745, 211] on input "40.00" at bounding box center [797, 210] width 188 height 19
type input "80.00"
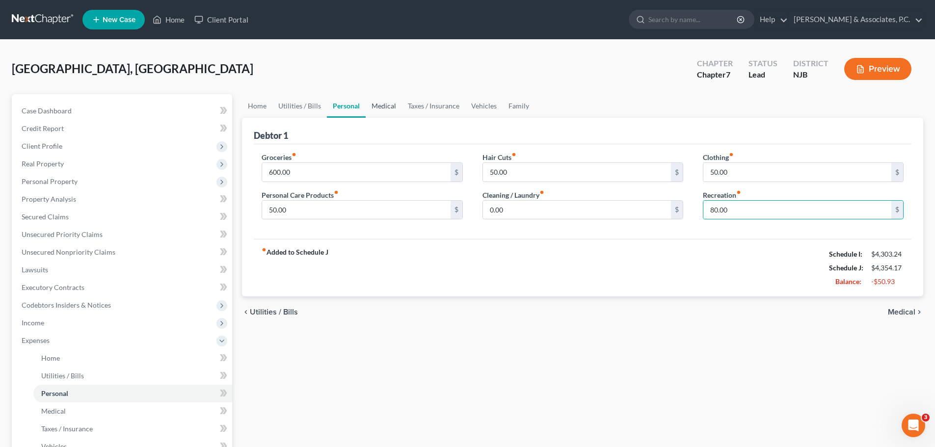
click at [373, 105] on link "Medical" at bounding box center [384, 106] width 36 height 24
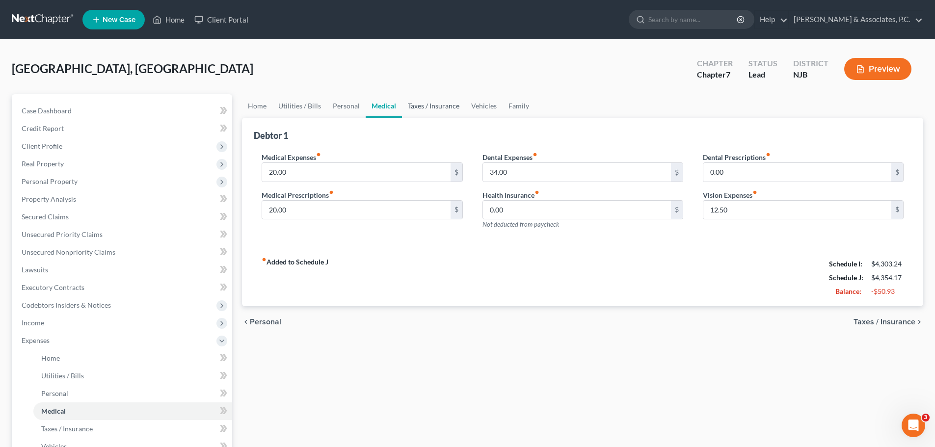
click at [431, 103] on link "Taxes / Insurance" at bounding box center [433, 106] width 63 height 24
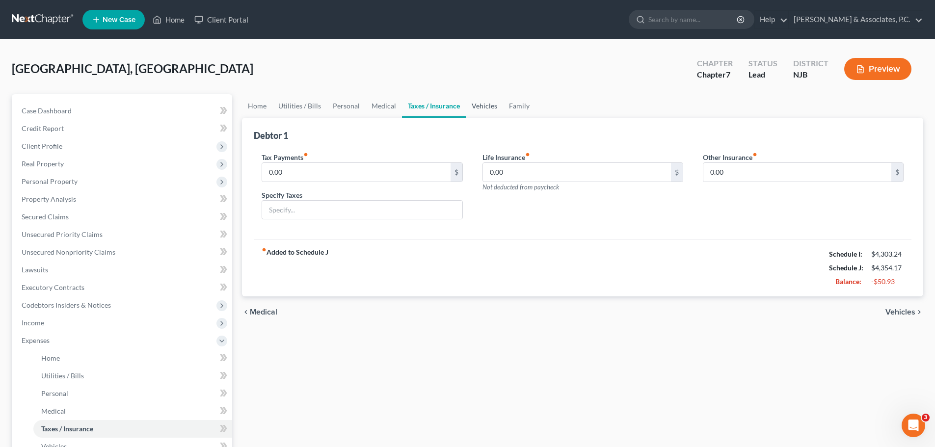
click at [474, 105] on link "Vehicles" at bounding box center [484, 106] width 37 height 24
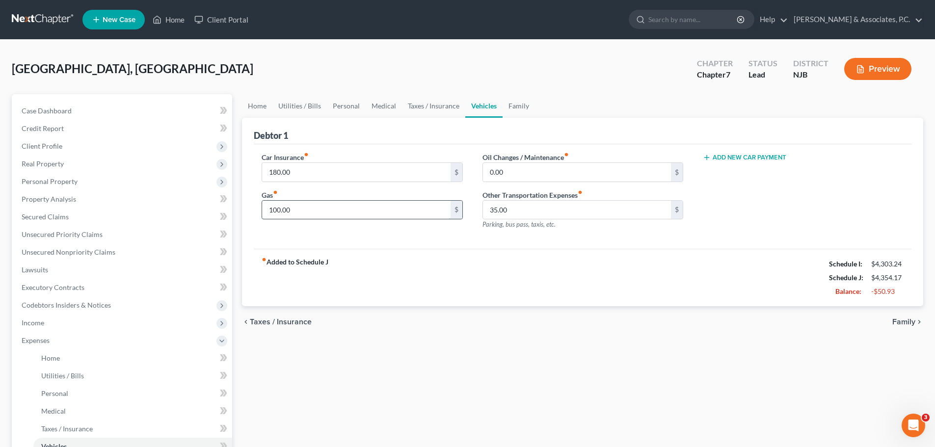
click at [340, 211] on input "100.00" at bounding box center [356, 210] width 188 height 19
click at [517, 106] on link "Family" at bounding box center [518, 106] width 32 height 24
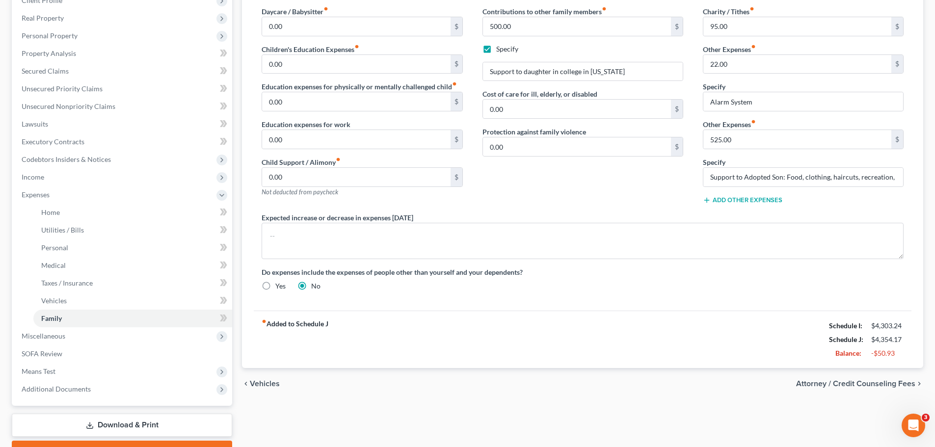
scroll to position [49, 0]
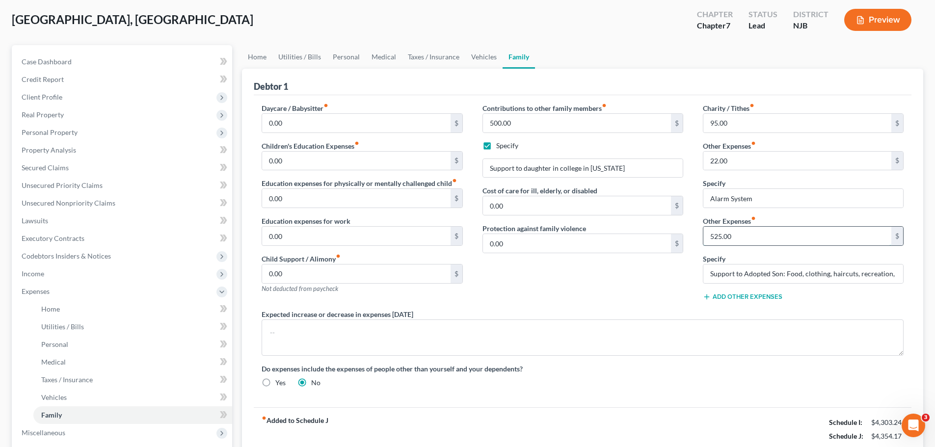
click at [760, 233] on input "525.00" at bounding box center [797, 236] width 188 height 19
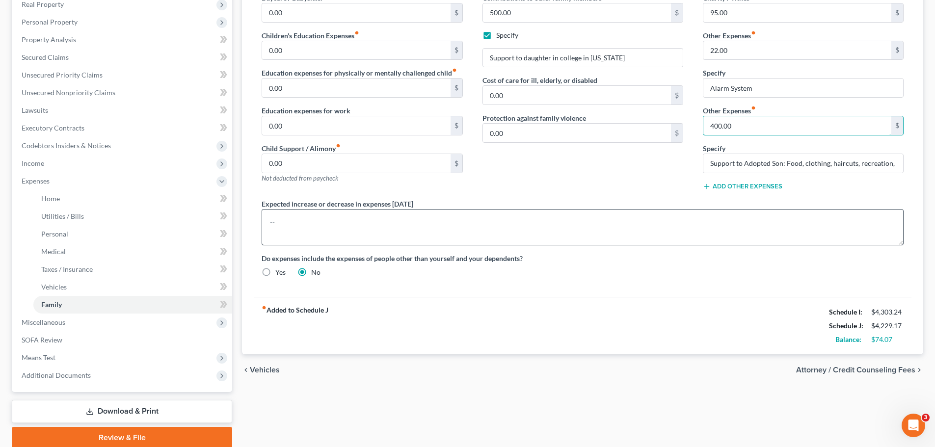
scroll to position [98, 0]
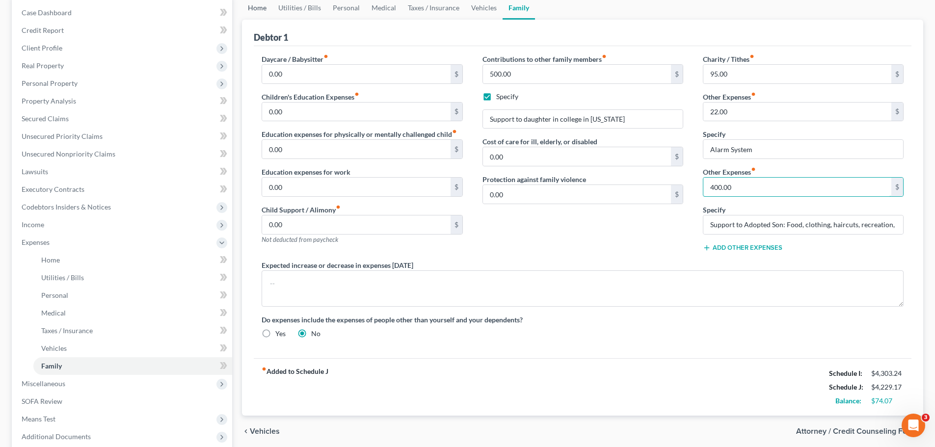
type input "400.00"
click at [254, 5] on link "Home" at bounding box center [257, 8] width 30 height 24
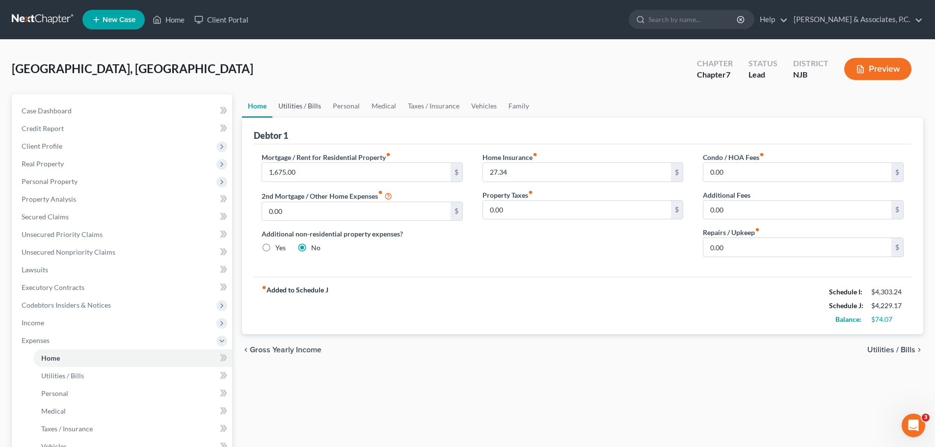
click at [296, 105] on link "Utilities / Bills" at bounding box center [299, 106] width 54 height 24
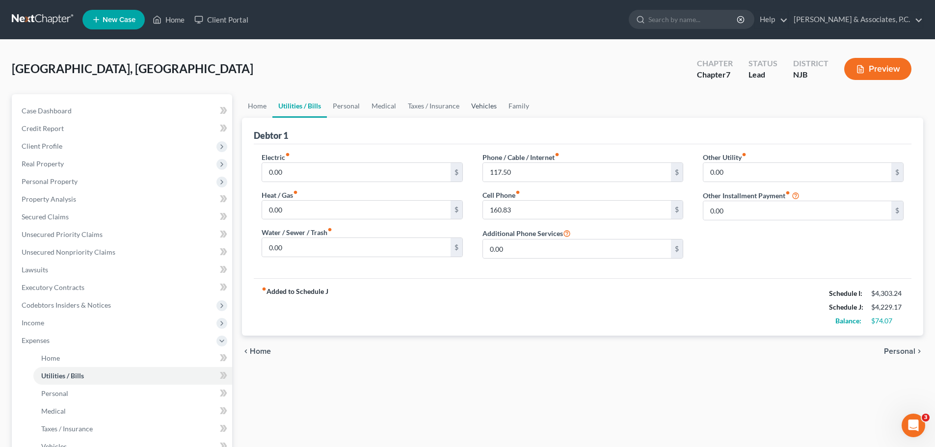
click at [489, 108] on link "Vehicles" at bounding box center [483, 106] width 37 height 24
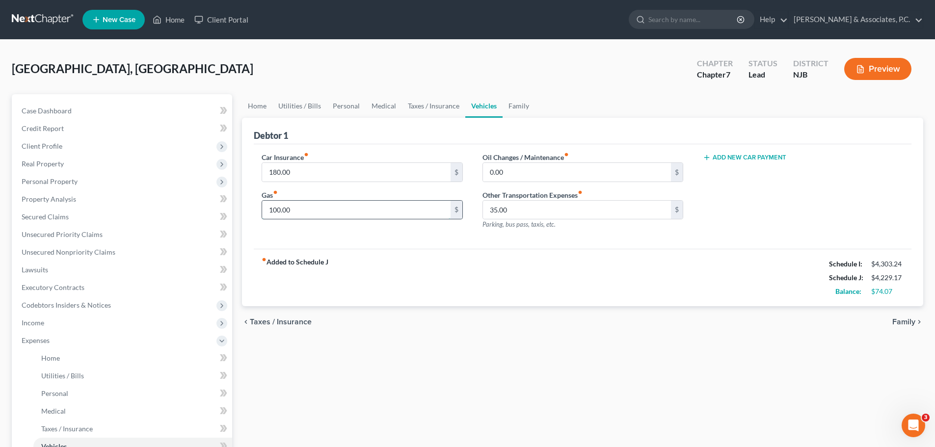
click at [346, 217] on input "100.00" at bounding box center [356, 210] width 188 height 19
click at [338, 207] on input "150.00" at bounding box center [356, 210] width 188 height 19
type input "150.00"
click at [349, 166] on input "180.00" at bounding box center [356, 172] width 188 height 19
click at [548, 213] on input "35.00" at bounding box center [577, 210] width 188 height 19
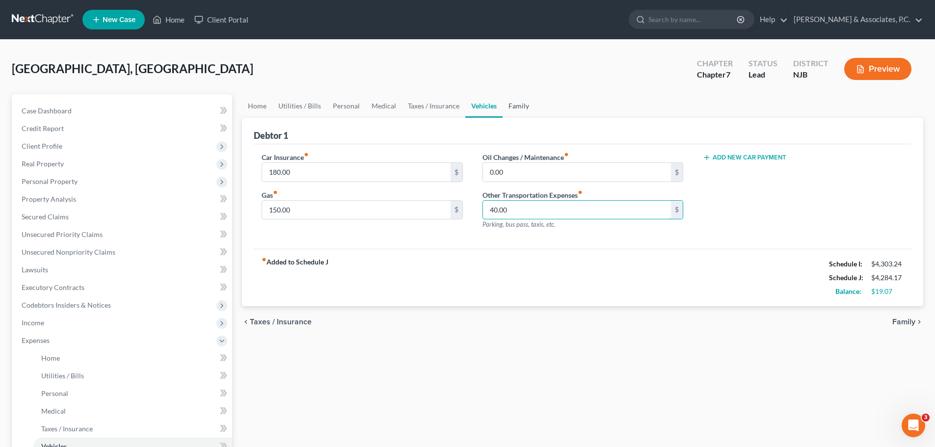
type input "40.00"
drag, startPoint x: 516, startPoint y: 108, endPoint x: 546, endPoint y: 111, distance: 30.0
click at [516, 108] on link "Family" at bounding box center [518, 106] width 32 height 24
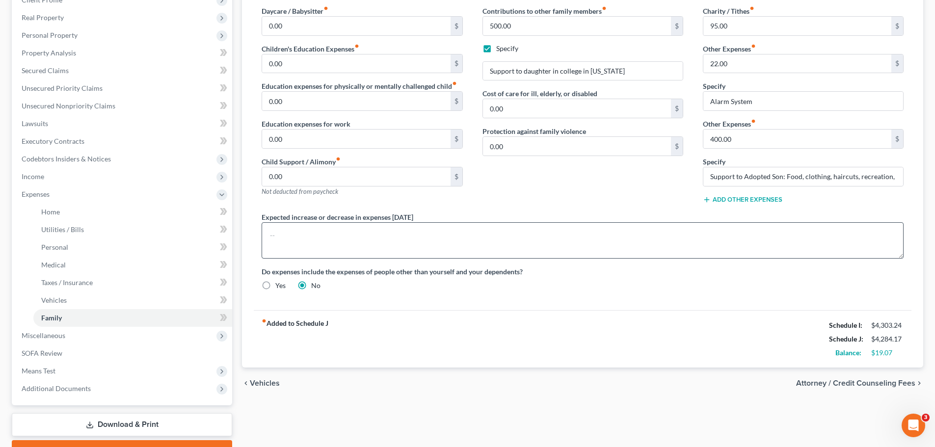
scroll to position [147, 0]
click at [787, 176] on input "Support to Adopted Son: Food, clothing, haircuts, recreation, etc." at bounding box center [803, 175] width 200 height 19
type input "Support to Adopted Son: food, clothing, haircuts, recreation, etc."
click at [600, 192] on div "Contributions to other family members fiber_manual_record 500.00 $ Specify Supp…" at bounding box center [583, 108] width 220 height 206
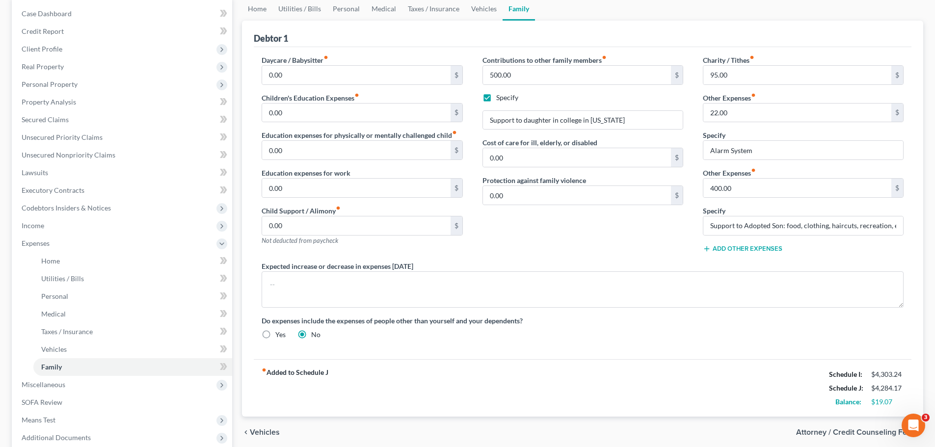
scroll to position [49, 0]
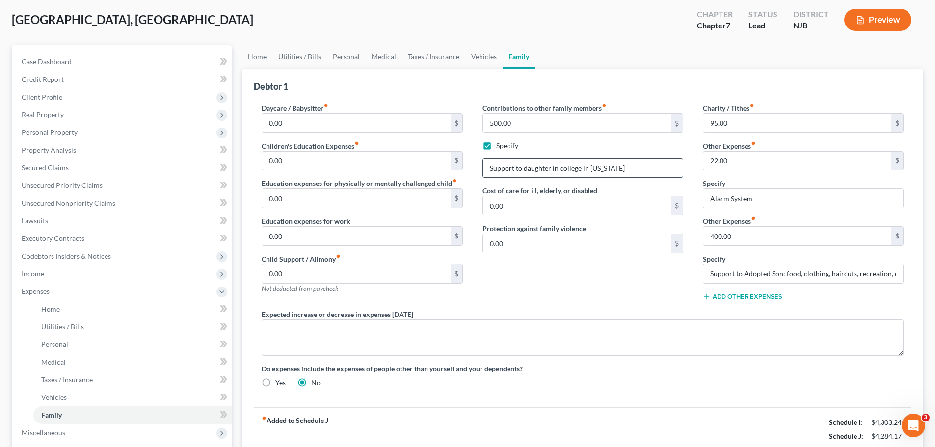
click at [632, 168] on input "Support to daughter in college in Florida" at bounding box center [583, 168] width 200 height 19
click at [640, 134] on div "Contributions to other family members fiber_manual_record 500.00 $ Specify Supp…" at bounding box center [583, 206] width 220 height 206
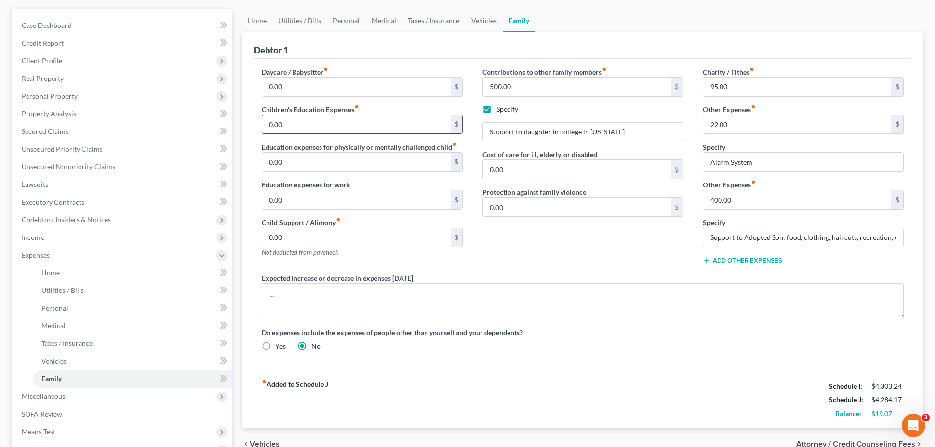
scroll to position [0, 0]
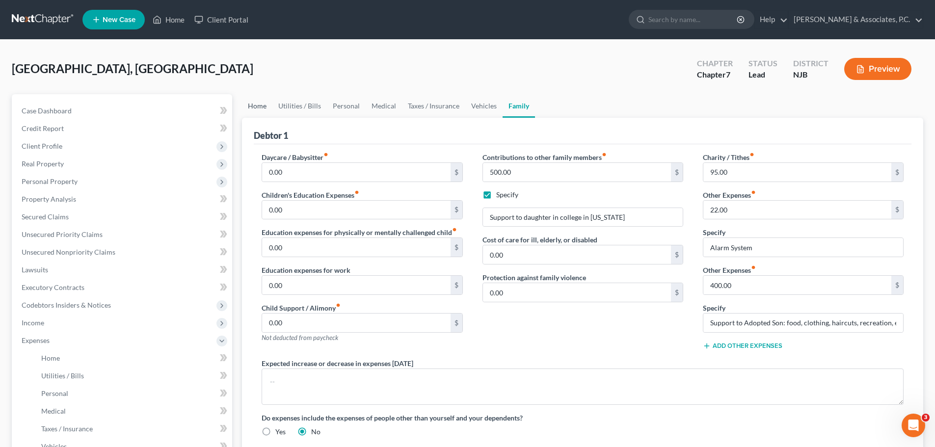
click at [264, 104] on link "Home" at bounding box center [257, 106] width 30 height 24
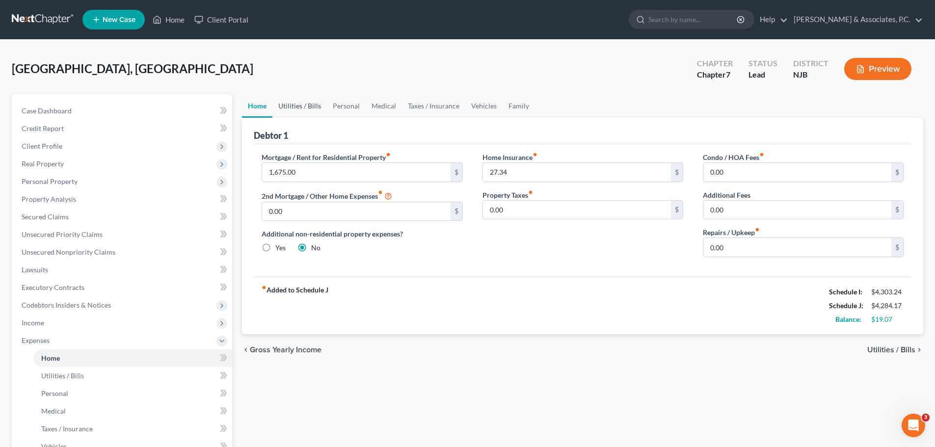
click at [294, 105] on link "Utilities / Bills" at bounding box center [299, 106] width 54 height 24
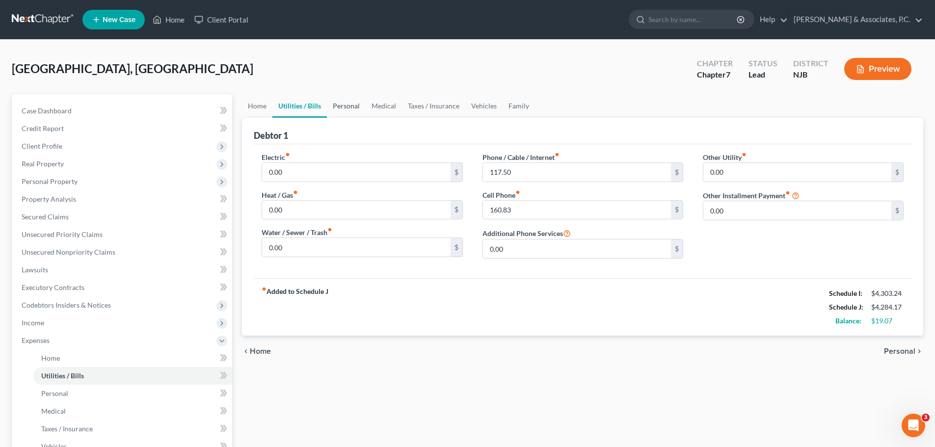
click at [346, 107] on link "Personal" at bounding box center [346, 106] width 39 height 24
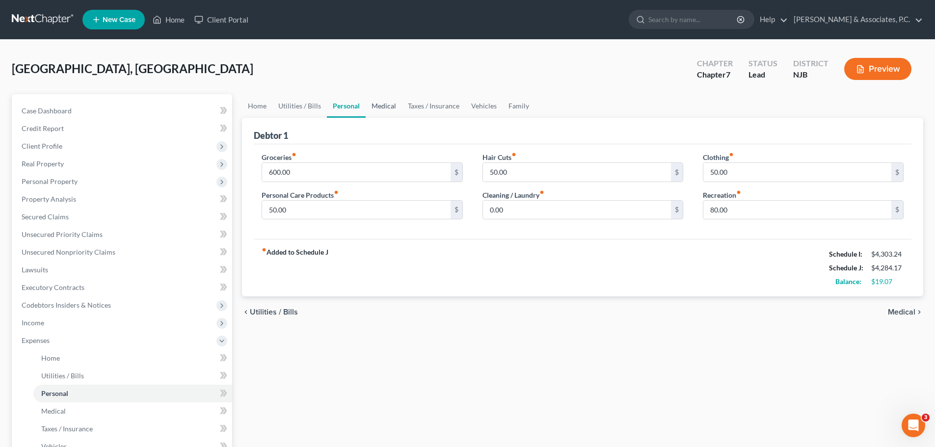
click at [398, 105] on link "Medical" at bounding box center [384, 106] width 36 height 24
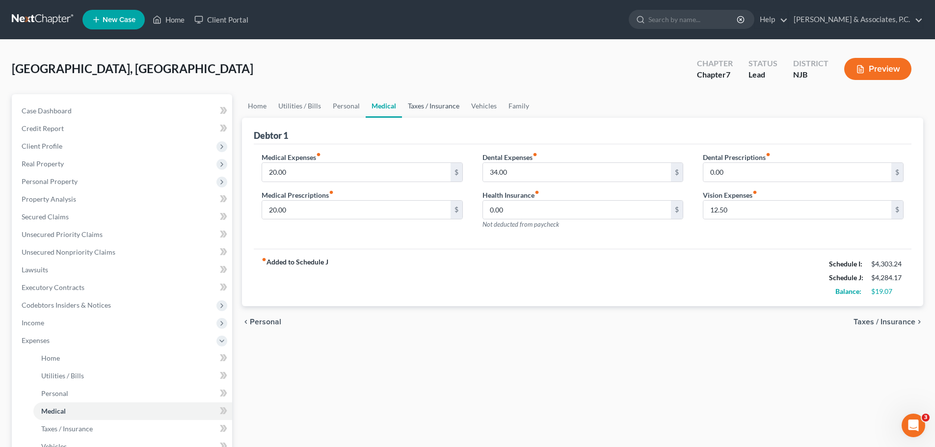
click at [425, 105] on link "Taxes / Insurance" at bounding box center [433, 106] width 63 height 24
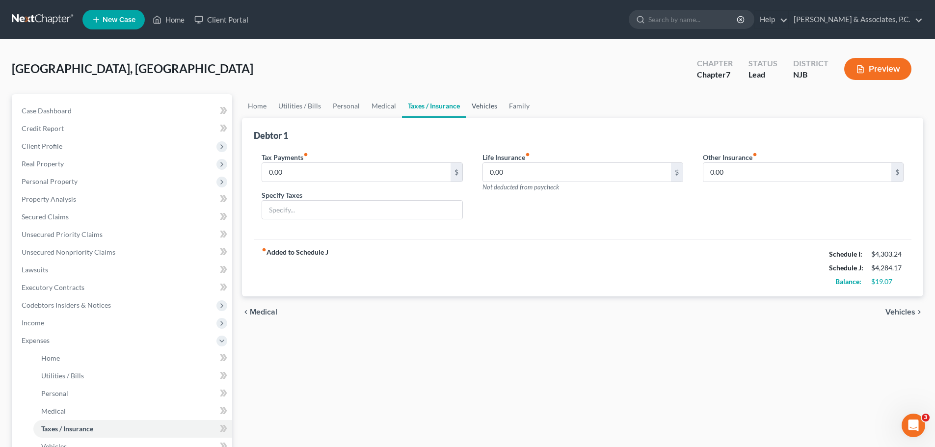
click at [466, 107] on link "Vehicles" at bounding box center [484, 106] width 37 height 24
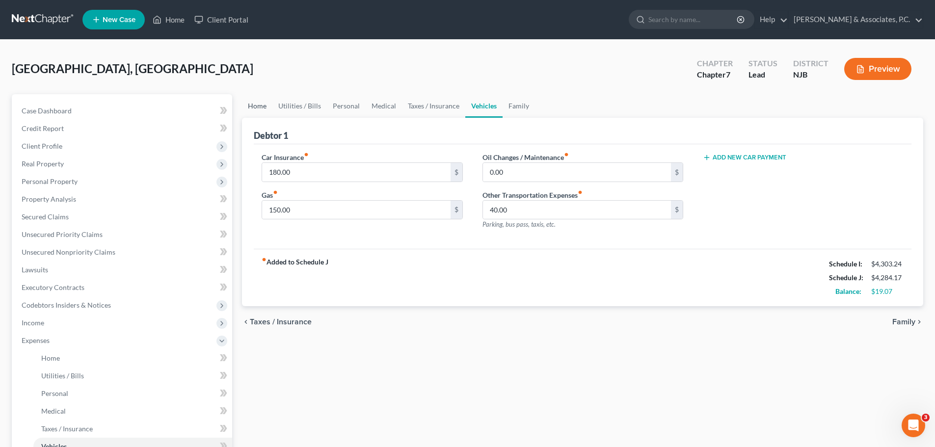
click at [249, 110] on link "Home" at bounding box center [257, 106] width 30 height 24
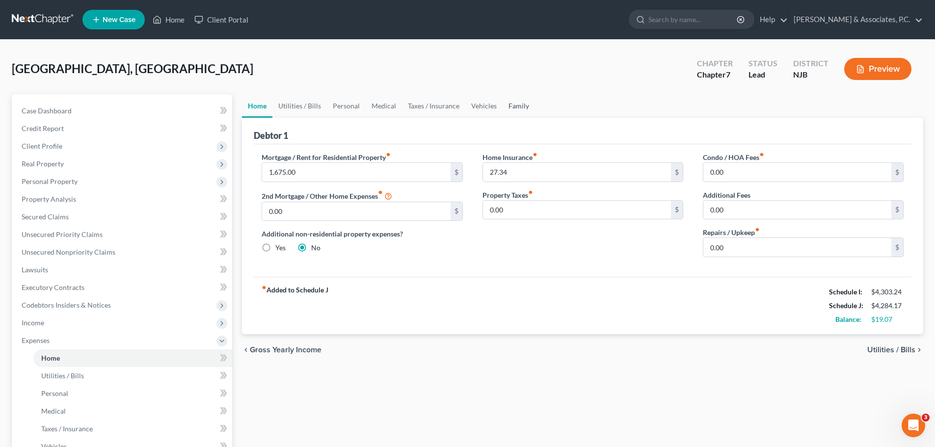
click at [518, 107] on link "Family" at bounding box center [518, 106] width 32 height 24
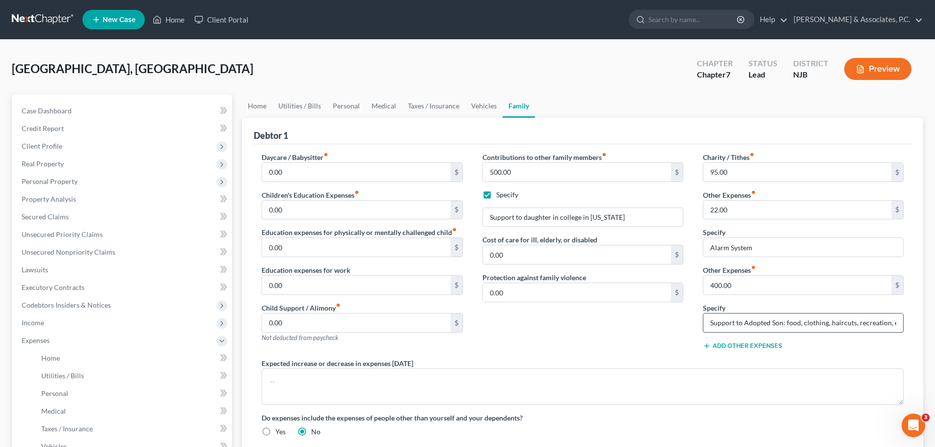
click at [812, 327] on input "Support to Adopted Son: food, clothing, haircuts, recreation, etc." at bounding box center [803, 323] width 200 height 19
drag, startPoint x: 614, startPoint y: 332, endPoint x: 658, endPoint y: 328, distance: 44.3
click at [614, 332] on div "Contributions to other family members fiber_manual_record 500.00 $ Specify Supp…" at bounding box center [583, 255] width 220 height 206
click at [712, 325] on input "Support to Adopted Son: food, clothing, haircuts, recreation, etc." at bounding box center [803, 323] width 200 height 19
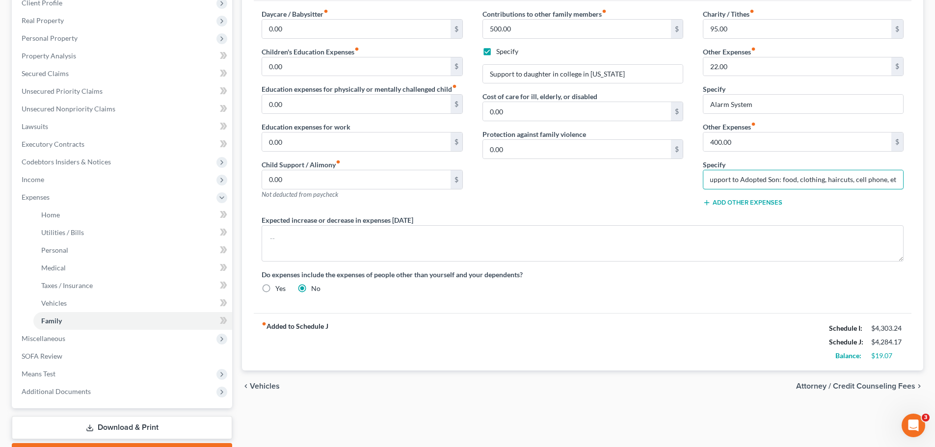
scroll to position [147, 0]
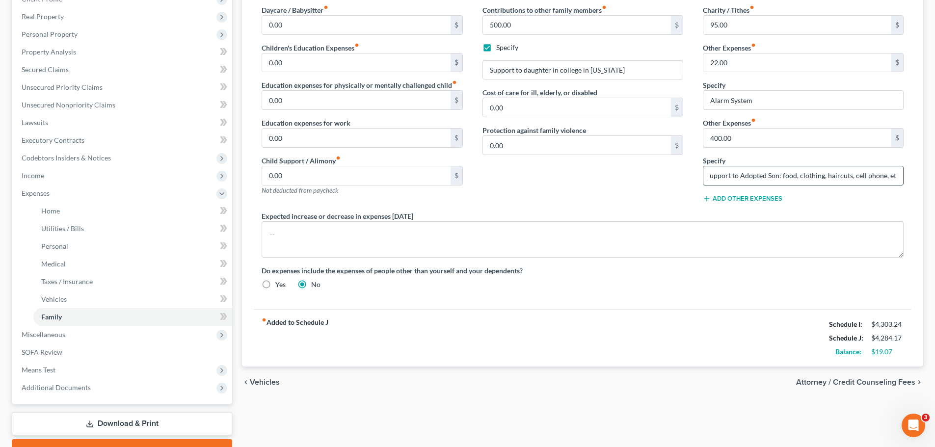
click at [796, 177] on input "Support to Adopted Son: food, clothing, haircuts, cell phone, etc." at bounding box center [803, 175] width 200 height 19
type input "Support to Adopted Son: food, clothing, haircuts, cell phone, etc."
click at [857, 385] on span "Attorney / Credit Counseling Fees" at bounding box center [855, 382] width 119 height 8
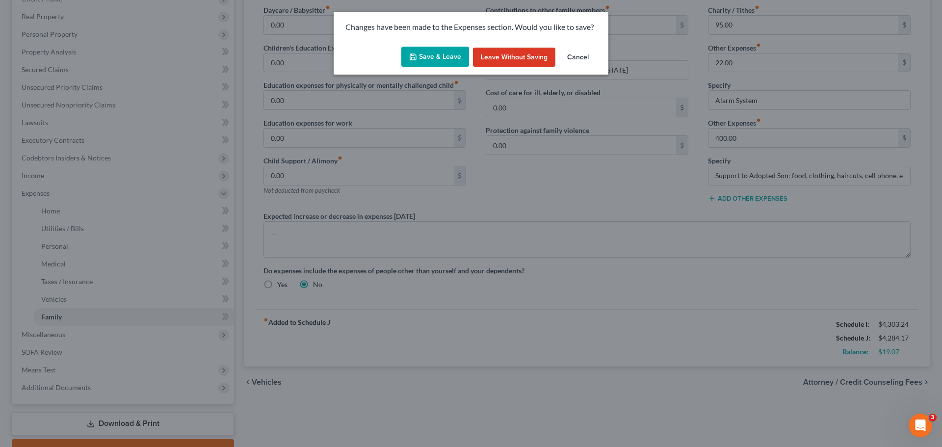
click at [427, 54] on button "Save & Leave" at bounding box center [435, 57] width 68 height 21
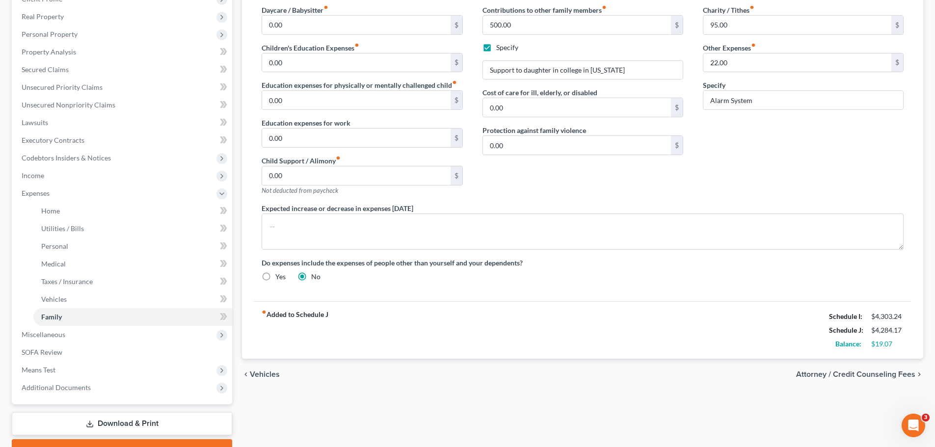
select select "0"
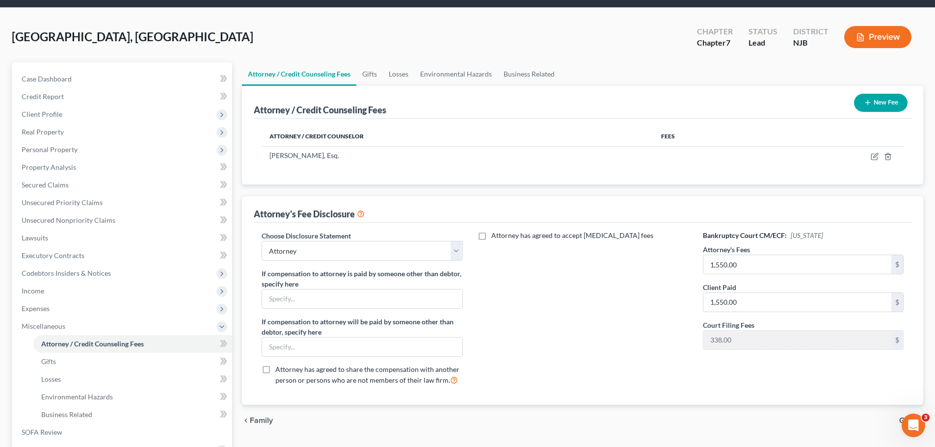
scroll to position [49, 0]
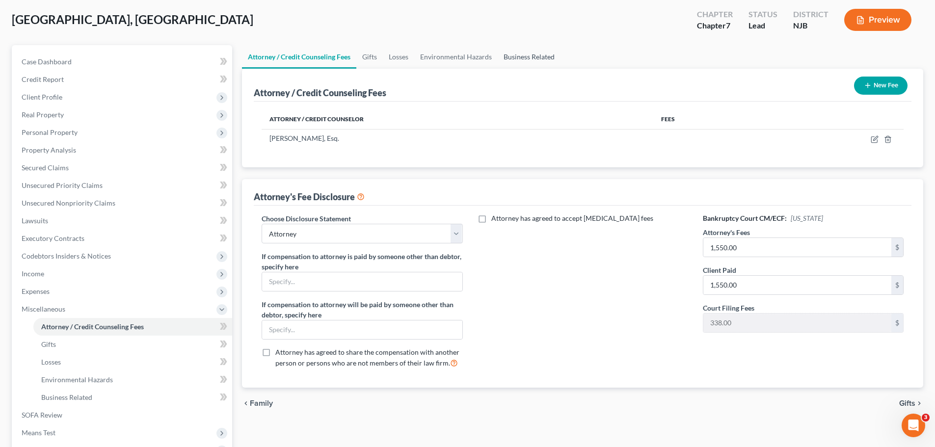
click at [531, 55] on link "Business Related" at bounding box center [529, 57] width 63 height 24
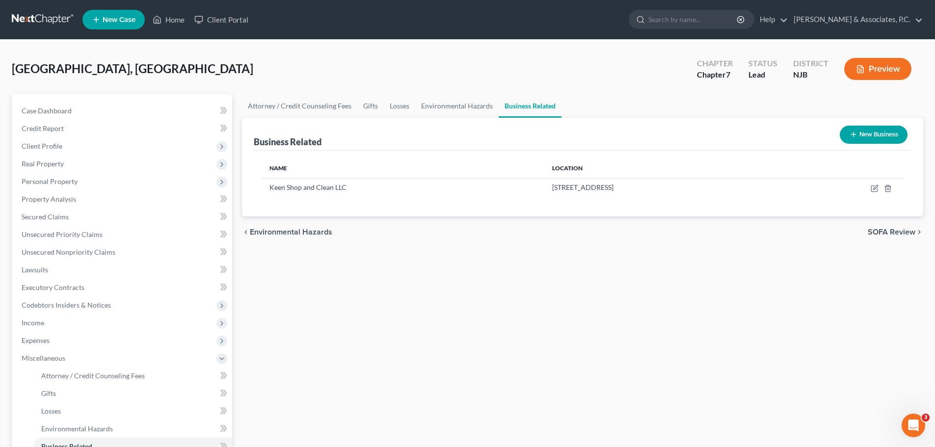
click at [894, 234] on span "SOFA Review" at bounding box center [892, 232] width 48 height 8
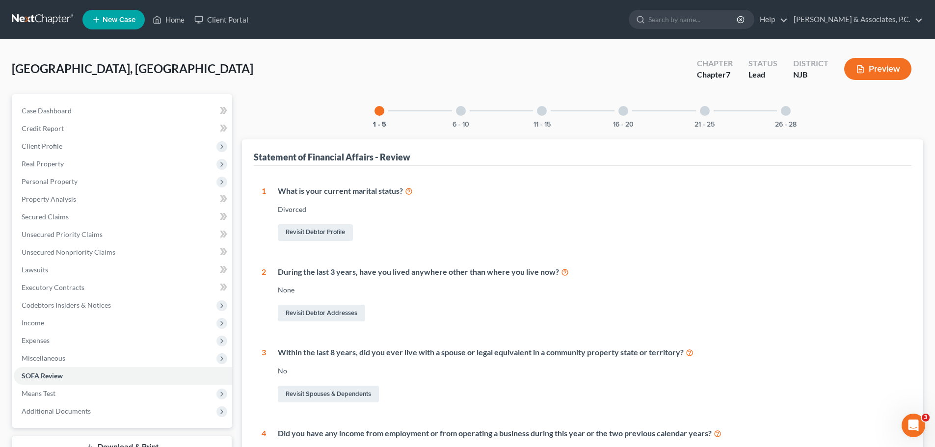
click at [463, 111] on div at bounding box center [461, 111] width 10 height 10
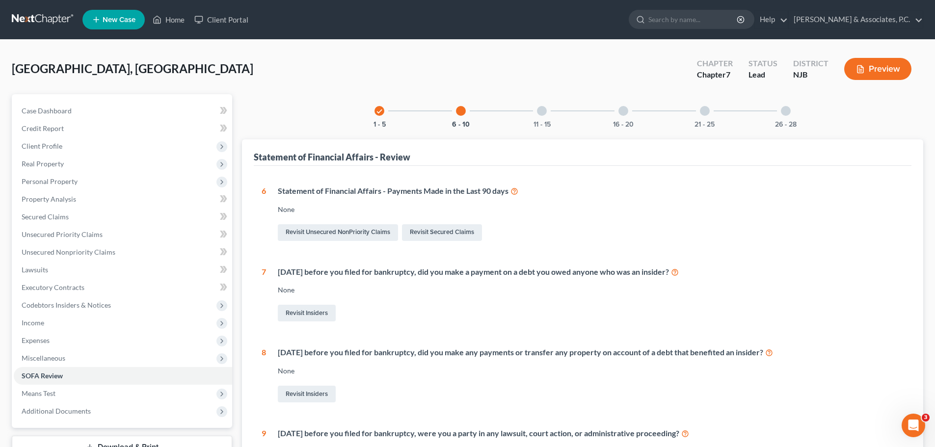
click at [547, 115] on div "11 - 15" at bounding box center [541, 110] width 33 height 33
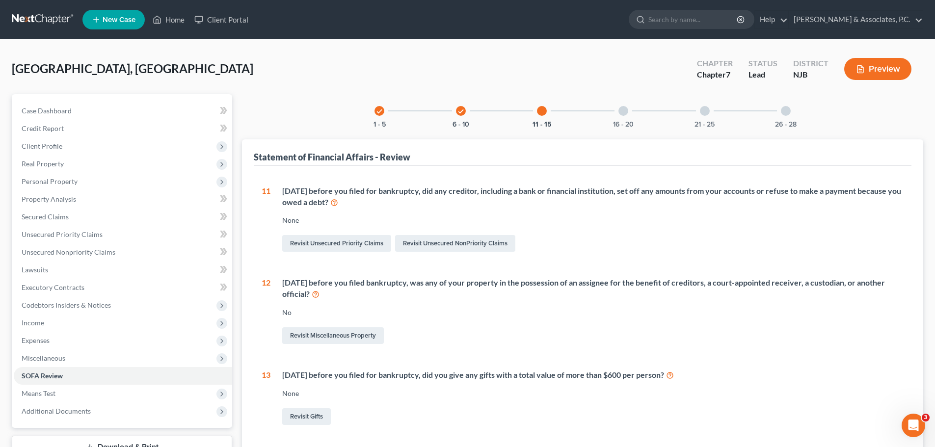
click at [637, 109] on div "16 - 20" at bounding box center [623, 110] width 33 height 33
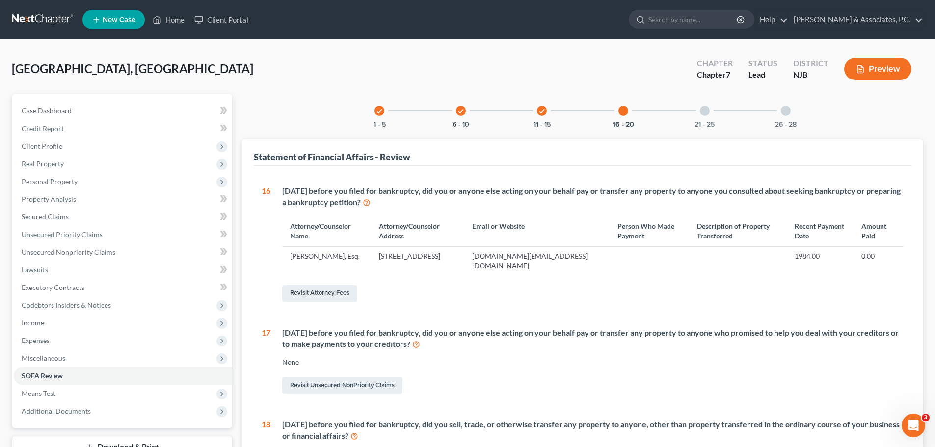
click at [709, 108] on div "21 - 25" at bounding box center [704, 110] width 33 height 33
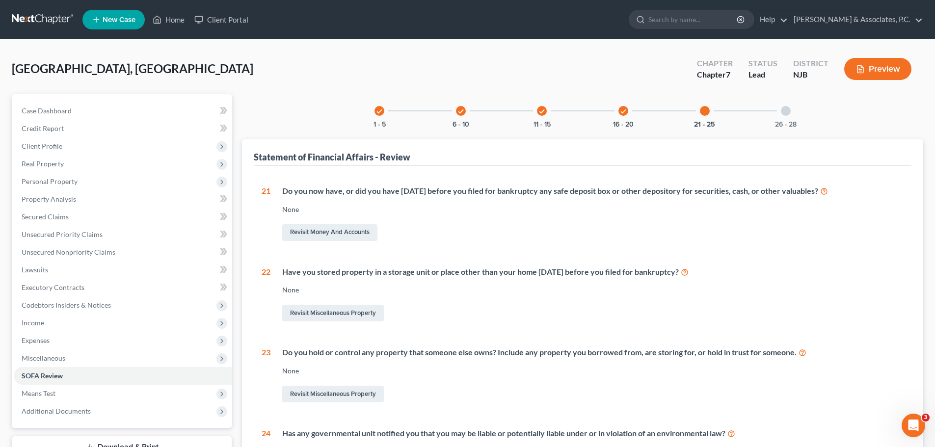
drag, startPoint x: 803, startPoint y: 109, endPoint x: 799, endPoint y: 114, distance: 6.2
click at [804, 110] on div "check 1 - 5 check 6 - 10 check 11 - 15 check 16 - 20 21 - 25 26 - 28 Statement …" at bounding box center [582, 347] width 681 height 507
drag, startPoint x: 788, startPoint y: 107, endPoint x: 783, endPoint y: 108, distance: 5.6
click at [787, 107] on div at bounding box center [786, 111] width 10 height 10
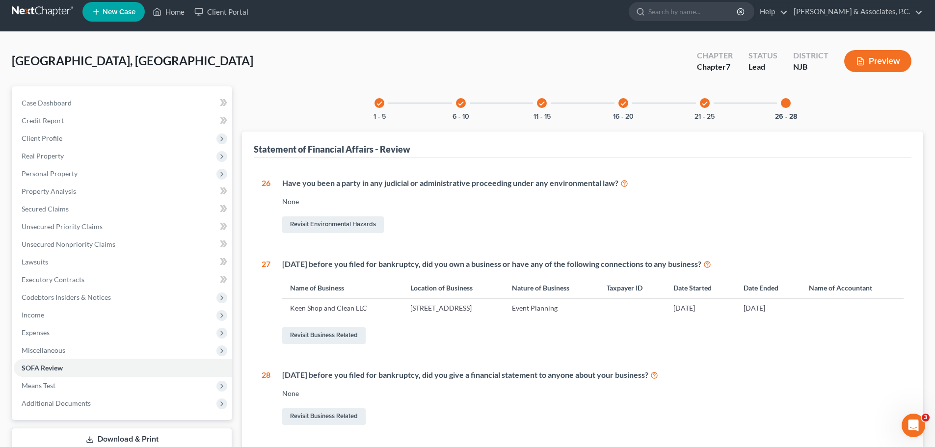
scroll to position [92, 0]
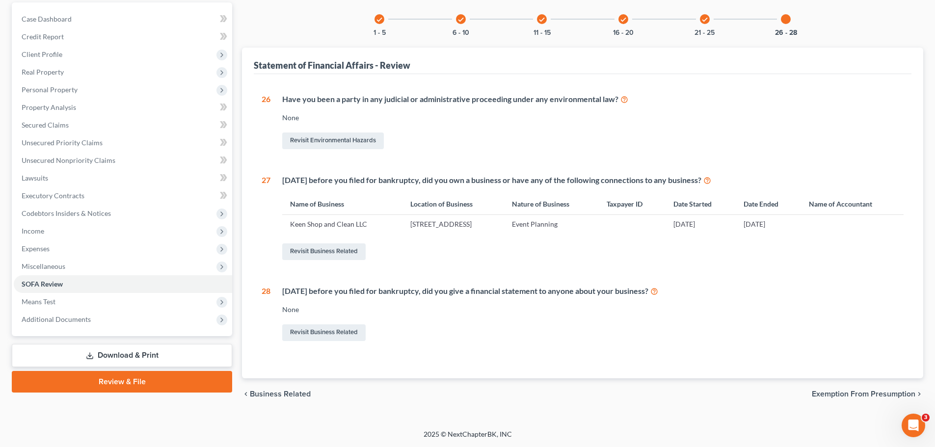
click at [846, 395] on span "Exemption from Presumption" at bounding box center [864, 394] width 104 height 8
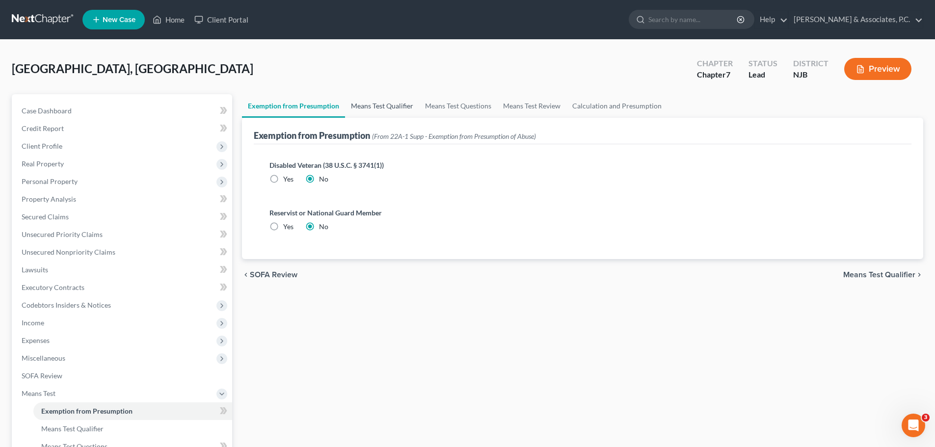
click at [376, 104] on link "Means Test Qualifier" at bounding box center [382, 106] width 74 height 24
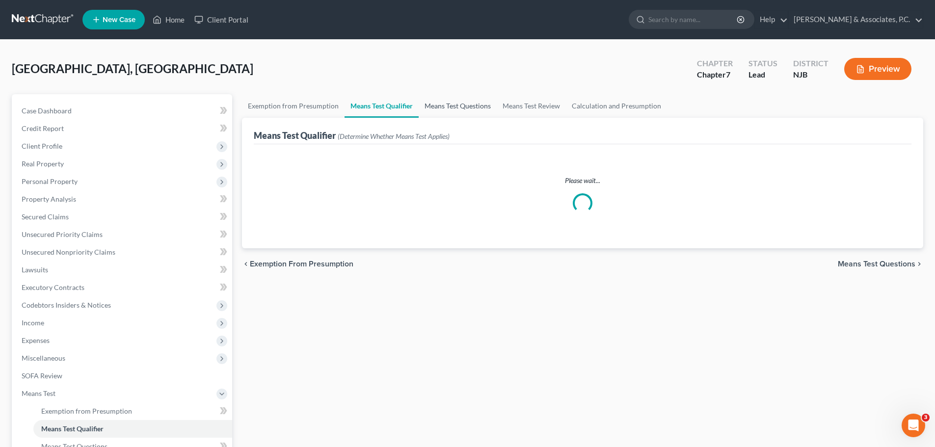
click at [449, 105] on link "Means Test Questions" at bounding box center [458, 106] width 78 height 24
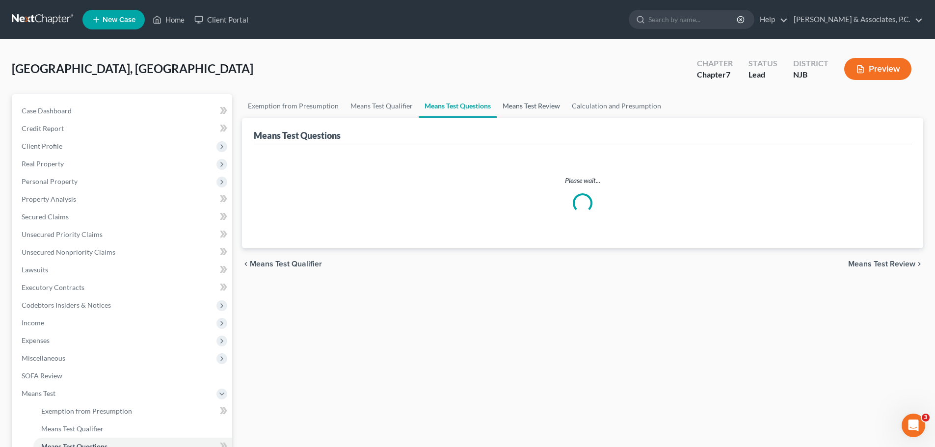
click at [517, 107] on link "Means Test Review" at bounding box center [531, 106] width 69 height 24
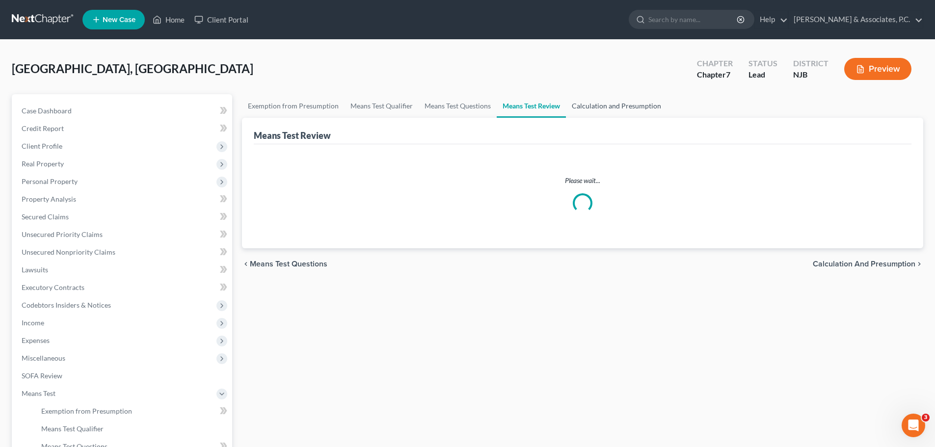
click at [596, 106] on link "Calculation and Presumption" at bounding box center [616, 106] width 101 height 24
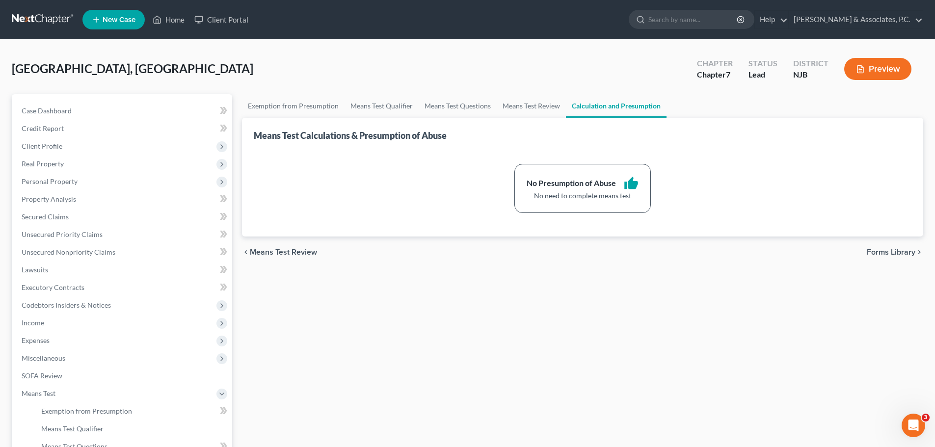
click at [876, 252] on span "Forms Library" at bounding box center [891, 252] width 49 height 8
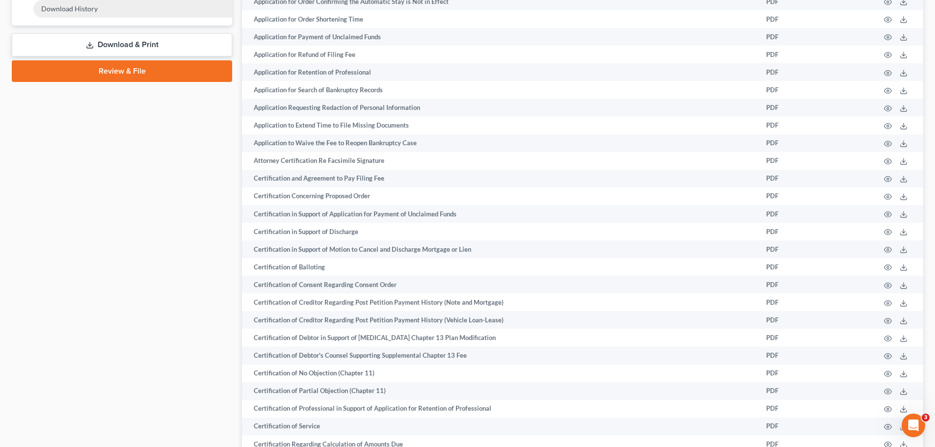
scroll to position [343, 0]
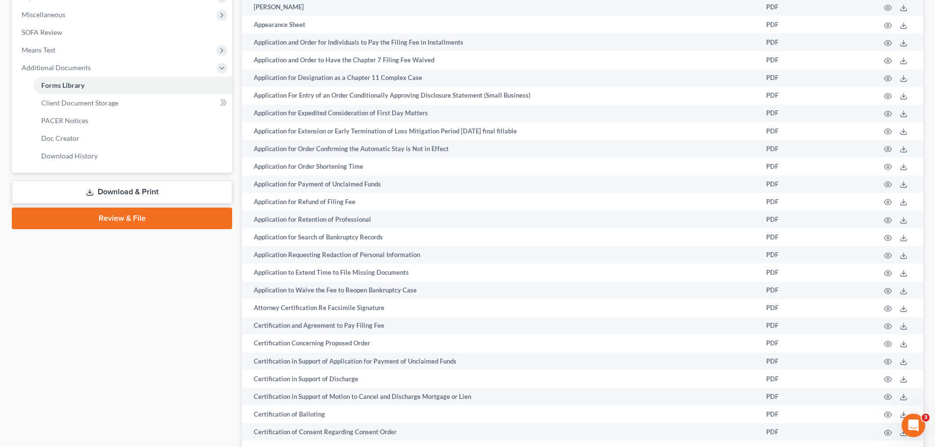
drag, startPoint x: 168, startPoint y: 191, endPoint x: 185, endPoint y: 191, distance: 16.7
click at [169, 191] on link "Download & Print" at bounding box center [122, 192] width 220 height 23
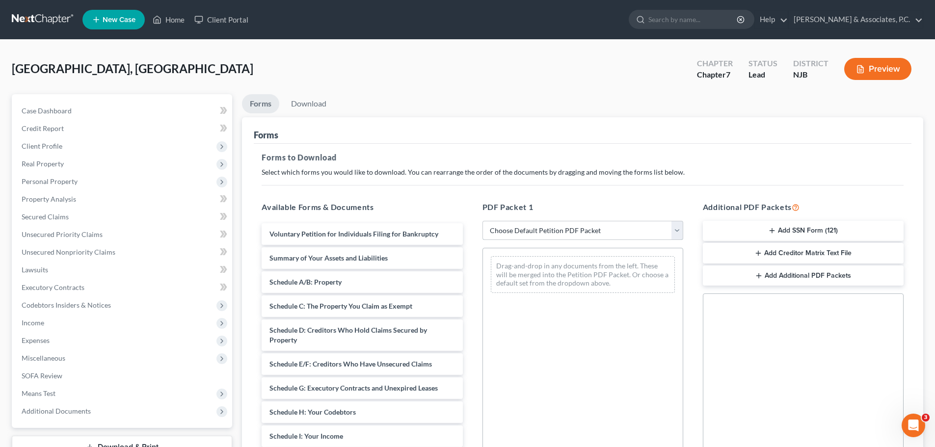
click at [679, 230] on select "Choose Default Petition PDF Packet Complete Bankruptcy Petition (all forms and …" at bounding box center [582, 231] width 201 height 20
select select "0"
click at [482, 221] on select "Choose Default Petition PDF Packet Complete Bankruptcy Petition (all forms and …" at bounding box center [582, 231] width 201 height 20
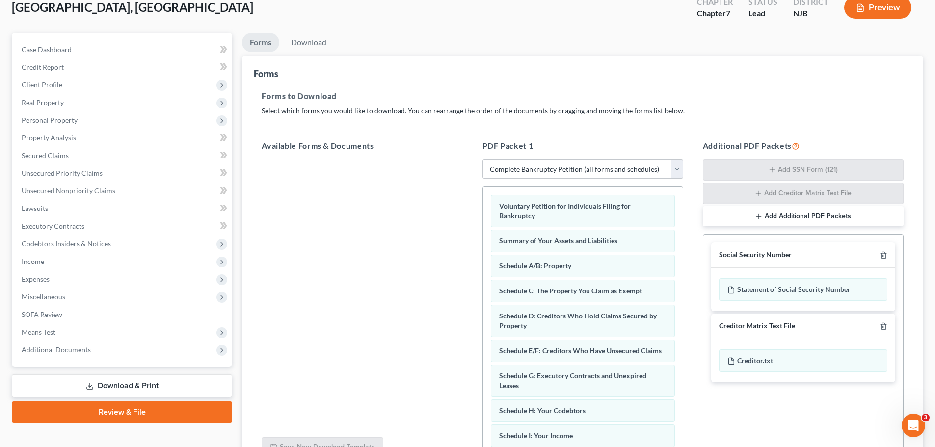
scroll to position [147, 0]
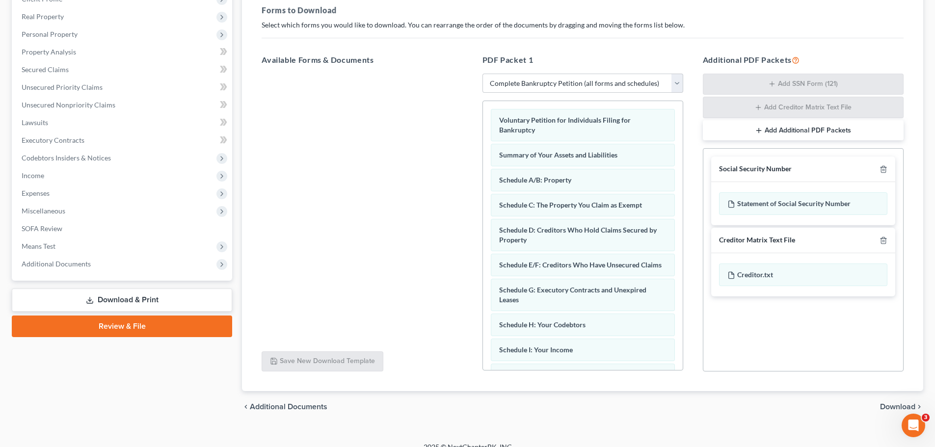
click at [887, 406] on span "Download" at bounding box center [897, 407] width 35 height 8
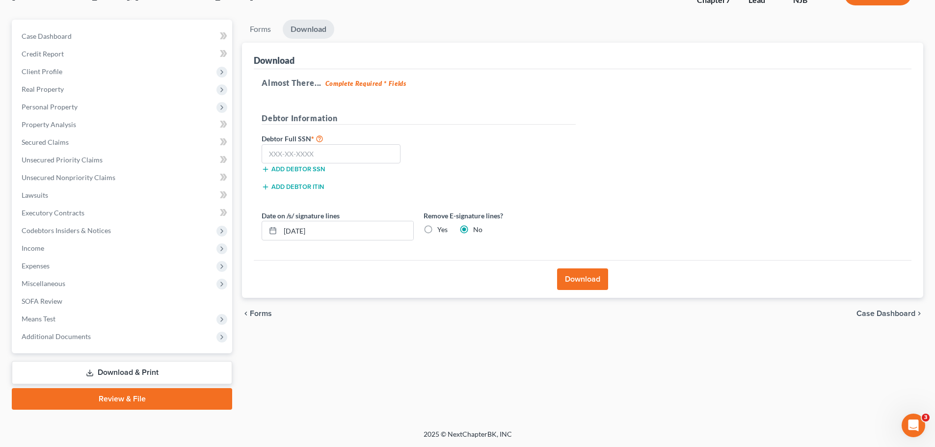
scroll to position [75, 0]
click at [327, 155] on input "text" at bounding box center [331, 154] width 139 height 20
type input "135-68-8610"
click at [437, 229] on label "Yes" at bounding box center [442, 230] width 10 height 10
click at [441, 229] on input "Yes" at bounding box center [444, 228] width 6 height 6
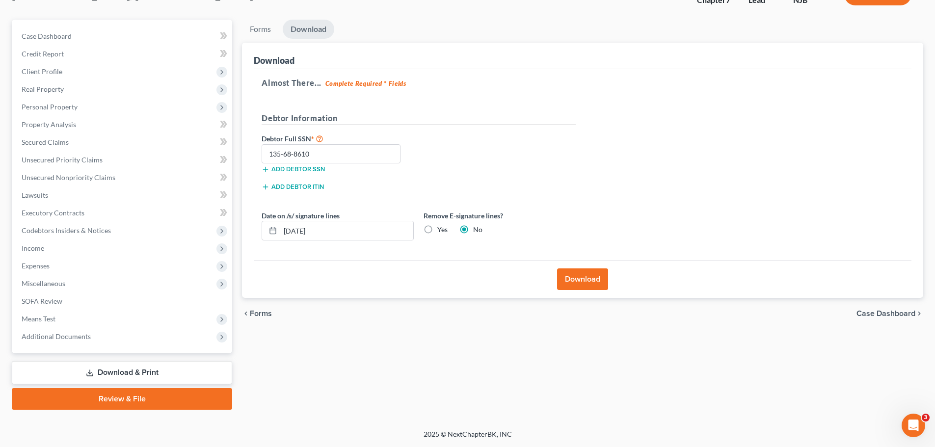
radio input "true"
radio input "false"
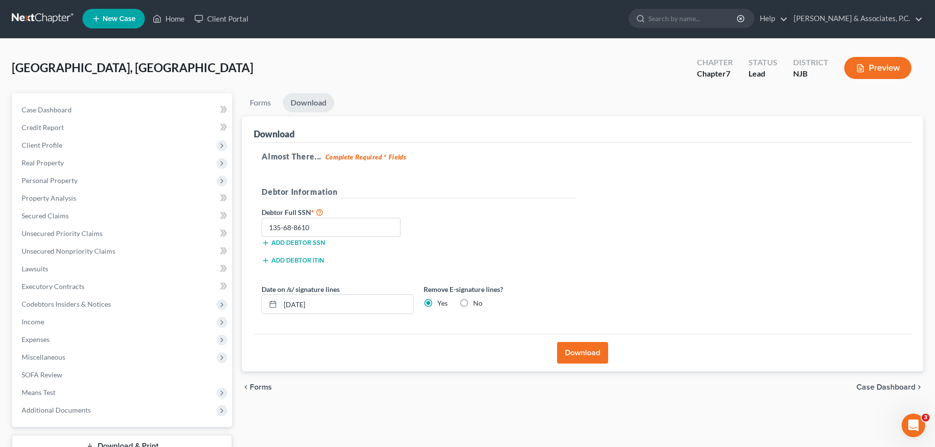
scroll to position [0, 0]
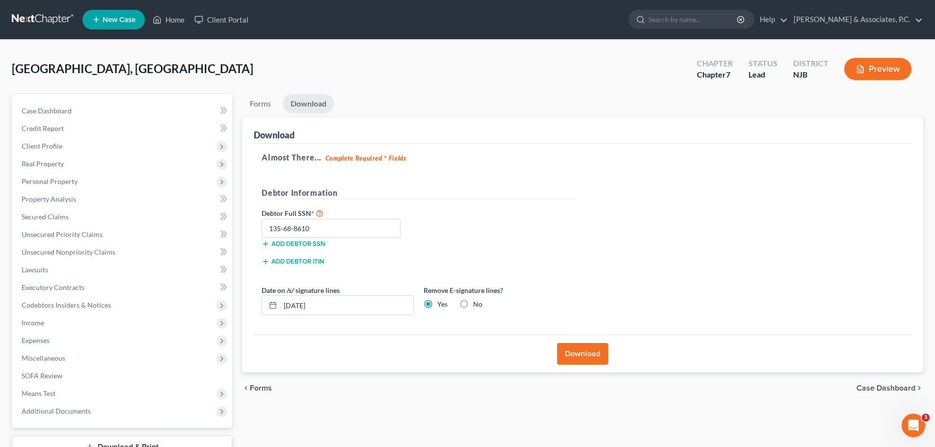
click at [590, 356] on button "Download" at bounding box center [582, 354] width 51 height 22
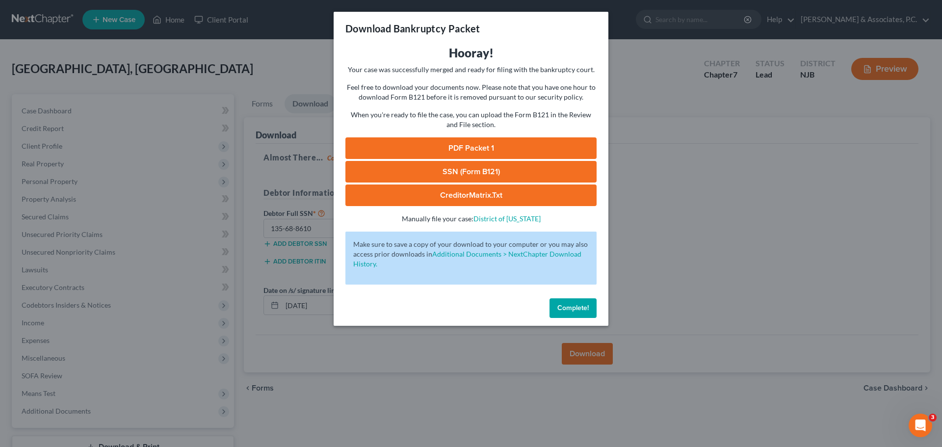
click at [533, 202] on link "CreditorMatrix.txt" at bounding box center [470, 196] width 251 height 22
click at [666, 19] on div "Download Bankruptcy Packet Hooray! Your case was successfully merged and ready …" at bounding box center [471, 223] width 942 height 447
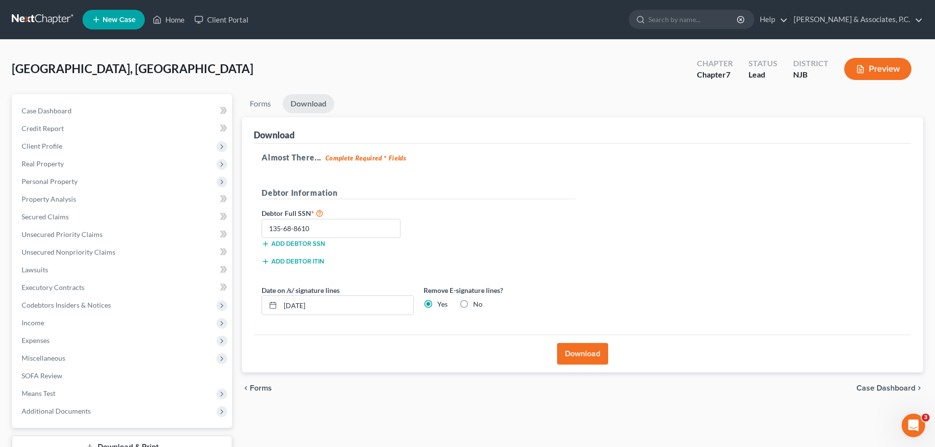
click at [583, 353] on button "Download" at bounding box center [582, 354] width 51 height 22
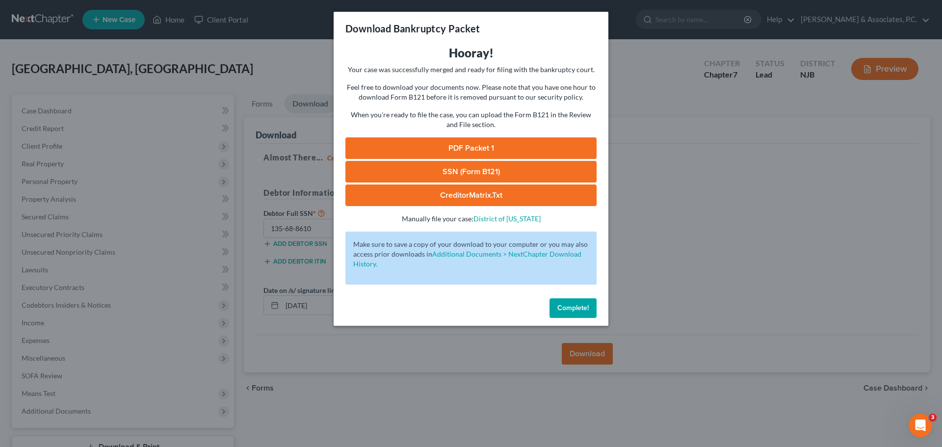
click at [451, 175] on link "SSN (Form B121)" at bounding box center [470, 172] width 251 height 22
click at [516, 143] on link "PDF Packet 1" at bounding box center [470, 148] width 251 height 22
drag, startPoint x: 572, startPoint y: 306, endPoint x: 581, endPoint y: 289, distance: 19.1
click at [572, 308] on span "Complete!" at bounding box center [572, 308] width 31 height 8
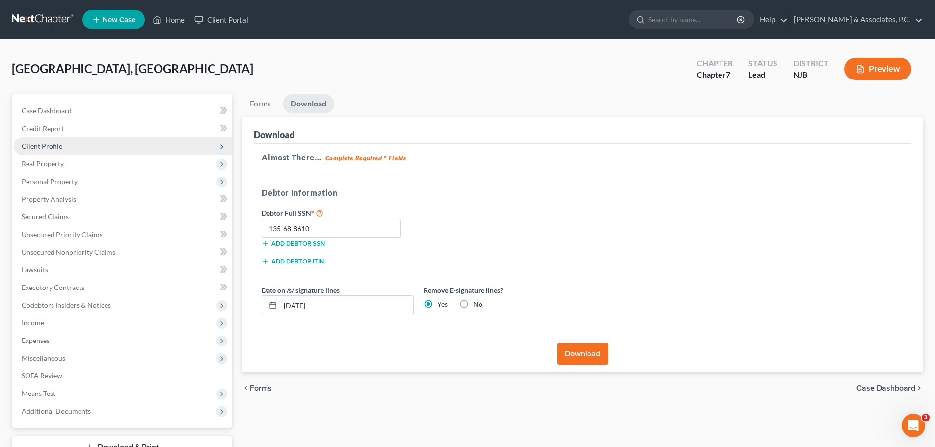
click at [68, 147] on span "Client Profile" at bounding box center [123, 146] width 218 height 18
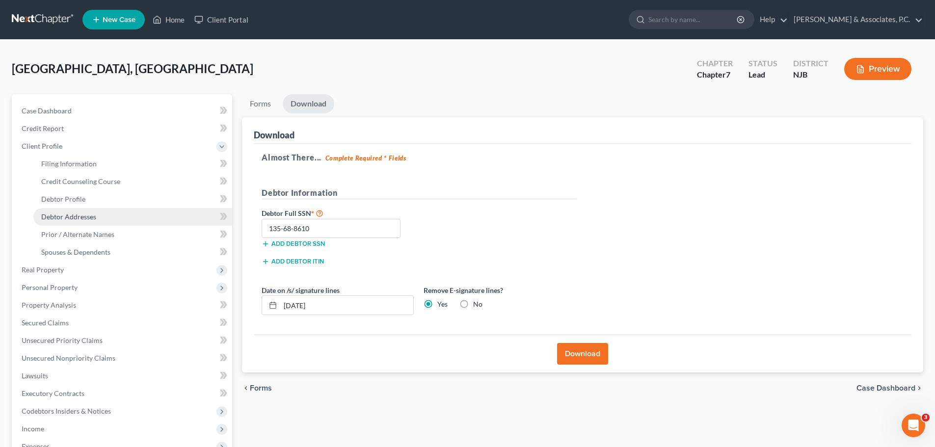
click at [99, 219] on link "Debtor Addresses" at bounding box center [132, 217] width 199 height 18
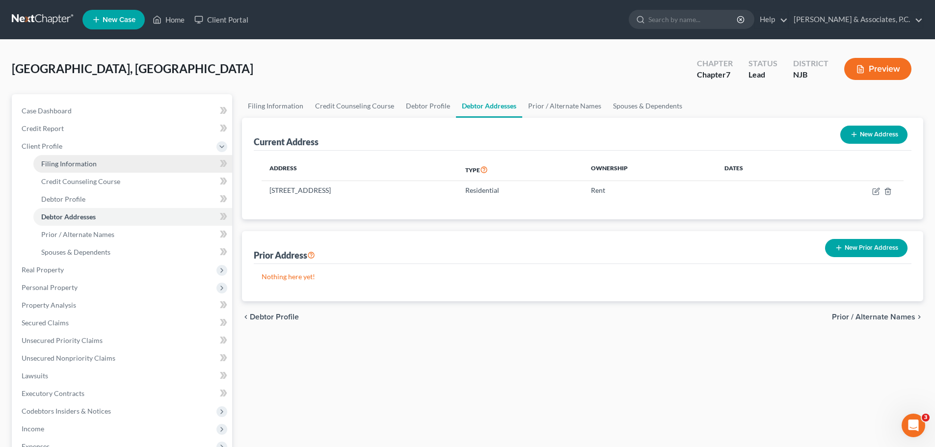
click at [65, 163] on span "Filing Information" at bounding box center [68, 163] width 55 height 8
select select "1"
select select "0"
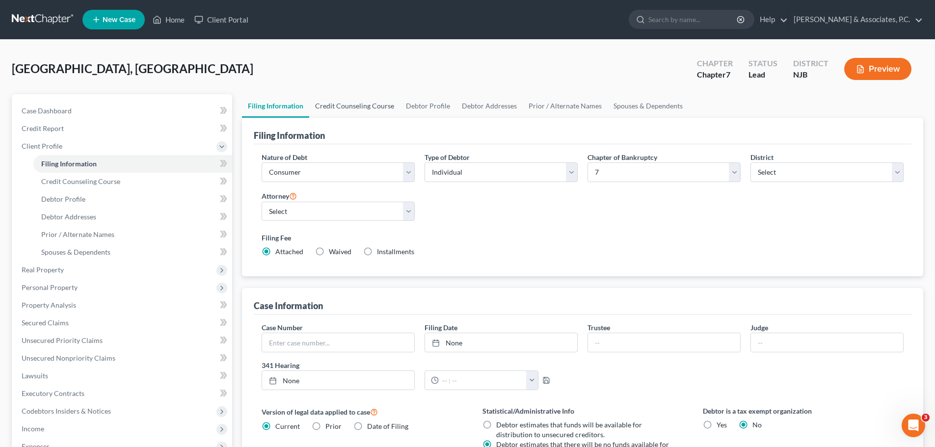
click at [363, 111] on link "Credit Counseling Course" at bounding box center [354, 106] width 91 height 24
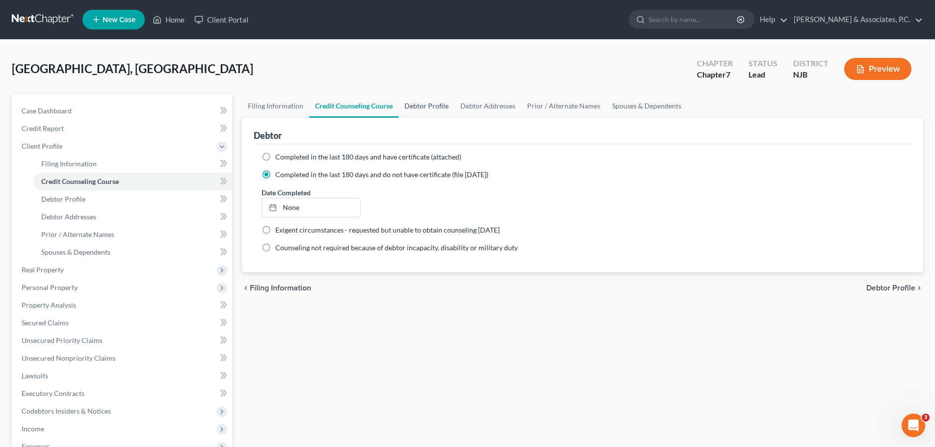
click at [422, 103] on link "Debtor Profile" at bounding box center [426, 106] width 56 height 24
select select "3"
select select "0"
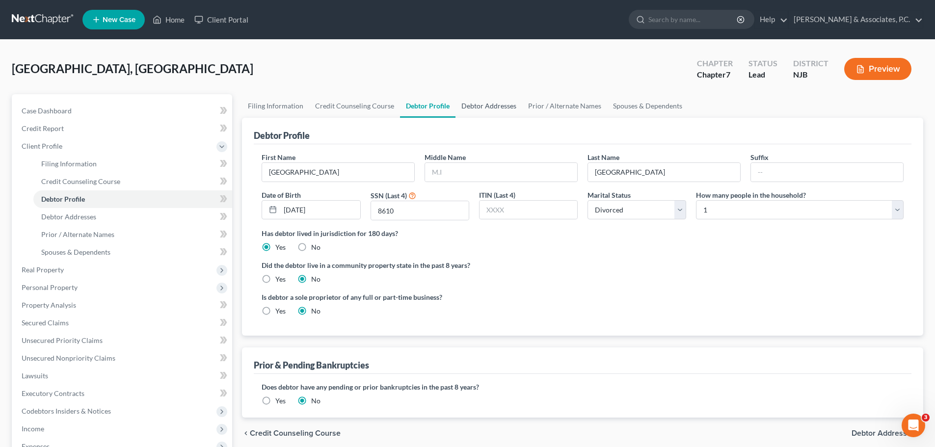
click at [487, 103] on link "Debtor Addresses" at bounding box center [488, 106] width 67 height 24
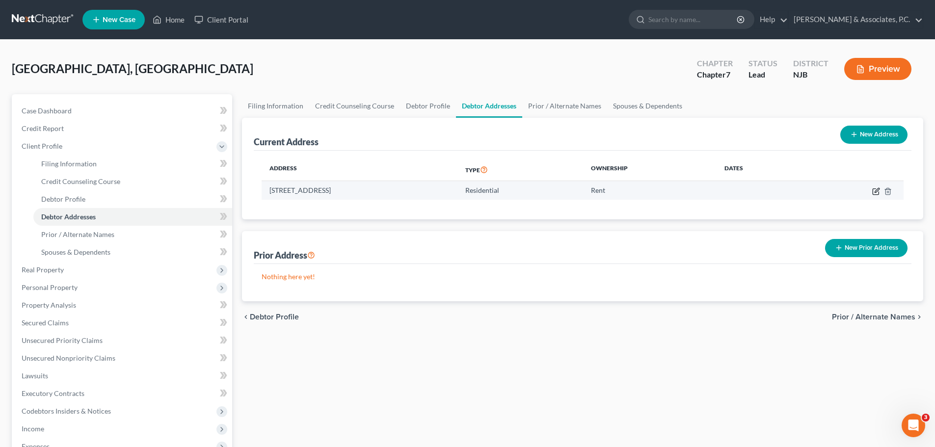
click at [877, 189] on icon "button" at bounding box center [876, 191] width 8 height 8
select select "33"
select select "1"
select select "0"
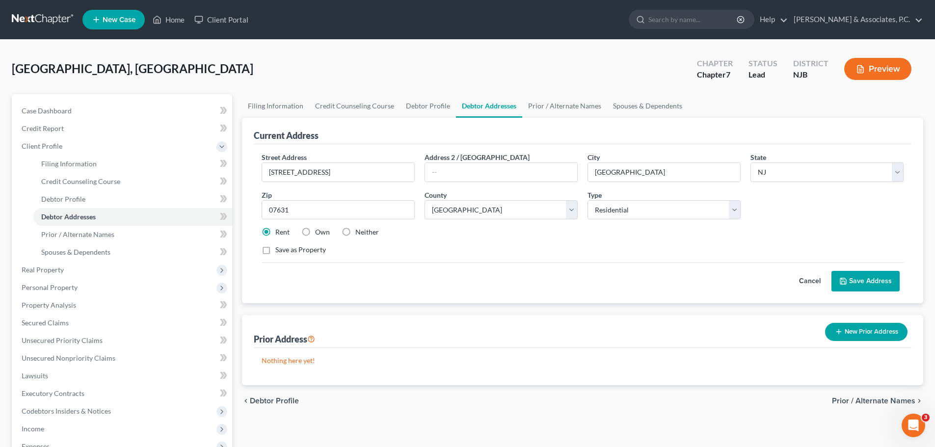
drag, startPoint x: 869, startPoint y: 400, endPoint x: 865, endPoint y: 404, distance: 5.6
click at [869, 400] on span "Prior / Alternate Names" at bounding box center [873, 401] width 83 height 8
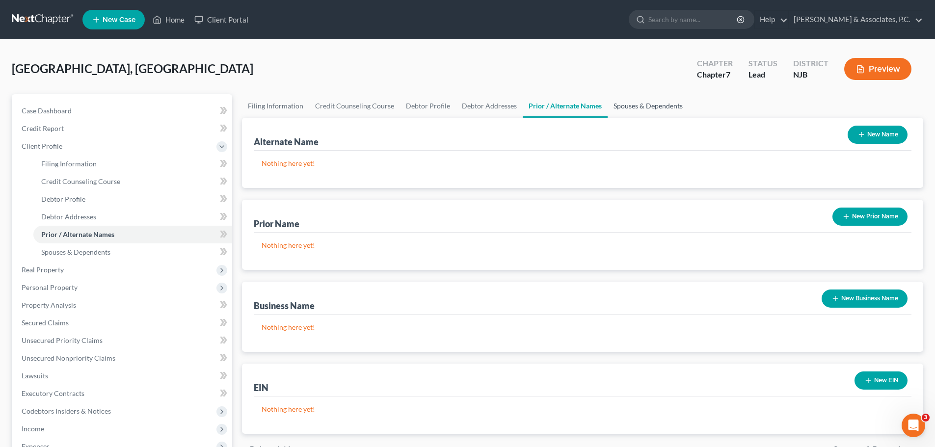
drag, startPoint x: 666, startPoint y: 109, endPoint x: 666, endPoint y: 135, distance: 26.0
click at [667, 108] on link "Spouses & Dependents" at bounding box center [647, 106] width 81 height 24
